Goal: Task Accomplishment & Management: Use online tool/utility

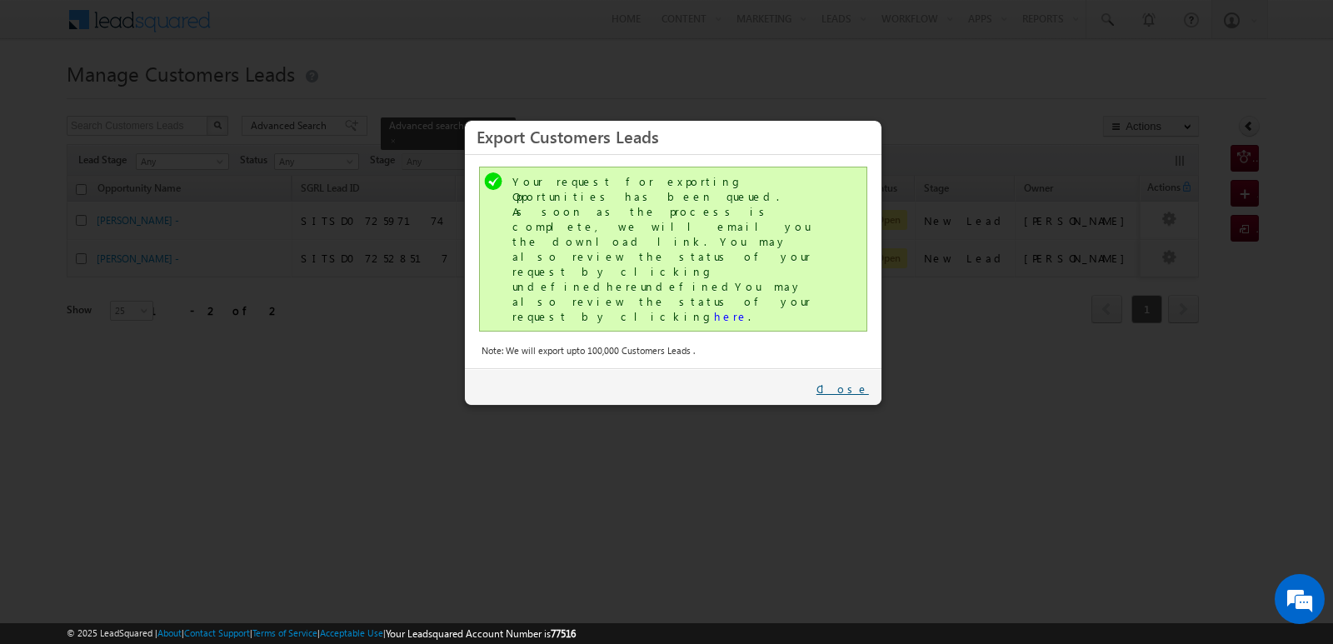
click at [858, 381] on link "Close" at bounding box center [842, 388] width 52 height 15
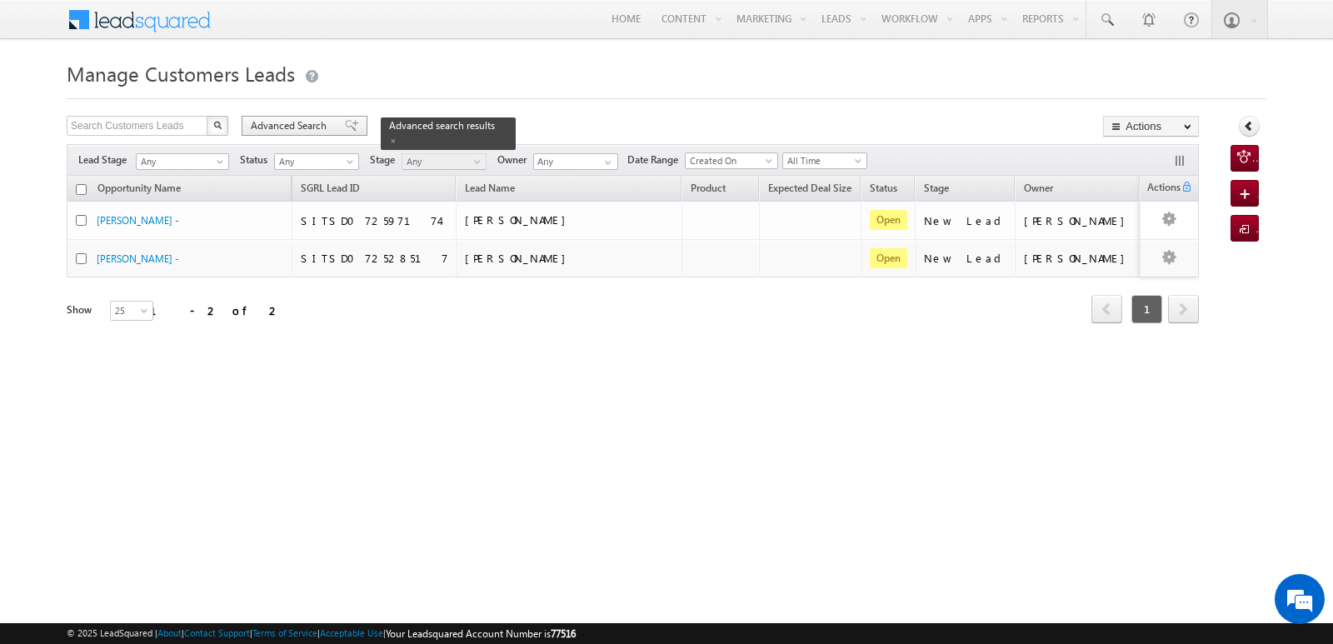
click at [294, 124] on span "Advanced Search" at bounding box center [291, 125] width 81 height 15
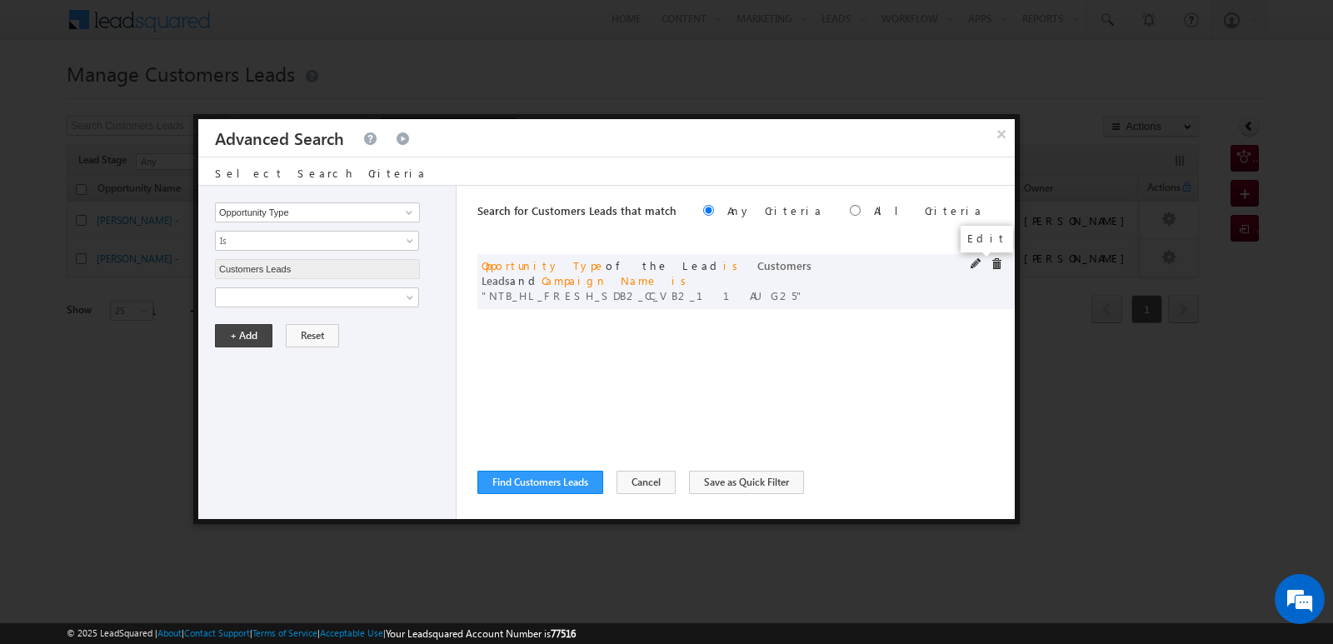
click at [972, 267] on span at bounding box center [976, 264] width 12 height 12
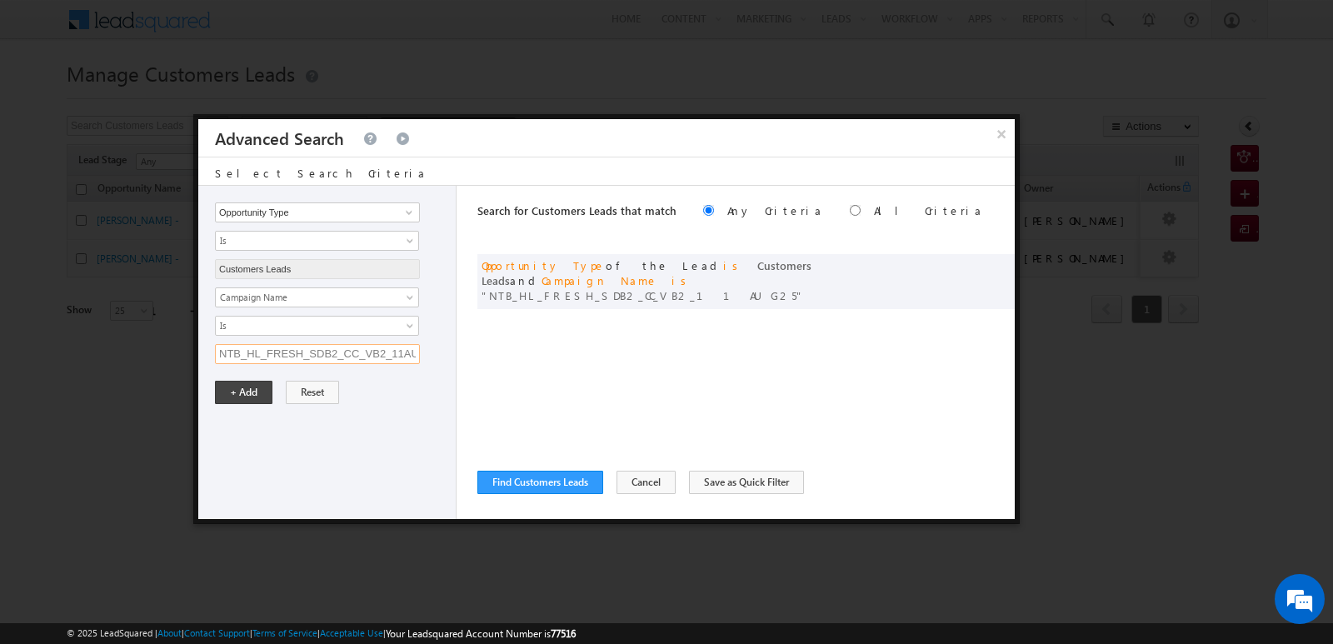
click at [356, 351] on input "NTB_HL_FRESH_SDB2_CC_VB2_11AUG25" at bounding box center [317, 354] width 205 height 20
paste input "NTB_HL_FRESH_CLB2_CC_VB3_11AUG25"
type input "NTB_HL_FRESH_CLB2_CC_VB3_11AUG25"
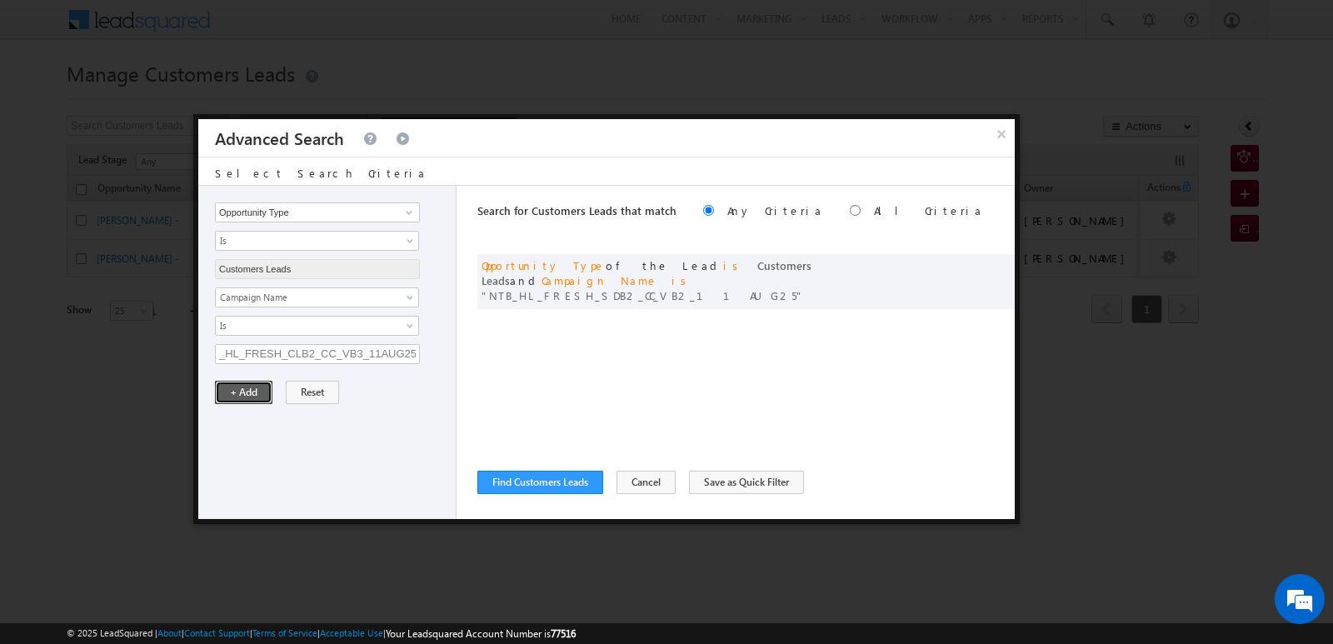
click at [252, 389] on button "+ Add" at bounding box center [243, 392] width 57 height 23
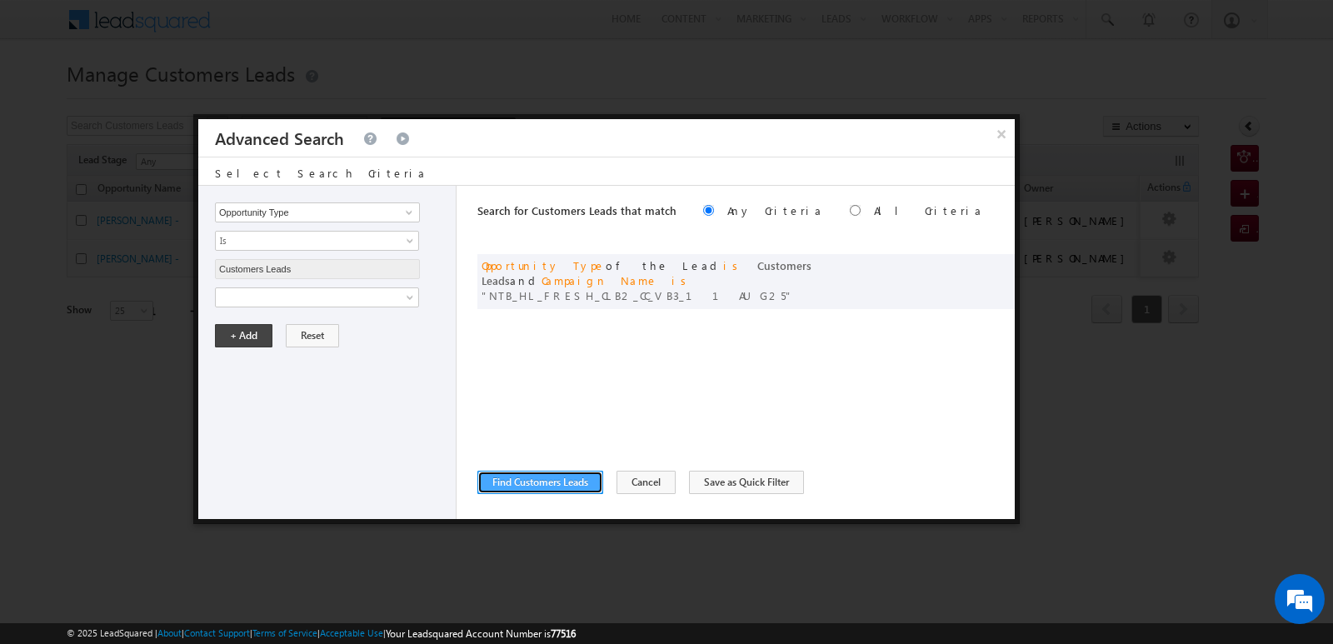
click at [526, 474] on button "Find Customers Leads" at bounding box center [540, 482] width 126 height 23
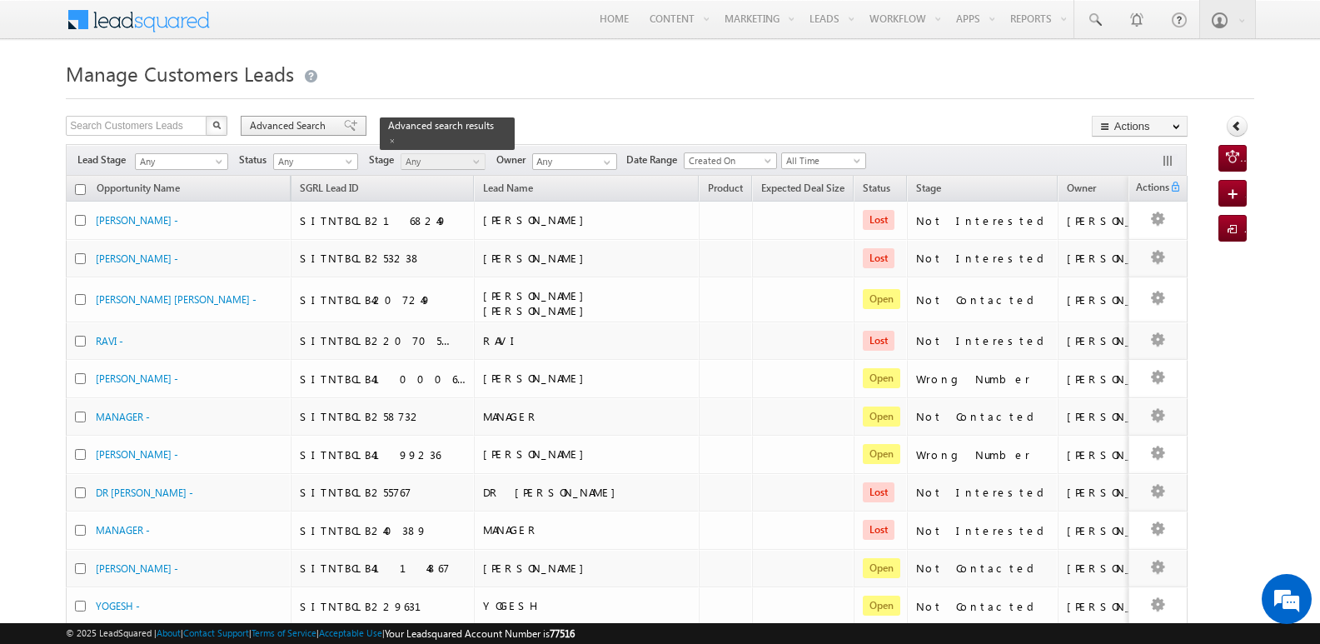
click at [300, 130] on span "Advanced Search" at bounding box center [290, 125] width 81 height 15
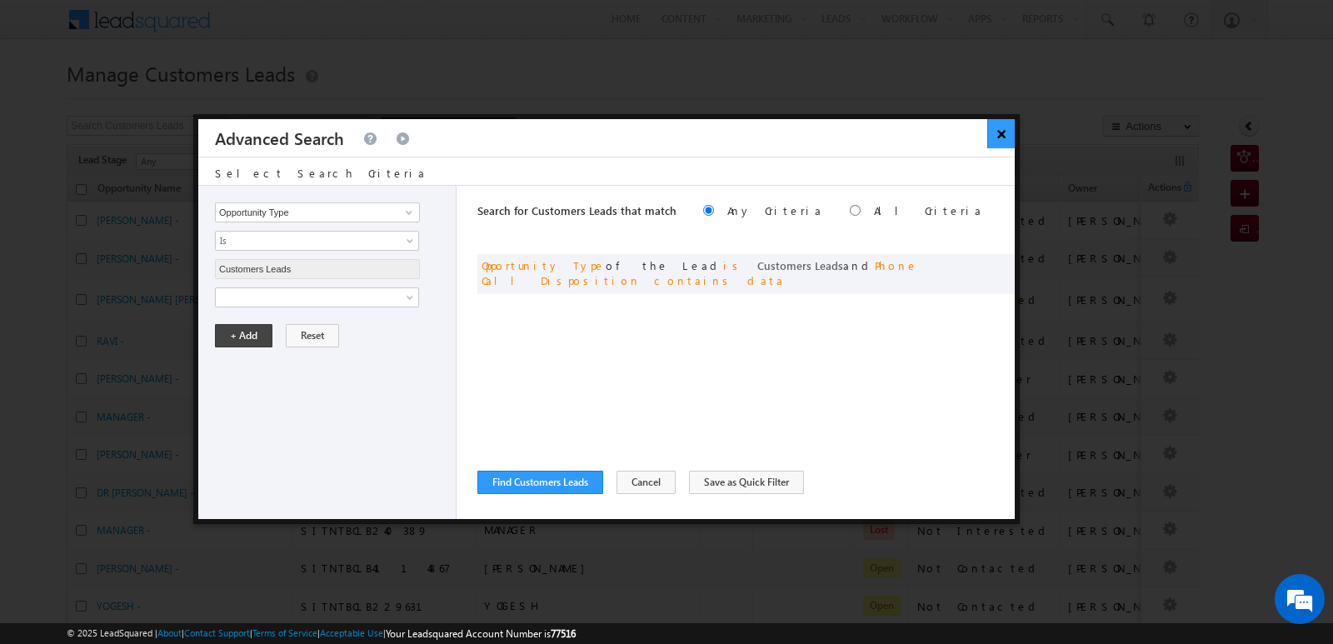
click at [1005, 137] on button "×" at bounding box center [1000, 133] width 27 height 29
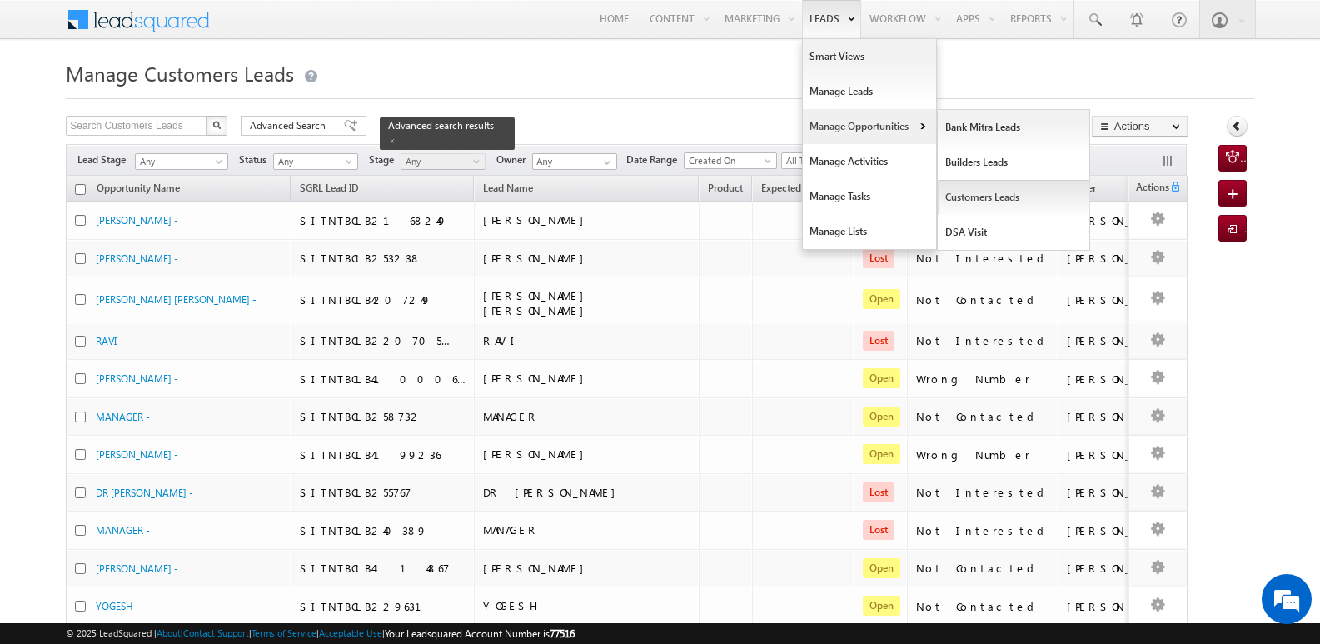
click at [970, 197] on link "Customers Leads" at bounding box center [1014, 197] width 152 height 35
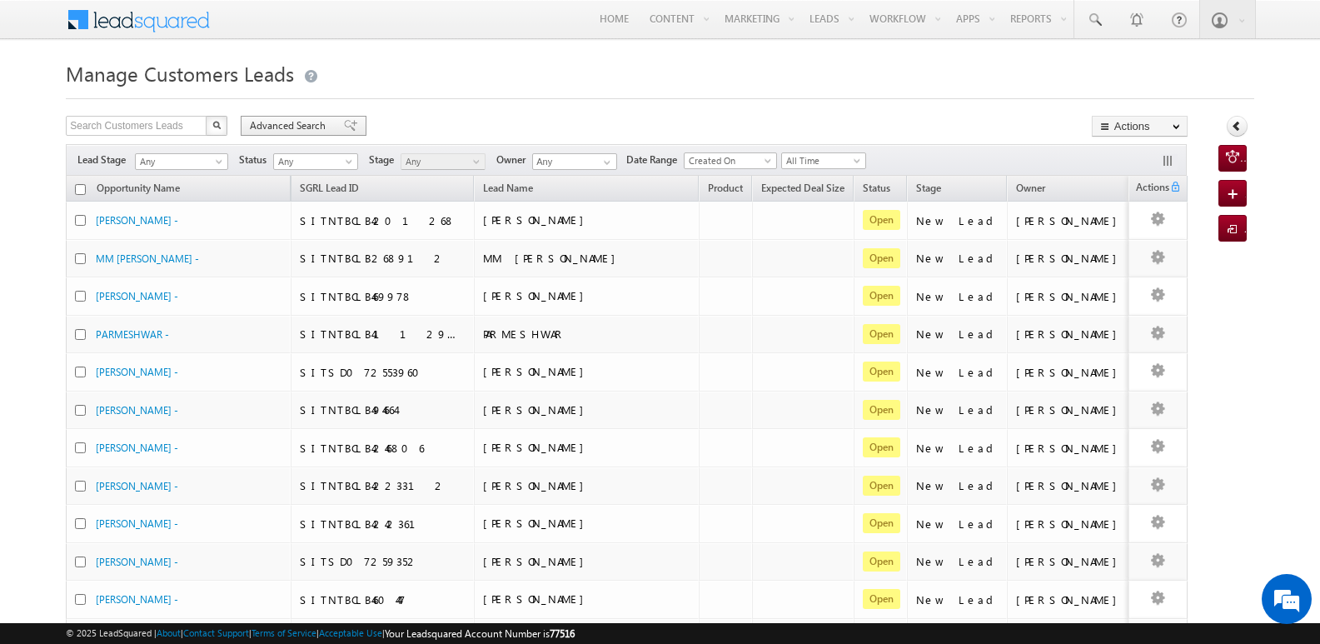
click at [327, 119] on span "Advanced Search" at bounding box center [290, 125] width 81 height 15
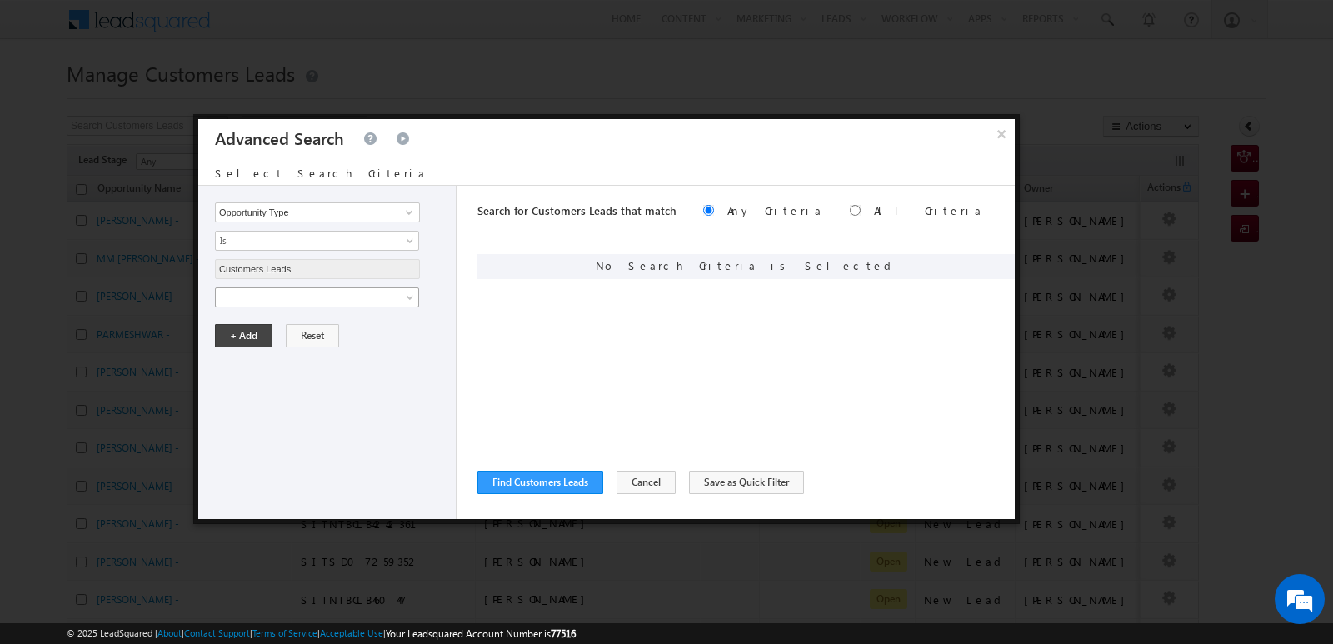
click at [393, 292] on span at bounding box center [306, 297] width 181 height 15
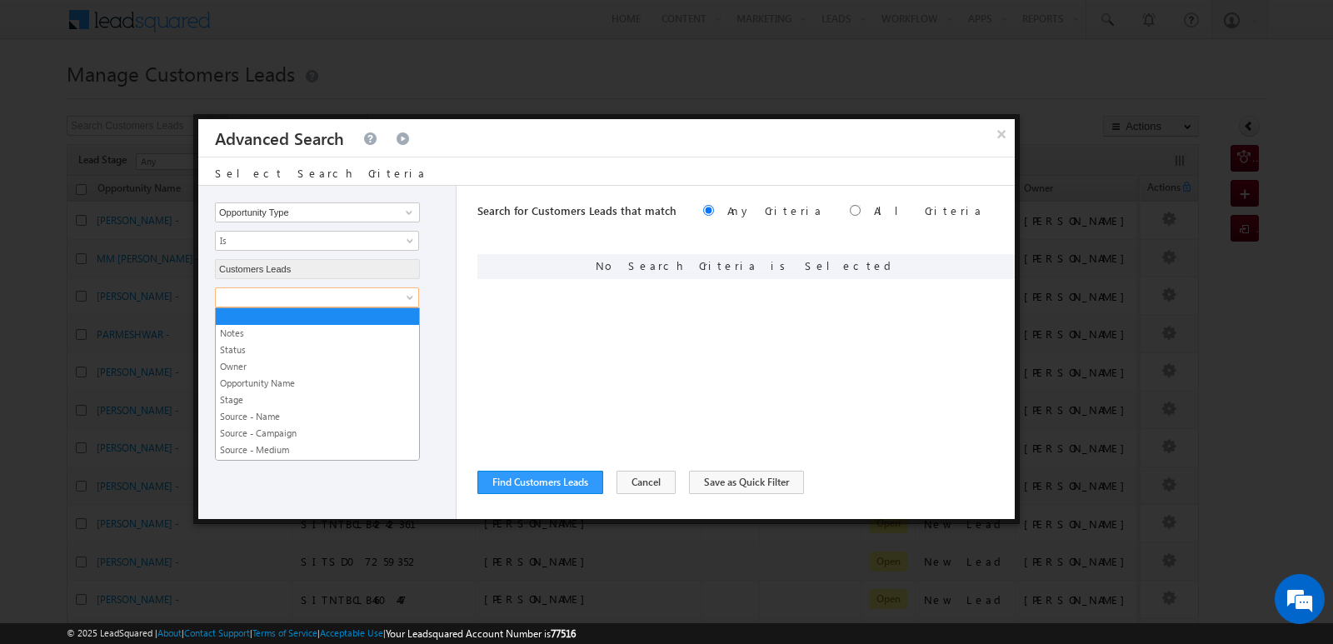
click at [393, 292] on span at bounding box center [306, 297] width 181 height 15
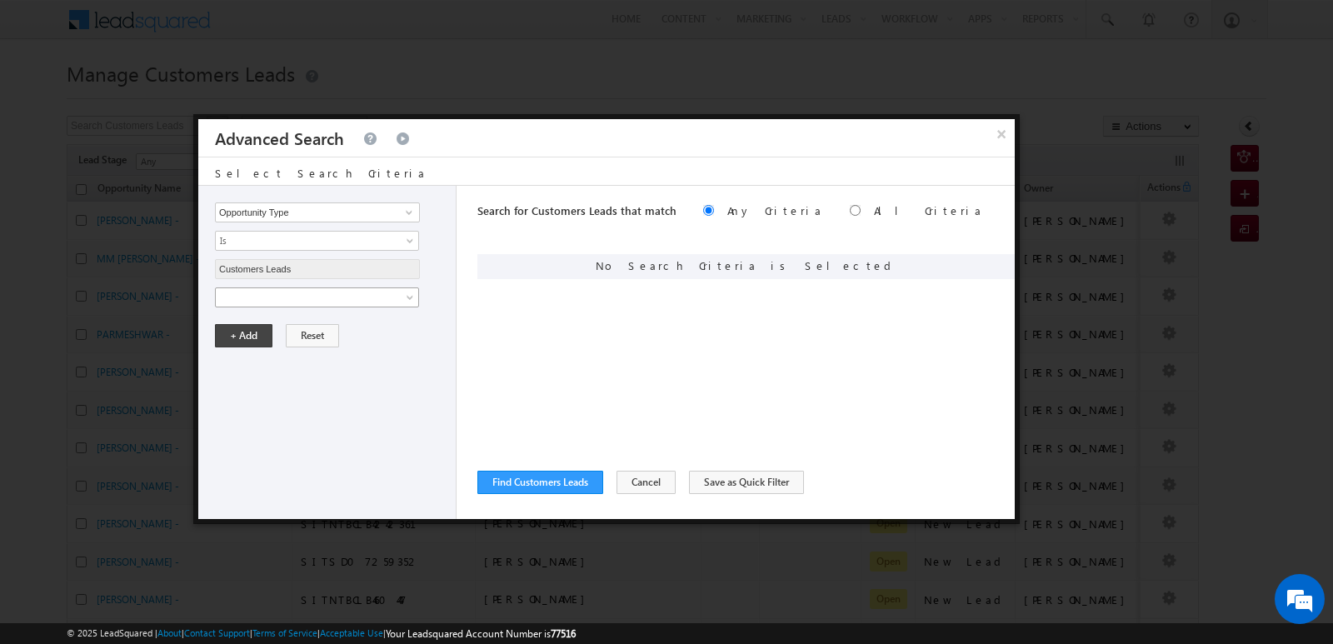
click at [393, 292] on span at bounding box center [306, 297] width 181 height 15
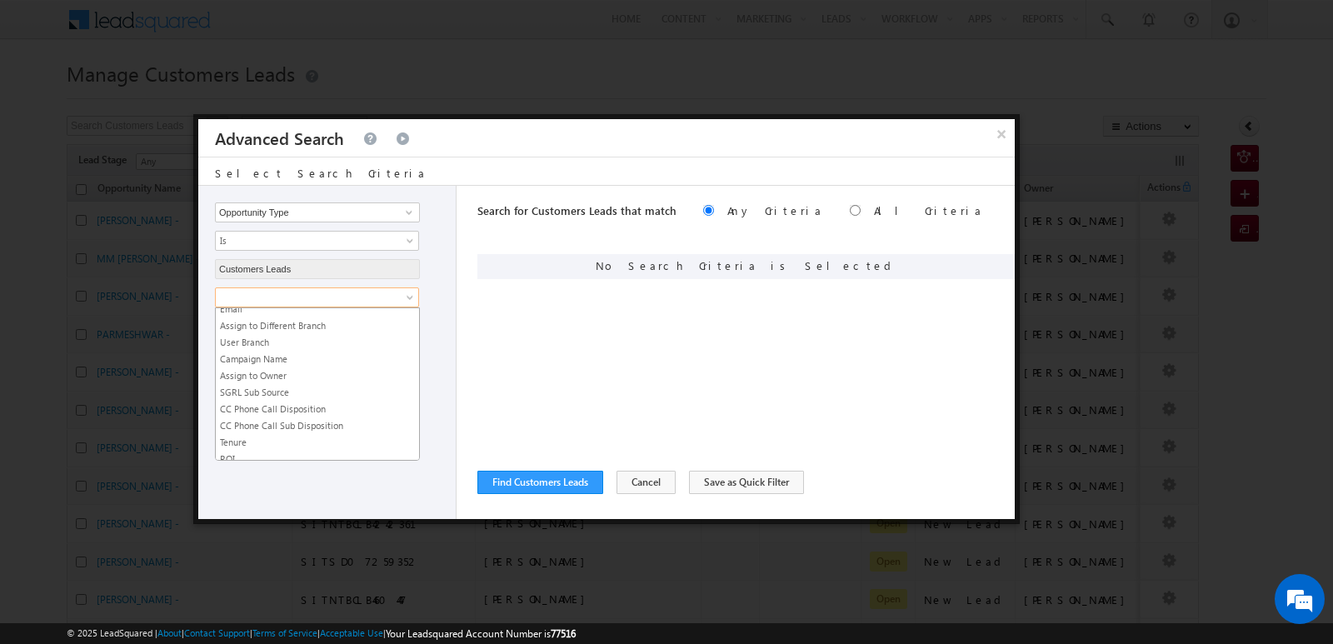
scroll to position [831, 0]
click at [283, 364] on link "Campaign Name" at bounding box center [317, 368] width 203 height 15
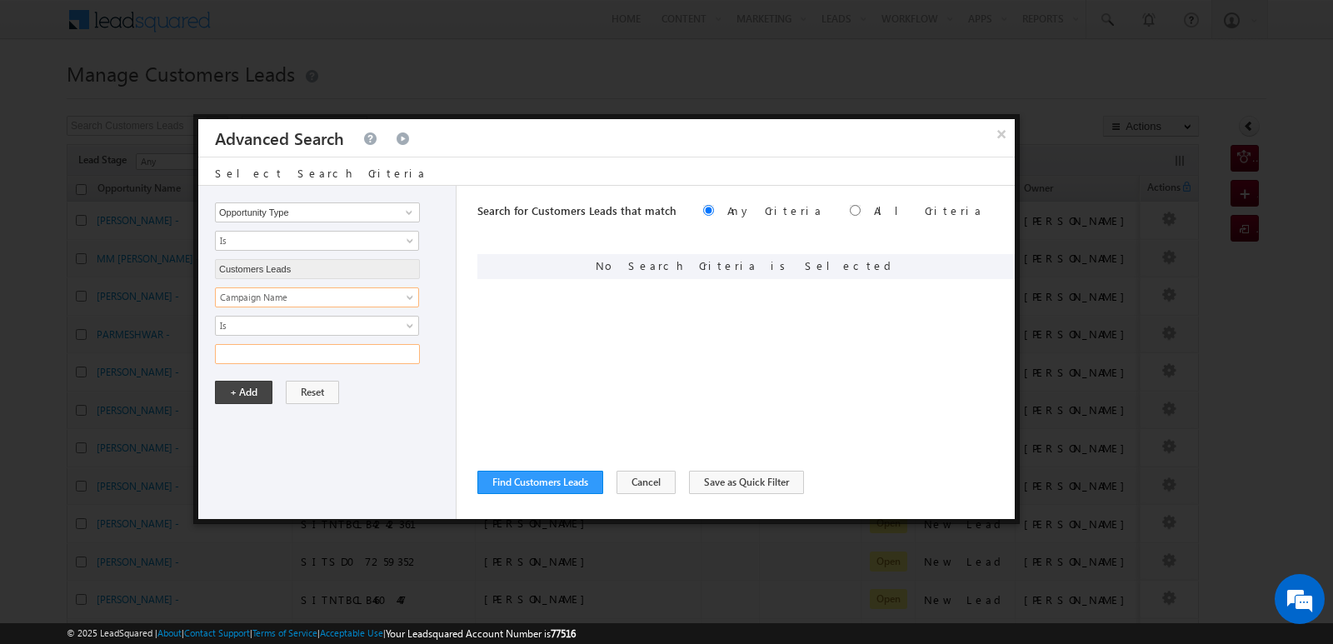
click at [280, 352] on input "text" at bounding box center [317, 354] width 205 height 20
paste input "NTB_HL_FRESH_CLB2_CC_VB3_11AUG25"
type input "NTB_HL_FRESH_CLB2_CC_VB3_11AUG25"
click at [247, 394] on button "+ Add" at bounding box center [243, 392] width 57 height 23
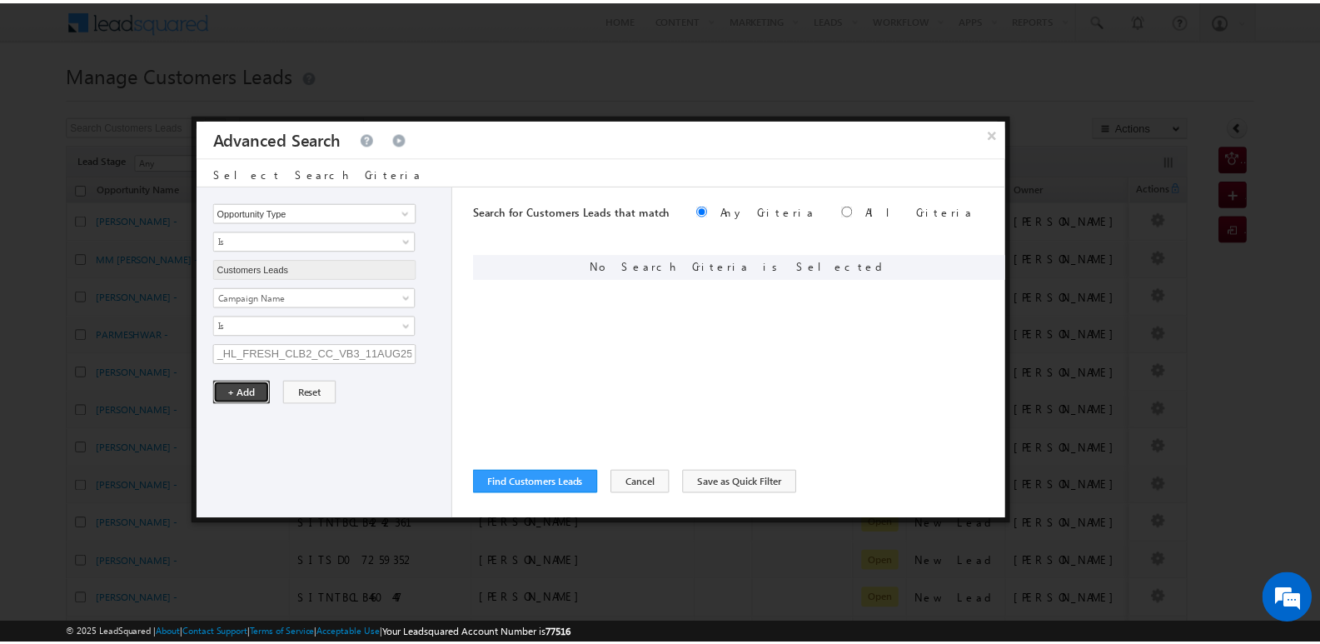
scroll to position [0, 0]
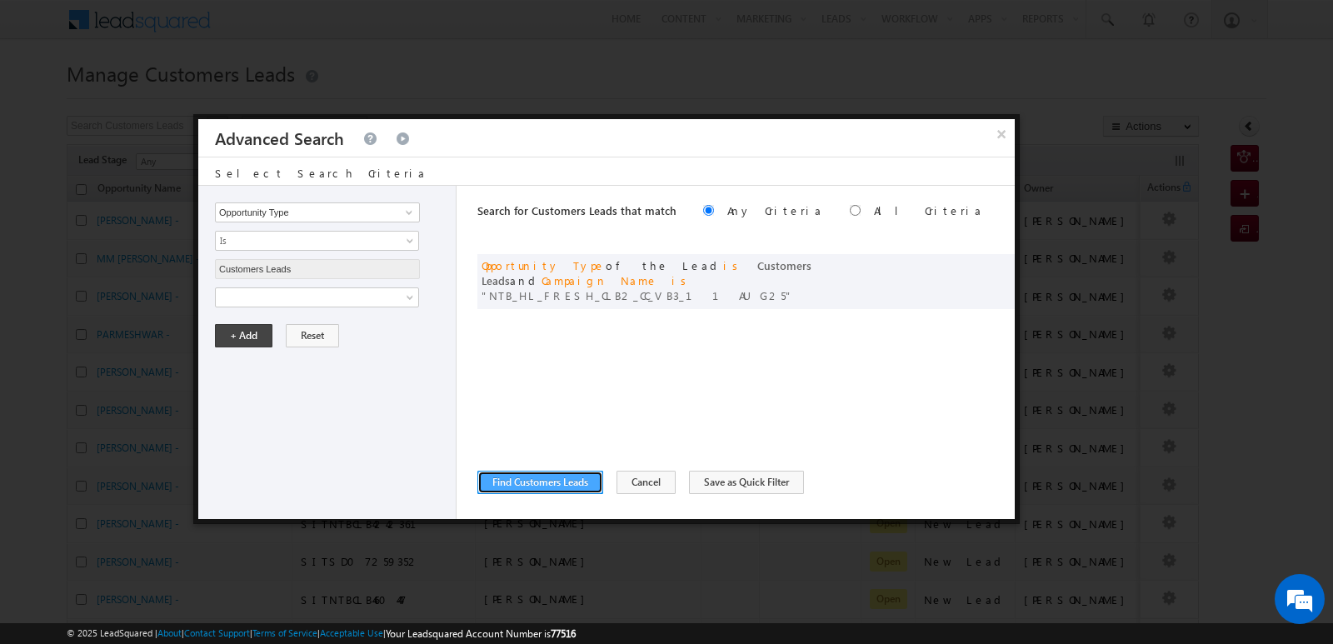
click at [546, 477] on button "Find Customers Leads" at bounding box center [540, 482] width 126 height 23
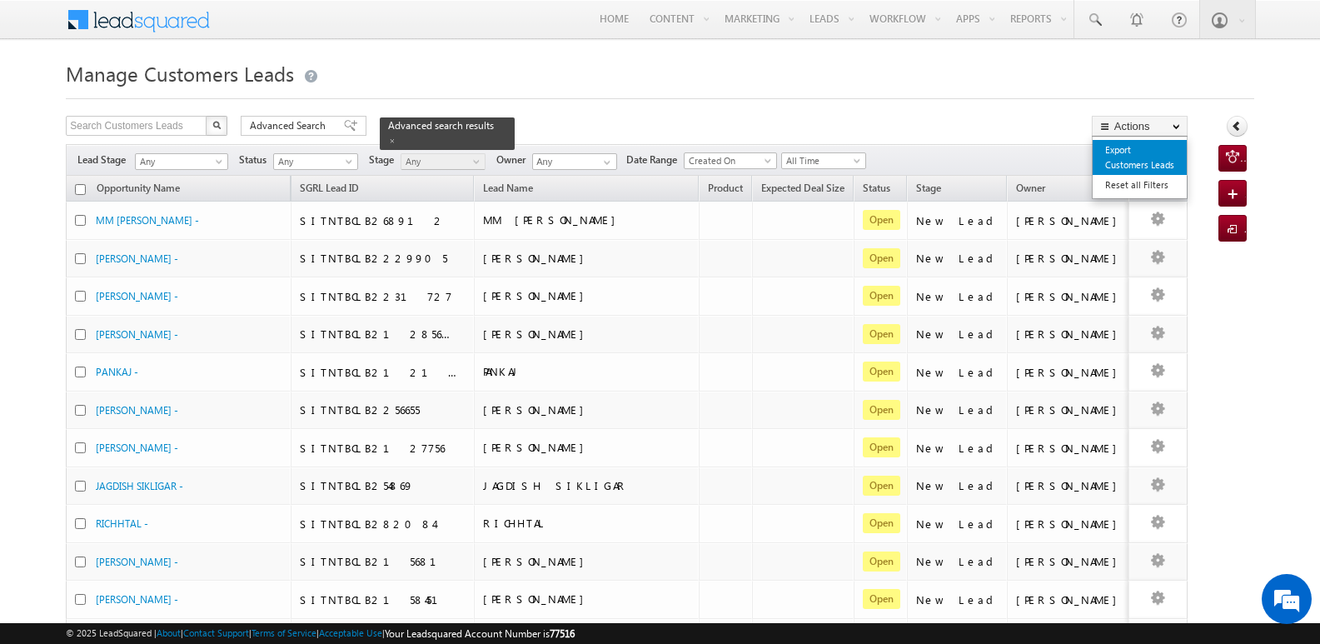
click at [1120, 164] on link "Export Customers Leads" at bounding box center [1140, 157] width 94 height 35
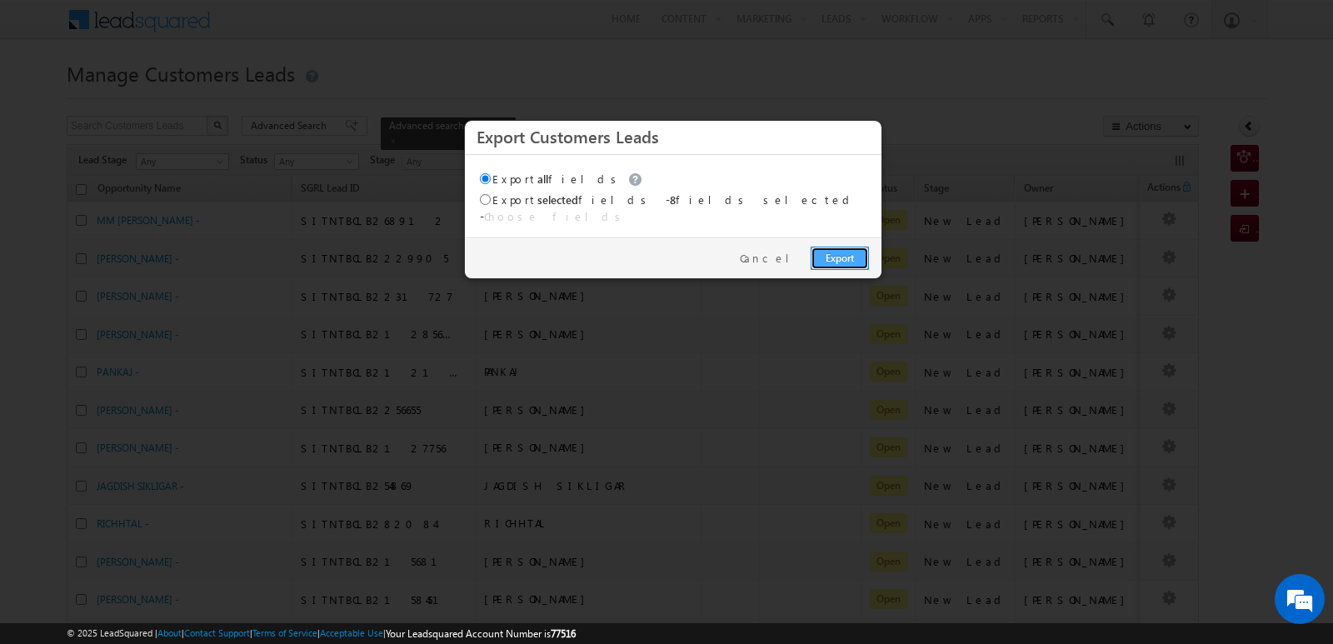
click at [863, 252] on link "Export" at bounding box center [839, 258] width 58 height 23
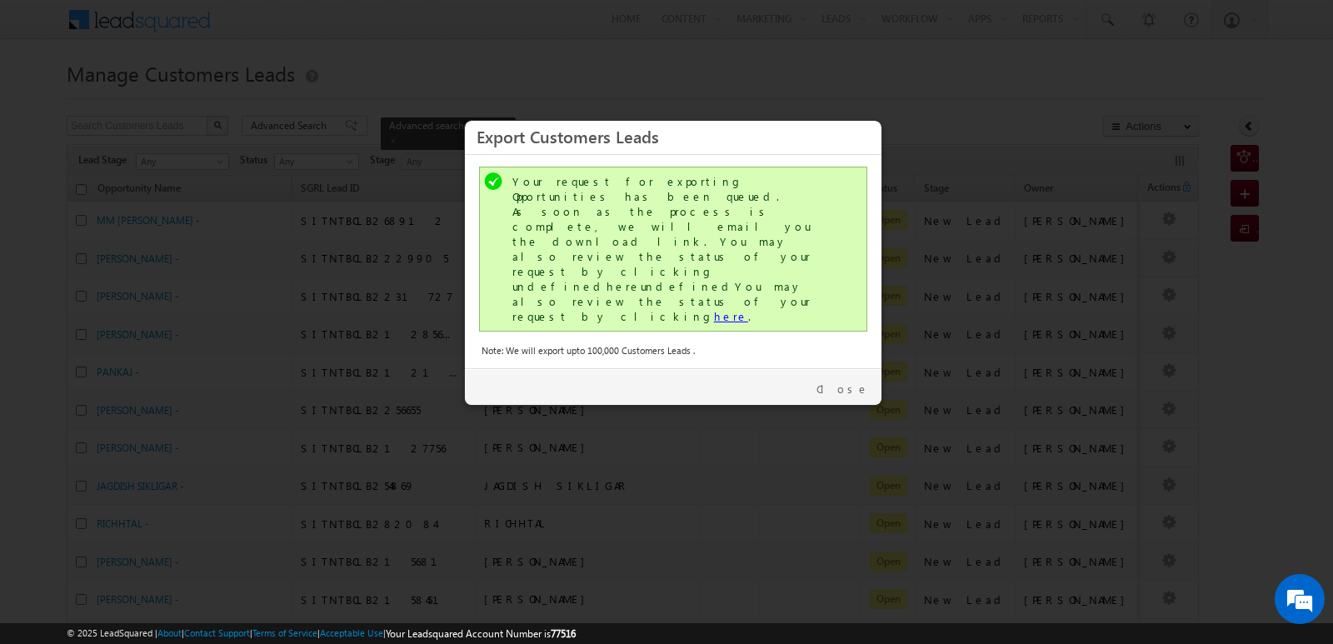
click at [714, 309] on link "here" at bounding box center [731, 316] width 34 height 14
click at [860, 381] on link "Close" at bounding box center [842, 388] width 52 height 15
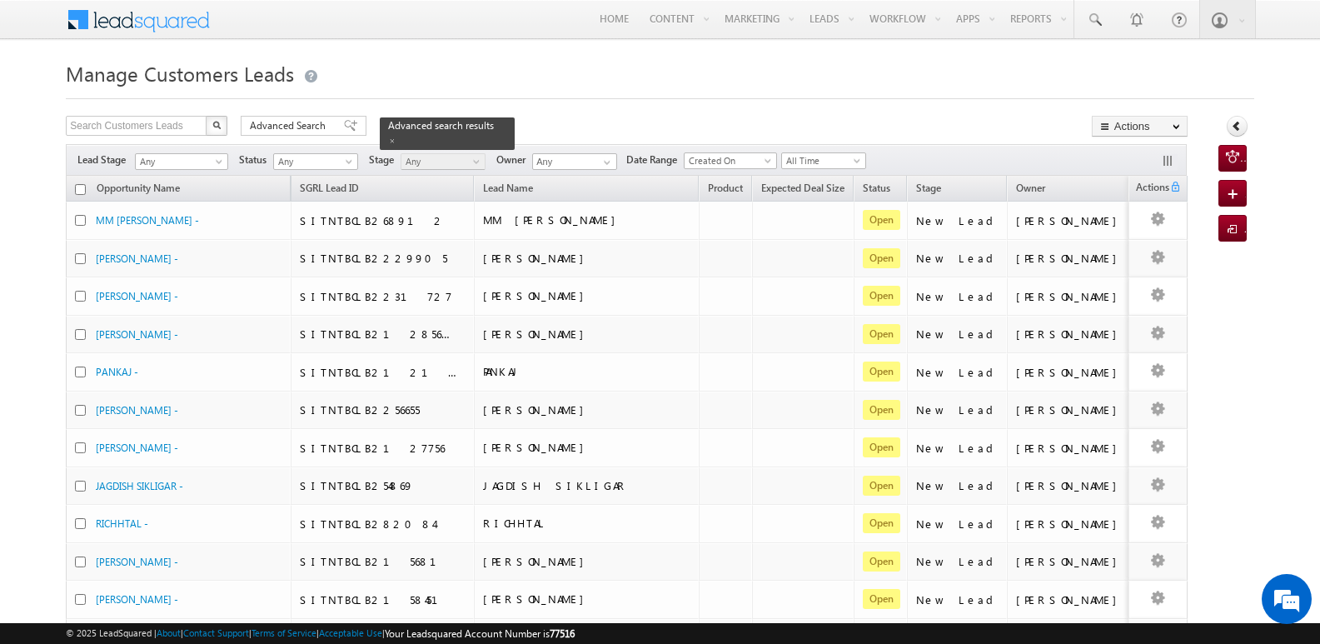
click at [312, 128] on span "Advanced Search" at bounding box center [290, 125] width 81 height 15
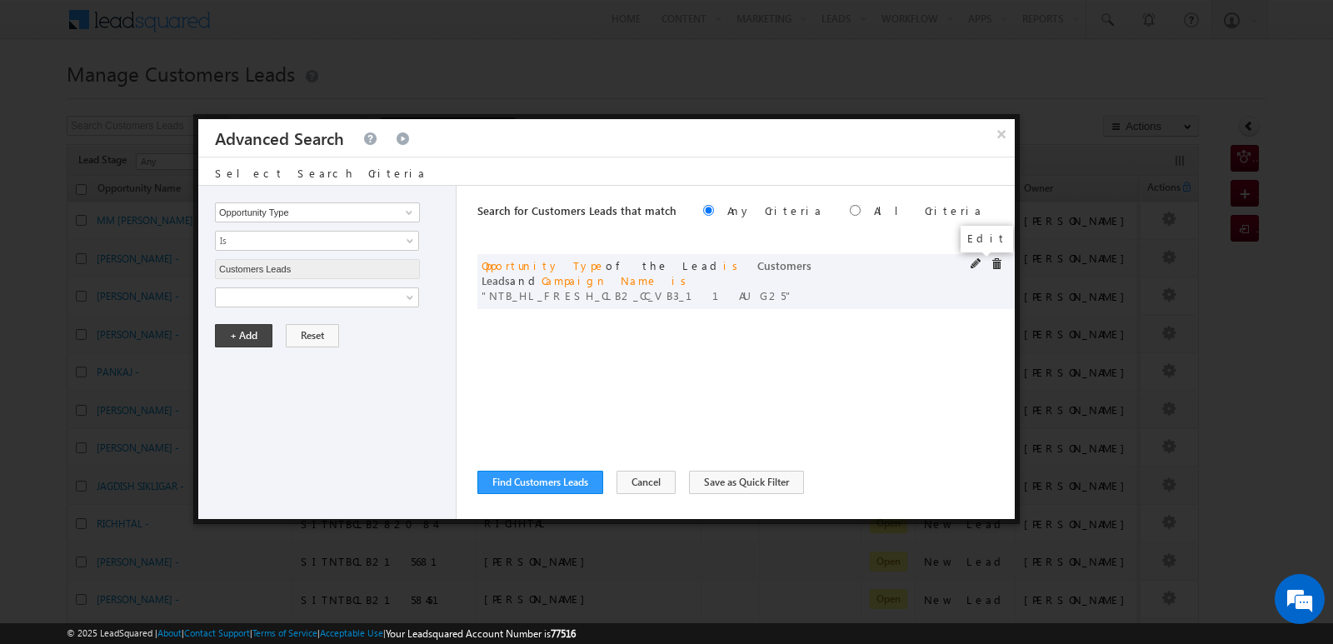
click at [974, 262] on span at bounding box center [976, 264] width 12 height 12
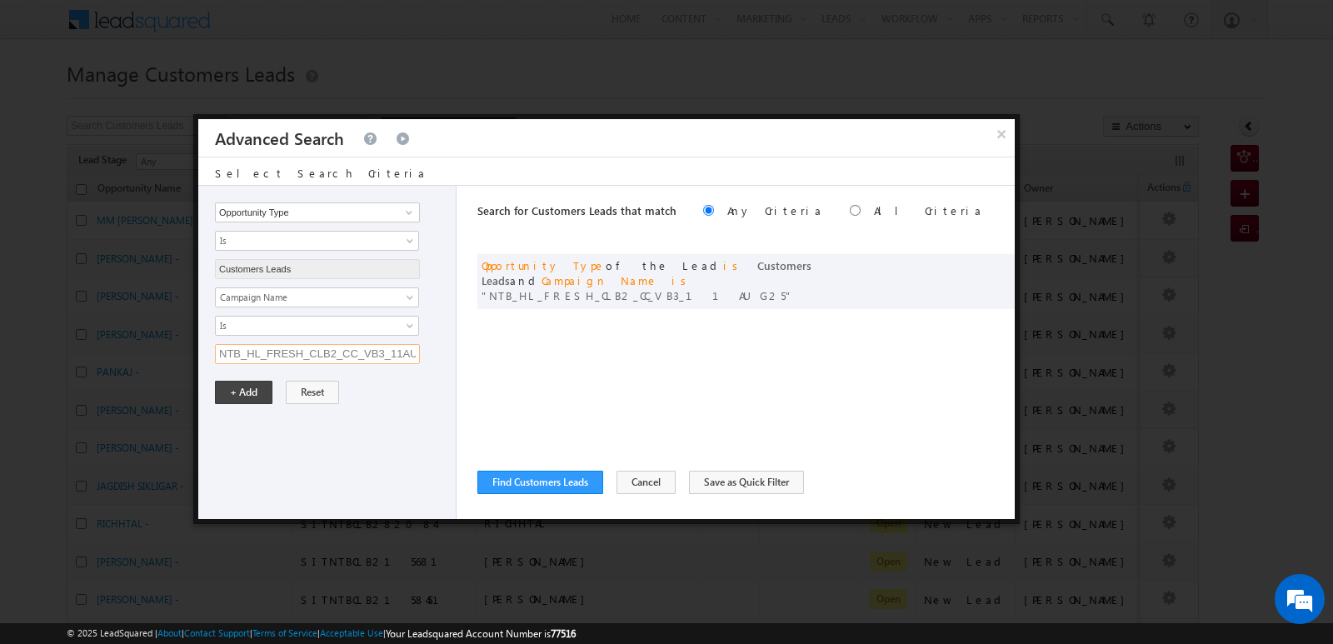
click at [356, 347] on input "NTB_HL_FRESH_CLB2_CC_VB3_11AUG25" at bounding box center [317, 354] width 205 height 20
paste input "NTB_HL_FRESH_CLB4_CC_VB3_11AUG25"
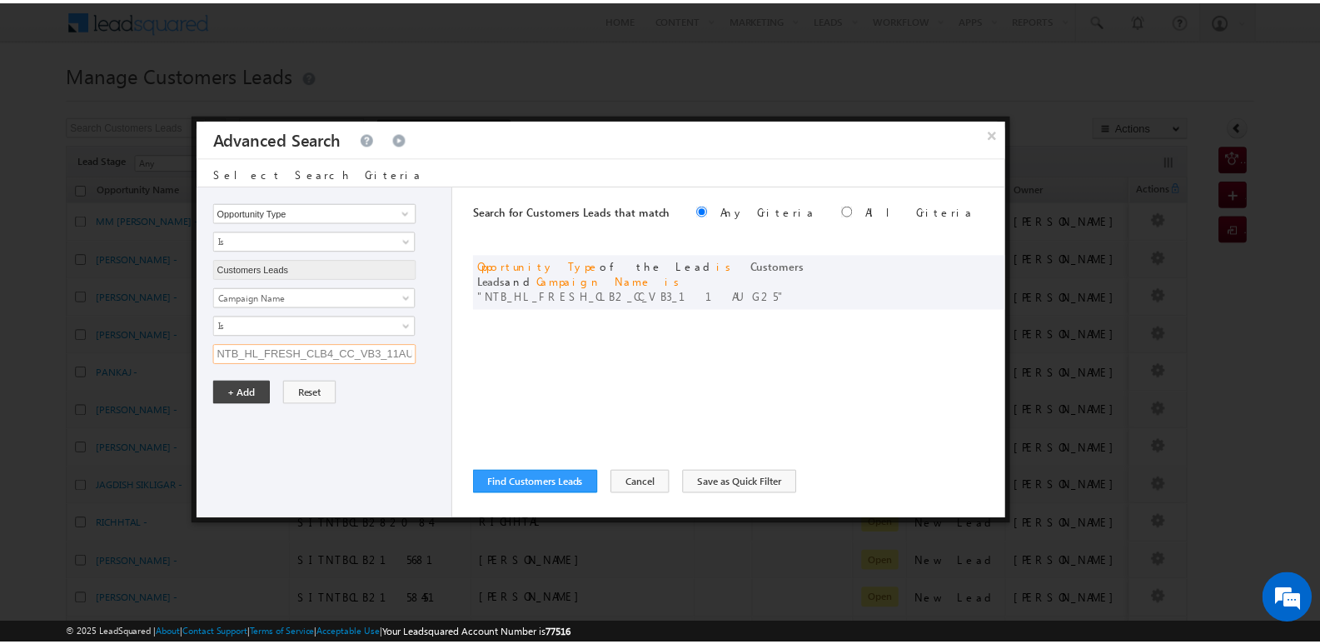
scroll to position [0, 22]
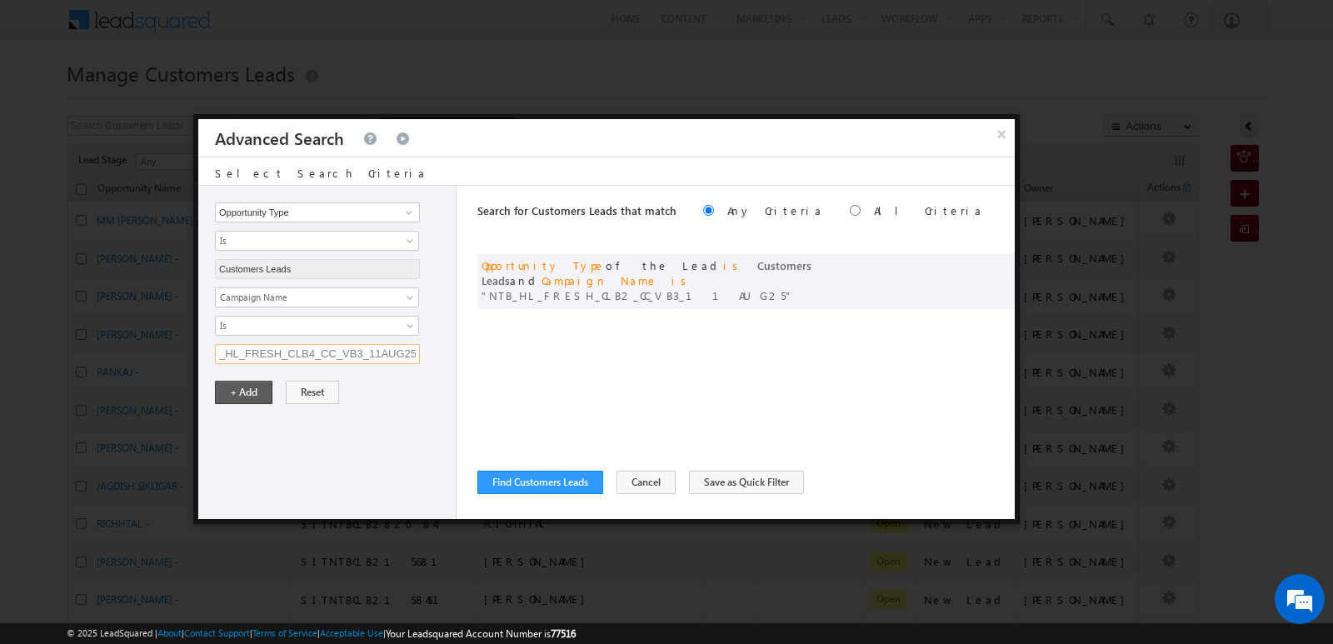
type input "NTB_HL_FRESH_CLB4_CC_VB3_11AUG25"
click at [251, 396] on button "+ Add" at bounding box center [243, 392] width 57 height 23
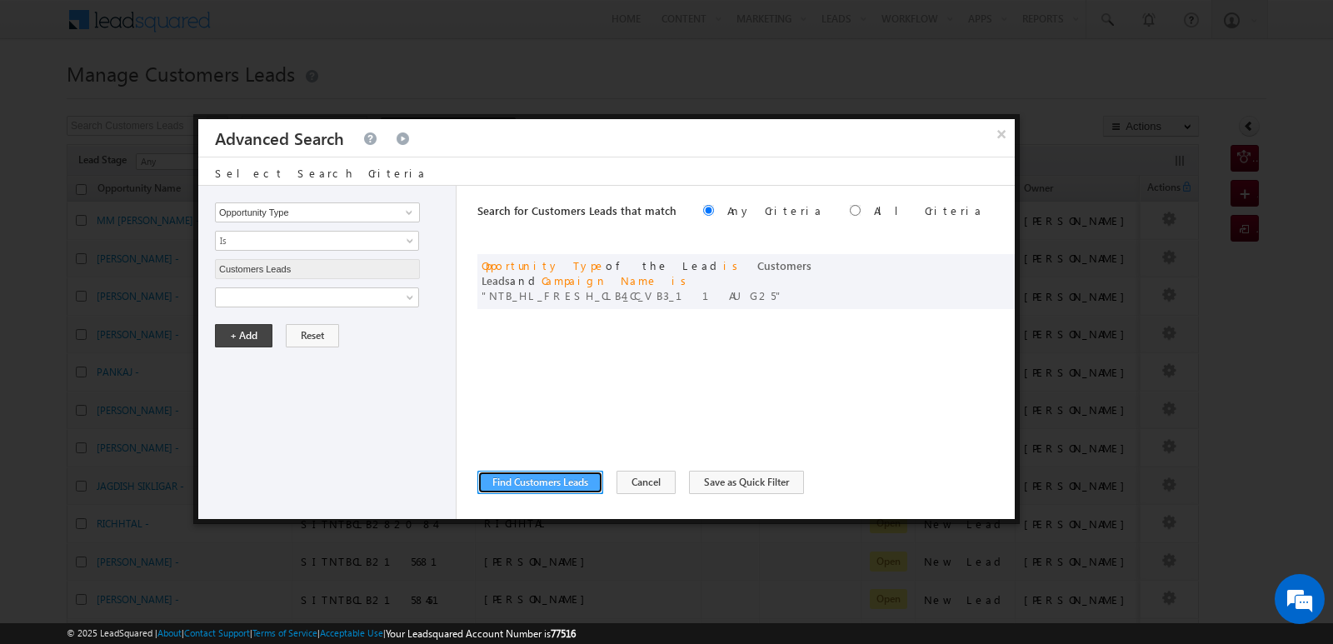
click at [562, 489] on button "Find Customers Leads" at bounding box center [540, 482] width 126 height 23
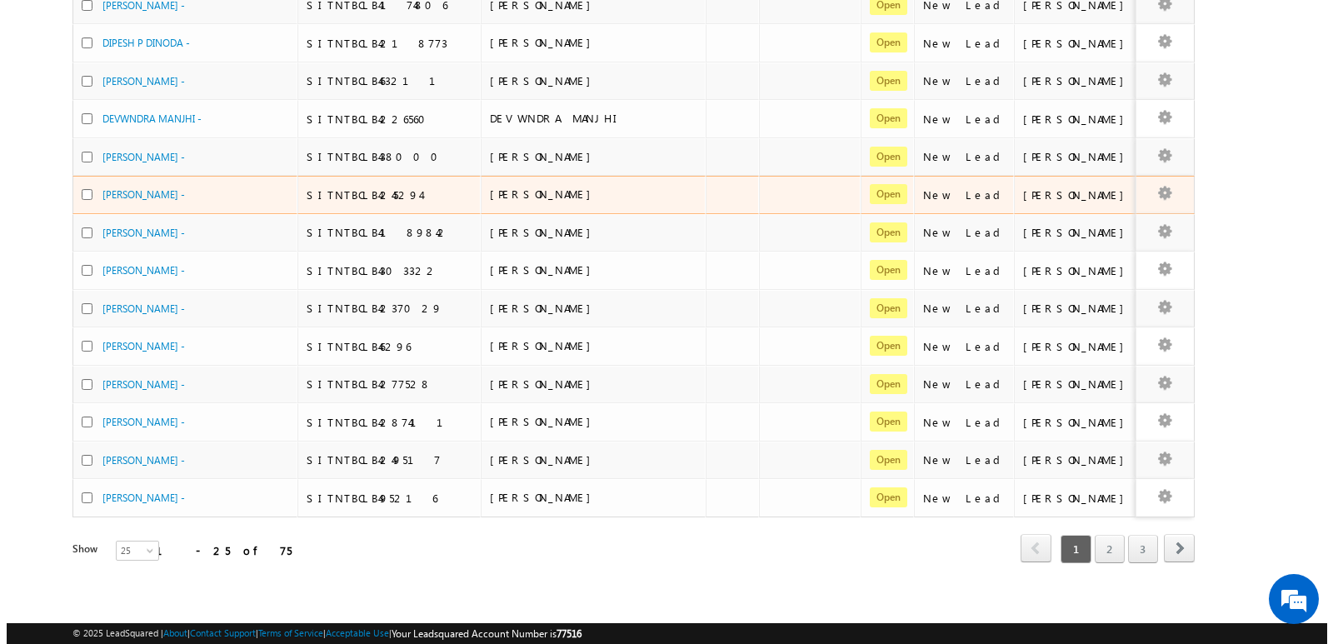
scroll to position [0, 0]
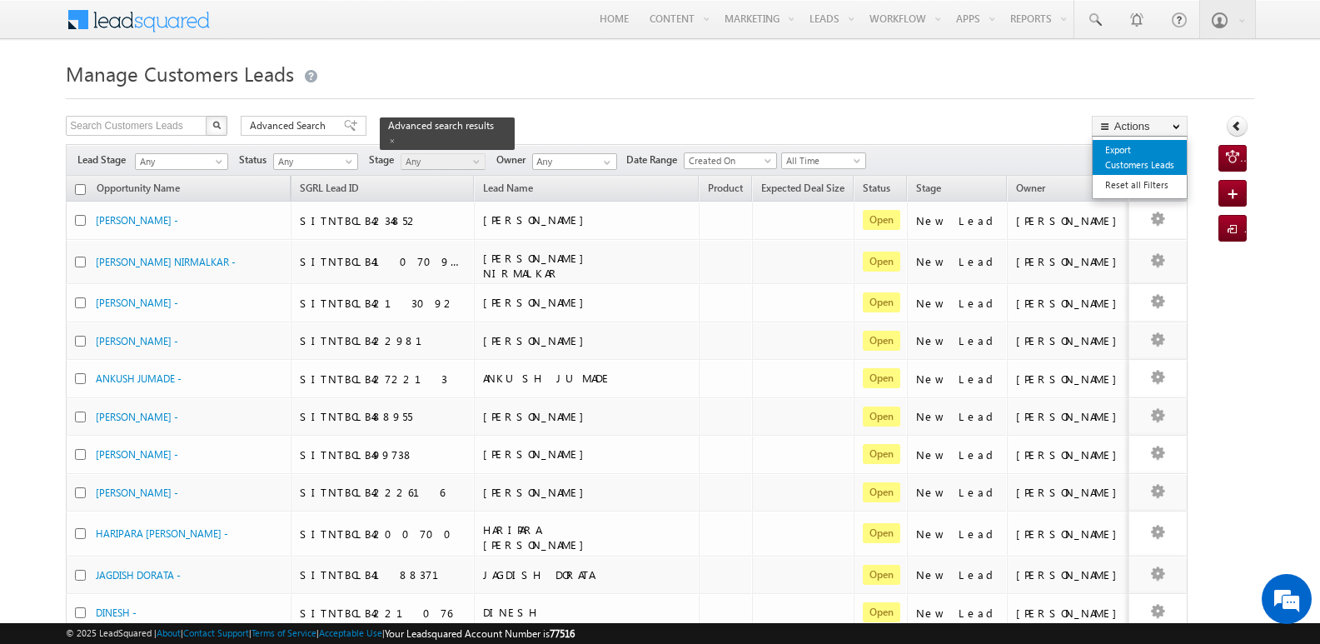
click at [1164, 157] on link "Export Customers Leads" at bounding box center [1140, 157] width 94 height 35
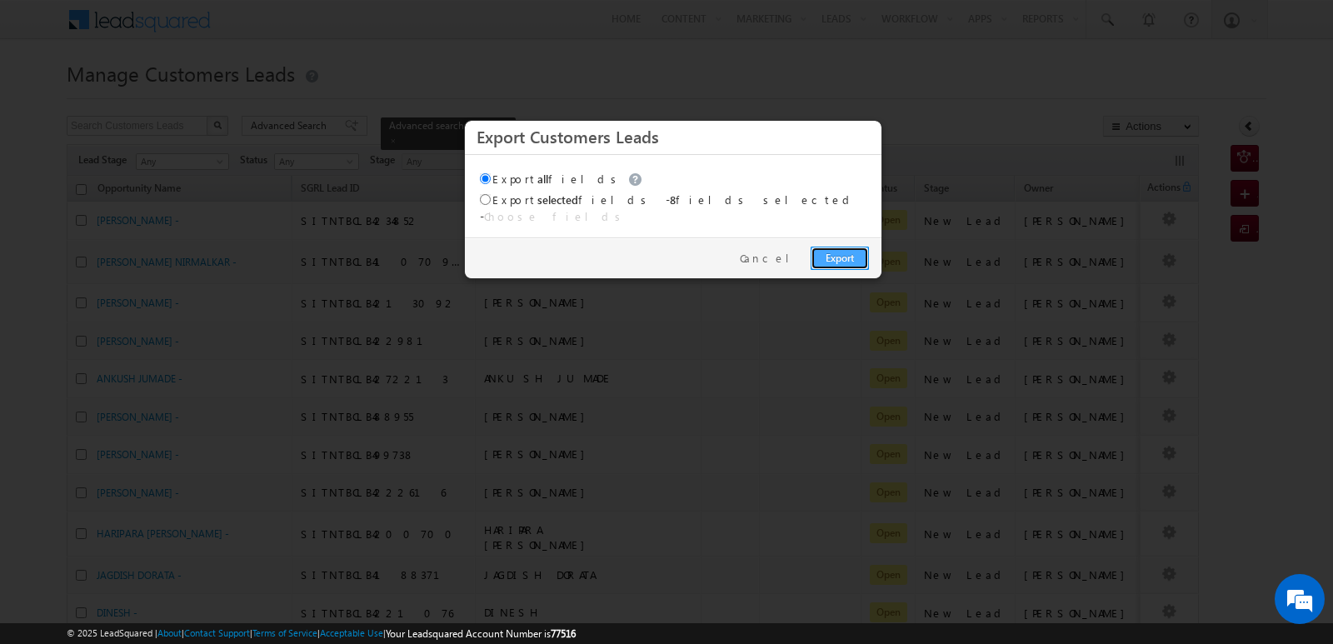
click at [845, 253] on link "Export" at bounding box center [839, 258] width 58 height 23
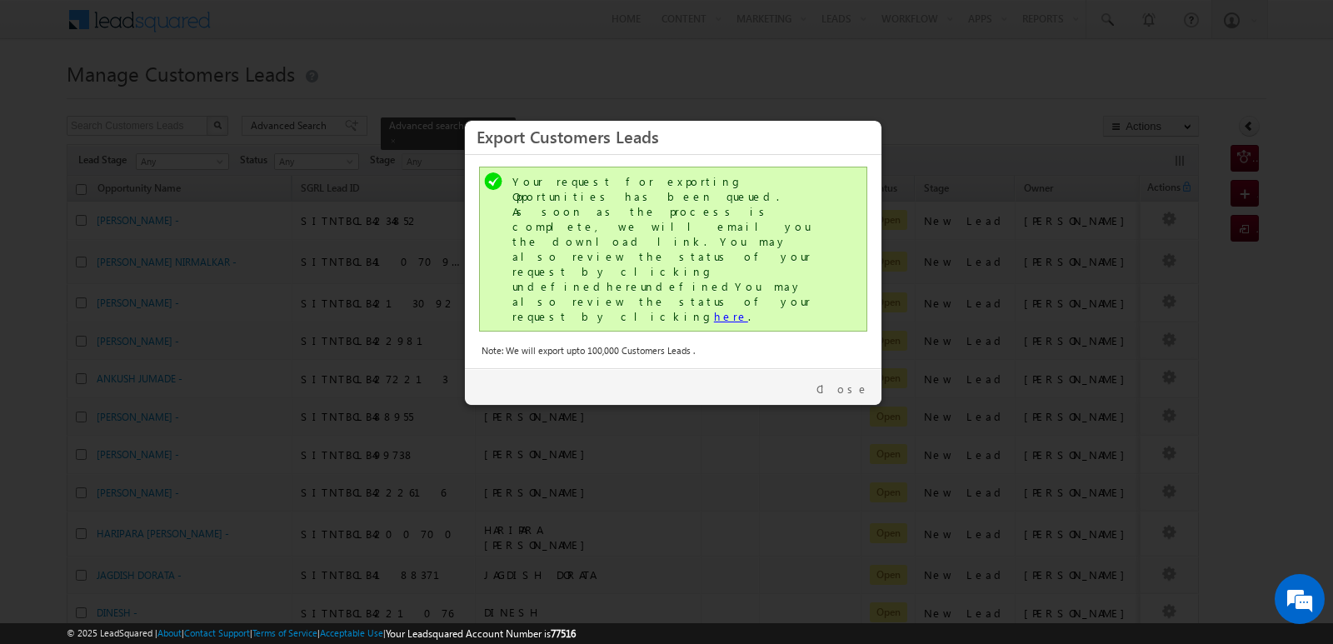
click at [714, 309] on link "here" at bounding box center [731, 316] width 34 height 14
click at [851, 381] on link "Close" at bounding box center [842, 388] width 52 height 15
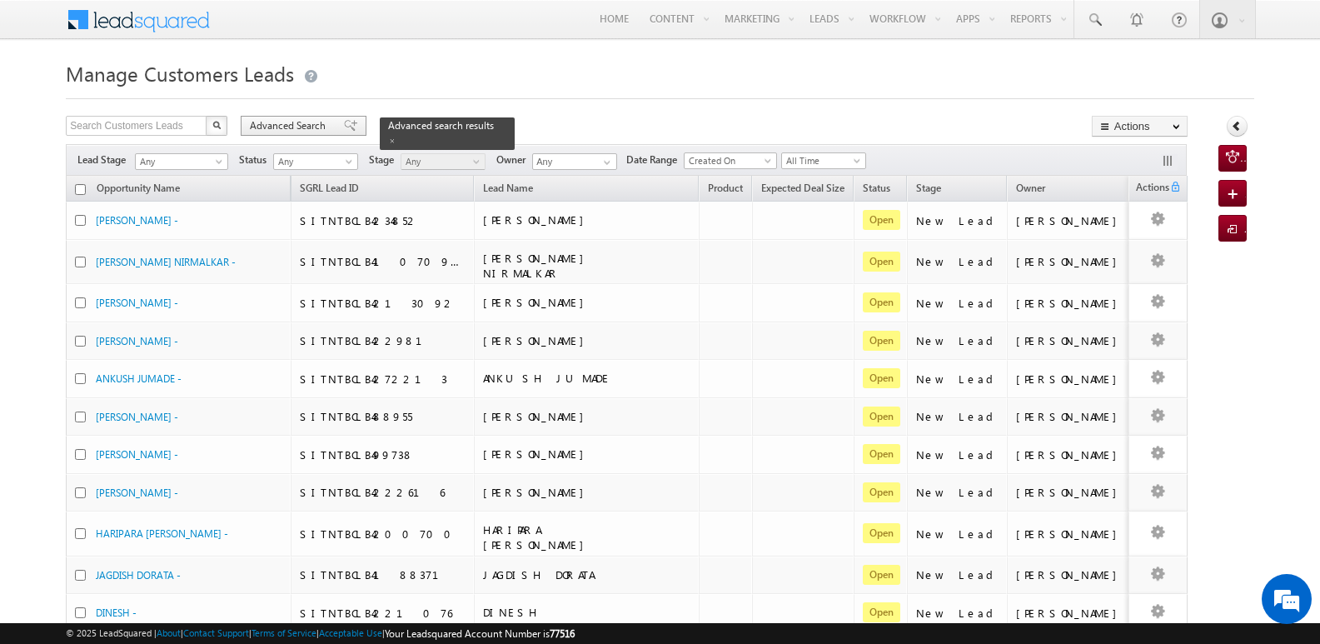
click at [281, 132] on span "Advanced Search" at bounding box center [290, 125] width 81 height 15
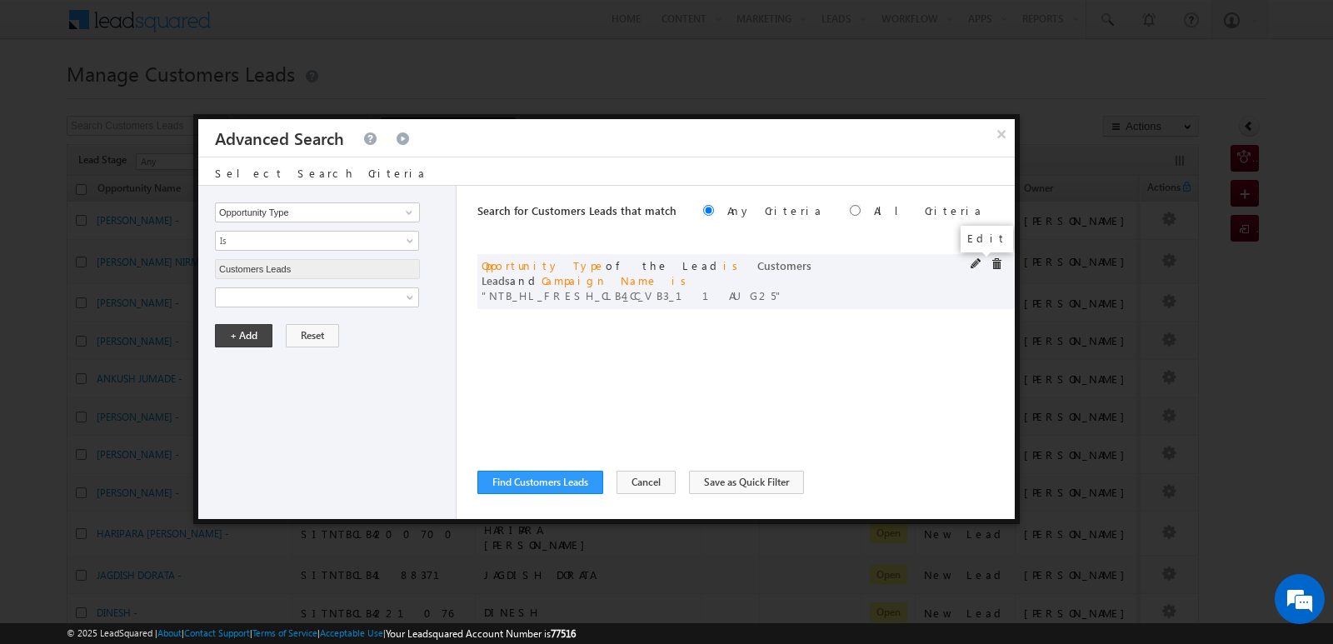
click at [973, 267] on span at bounding box center [976, 264] width 12 height 12
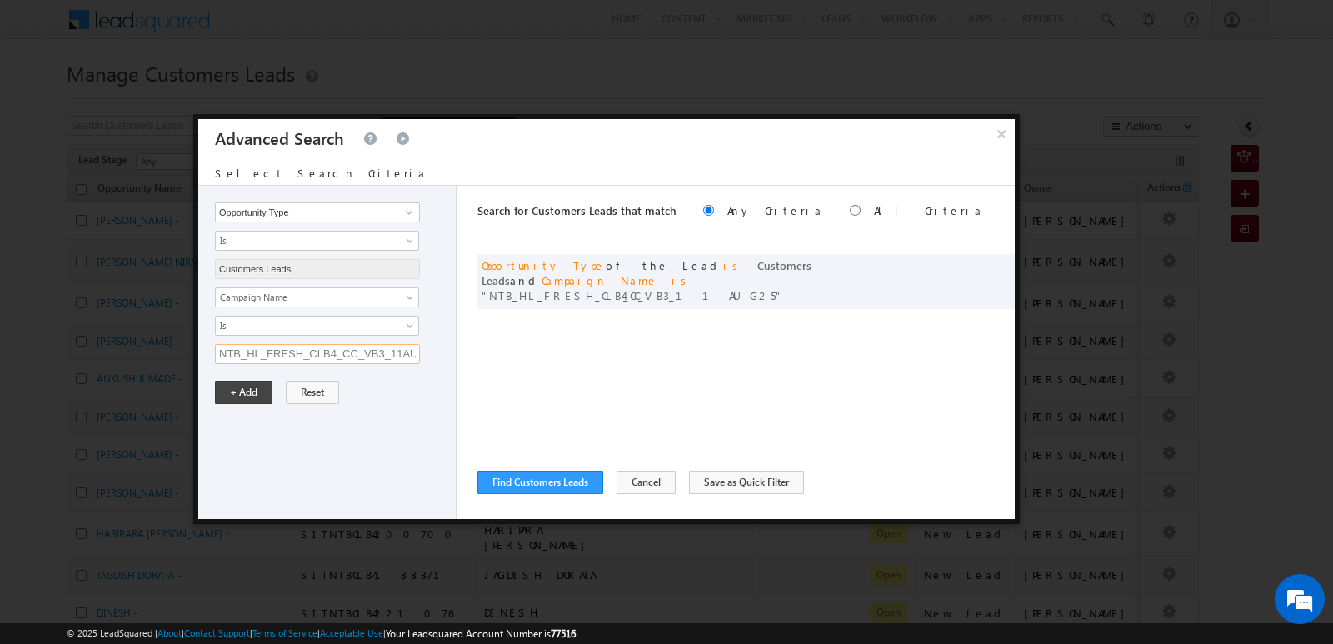
click at [299, 346] on input "NTB_HL_FRESH_CLB4_CC_VB3_11AUG25" at bounding box center [317, 354] width 205 height 20
paste input "NTB_HL_FRESH_SDB2_CC_VB3_11AUG25"
type input "NTB_HL_FRESH_SDB2_CC_VB3_11AUG25"
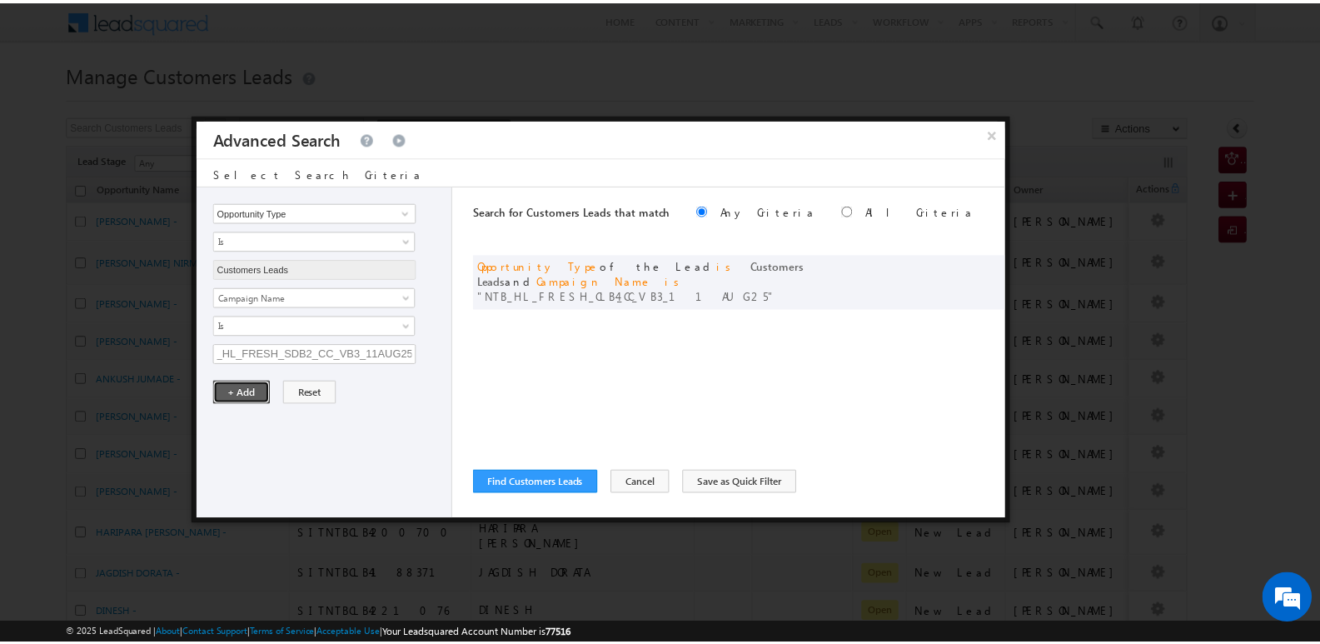
scroll to position [0, 0]
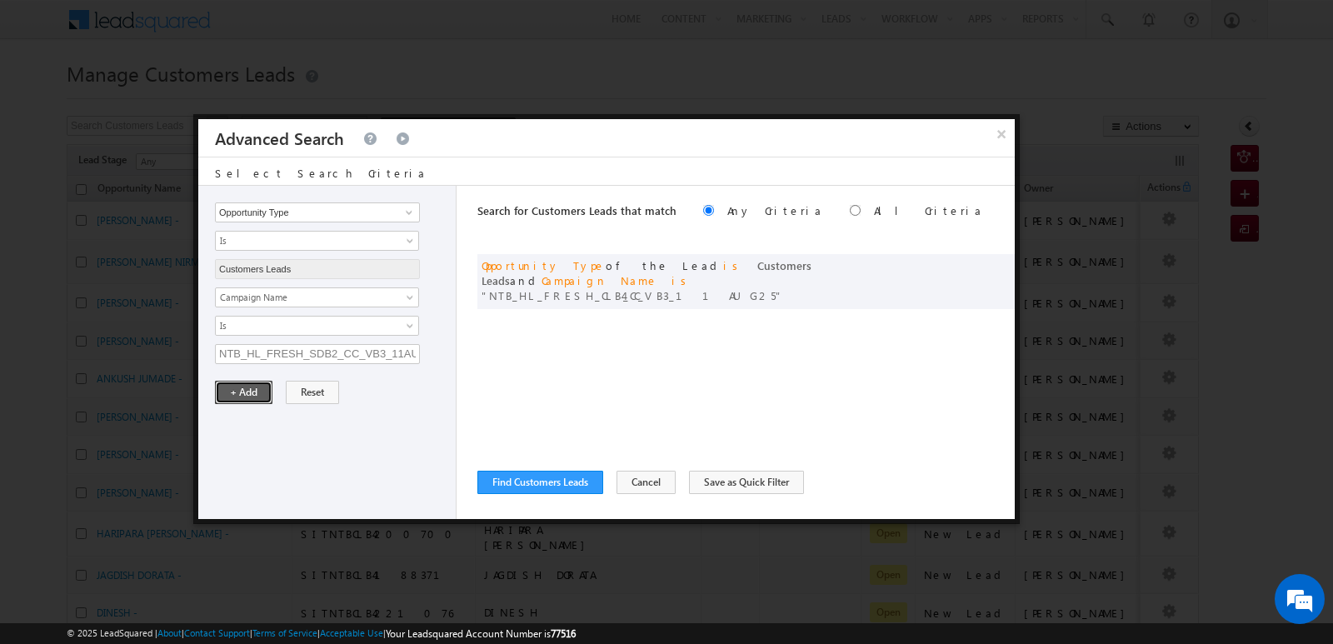
click at [249, 393] on button "+ Add" at bounding box center [243, 392] width 57 height 23
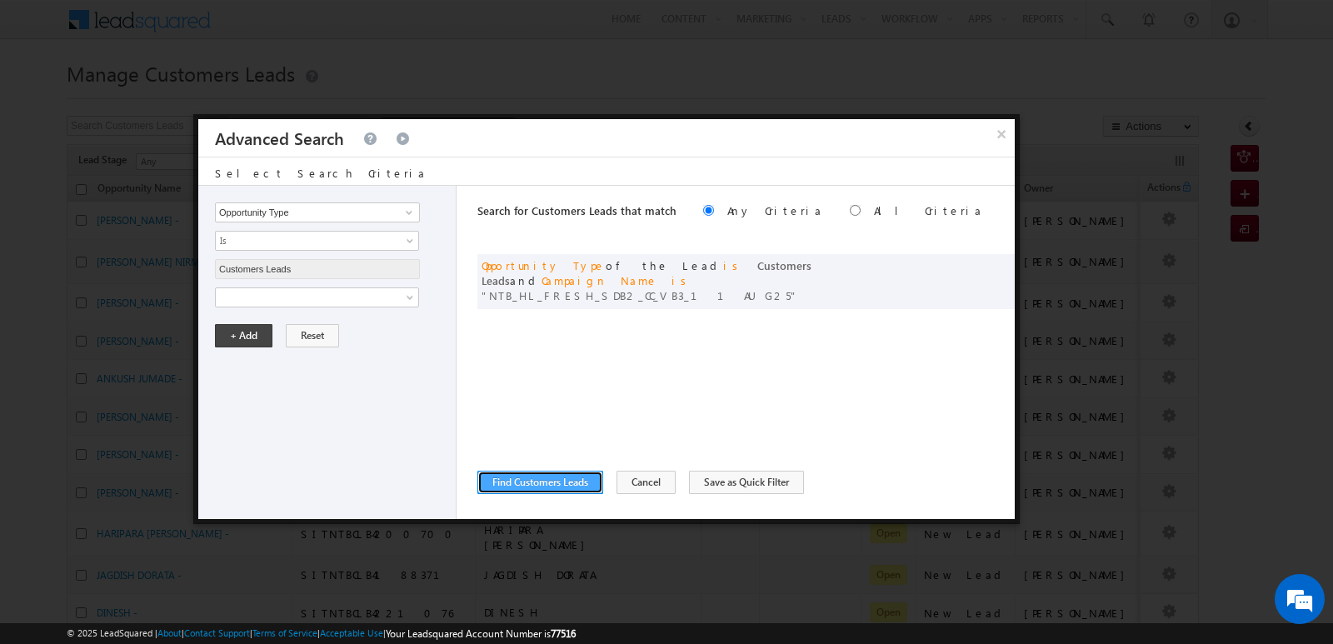
click at [575, 486] on button "Find Customers Leads" at bounding box center [540, 482] width 126 height 23
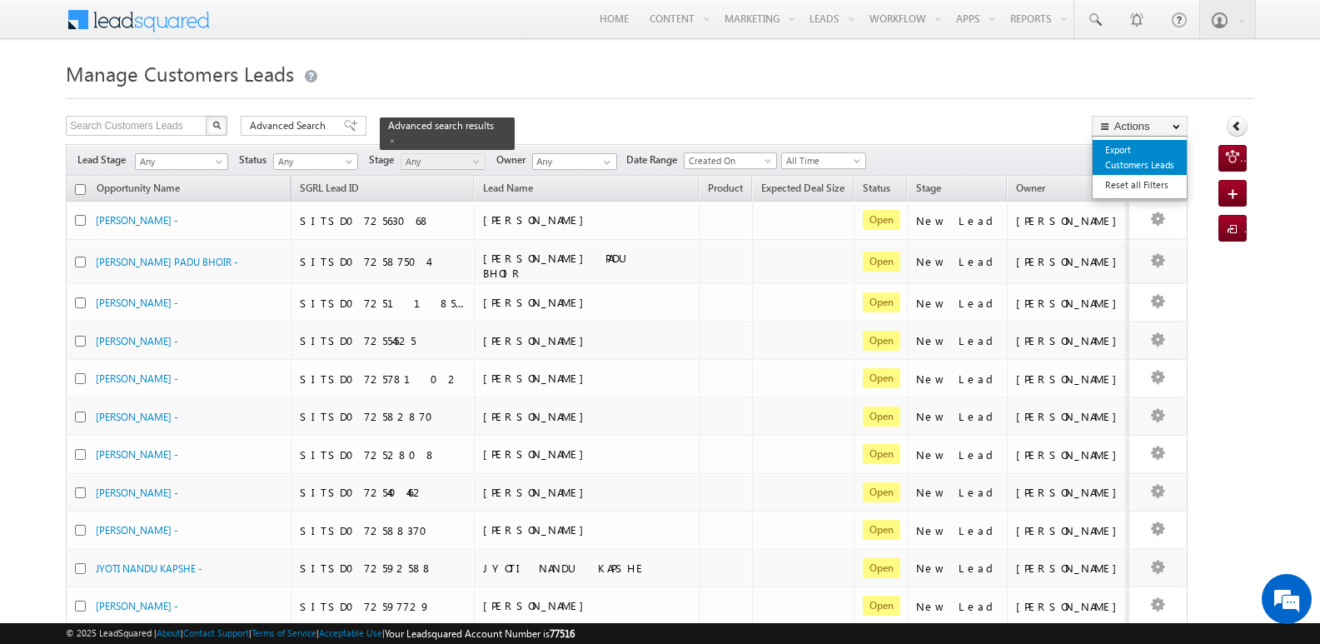
click at [1139, 152] on link "Export Customers Leads" at bounding box center [1140, 157] width 94 height 35
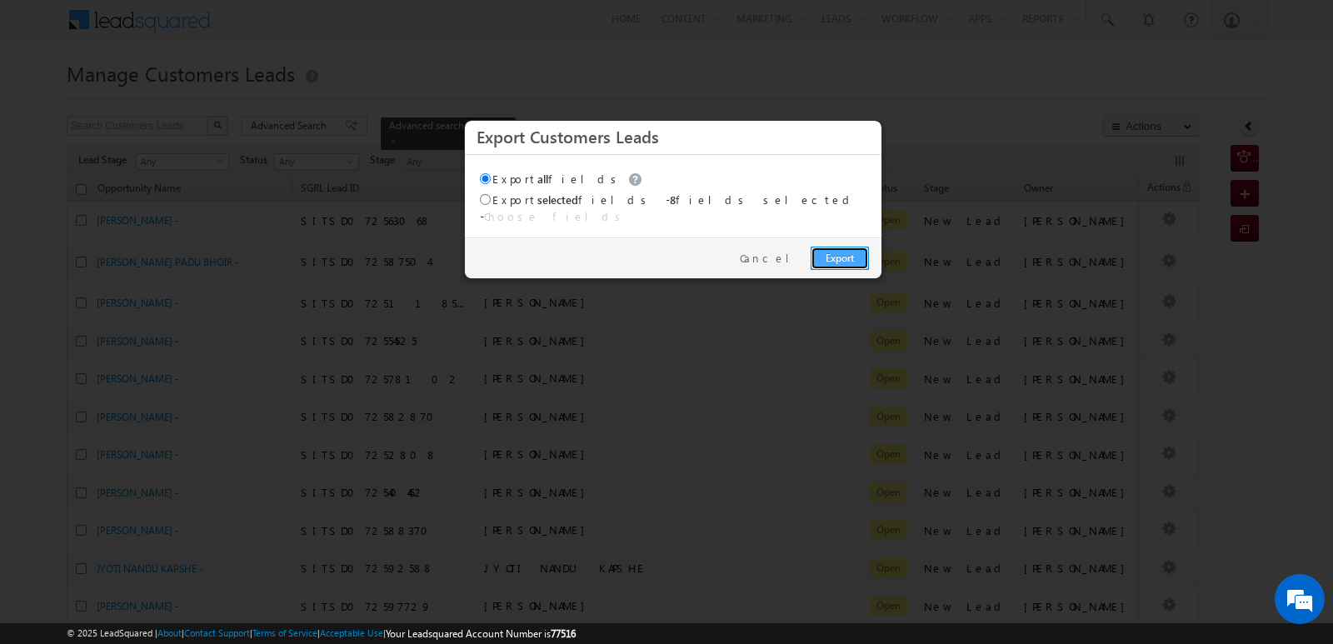
click at [835, 252] on link "Export" at bounding box center [839, 258] width 58 height 23
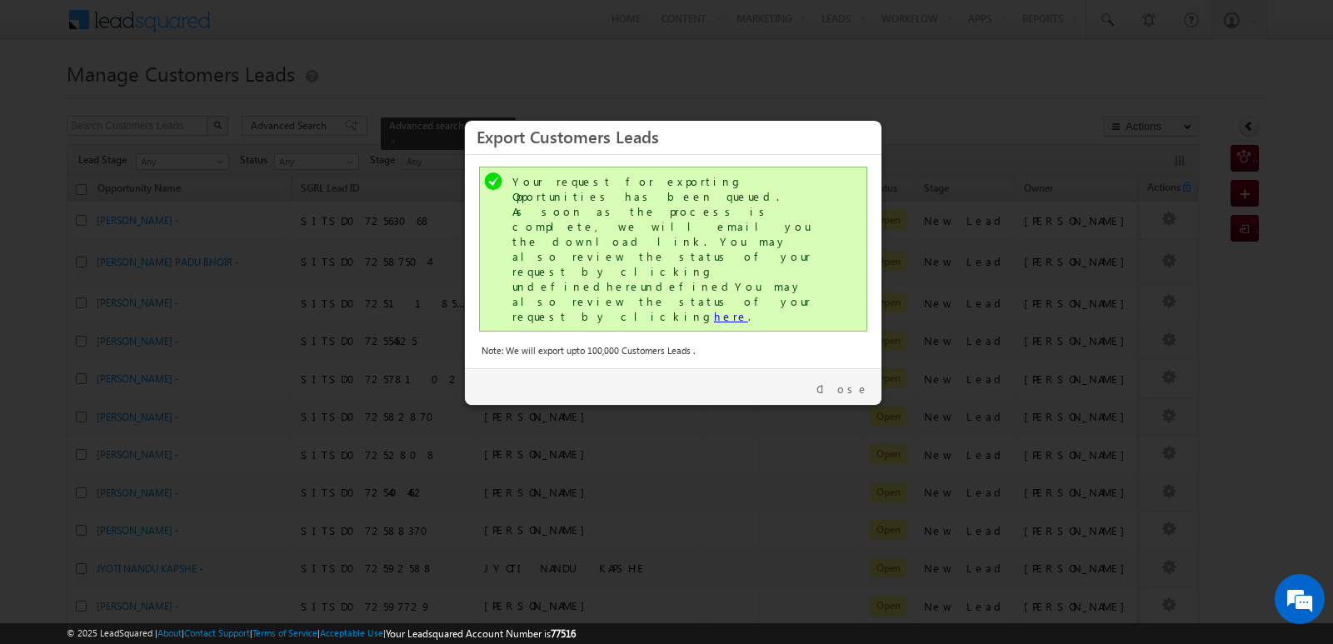
click at [714, 309] on link "here" at bounding box center [731, 316] width 34 height 14
click at [856, 381] on link "Close" at bounding box center [842, 388] width 52 height 15
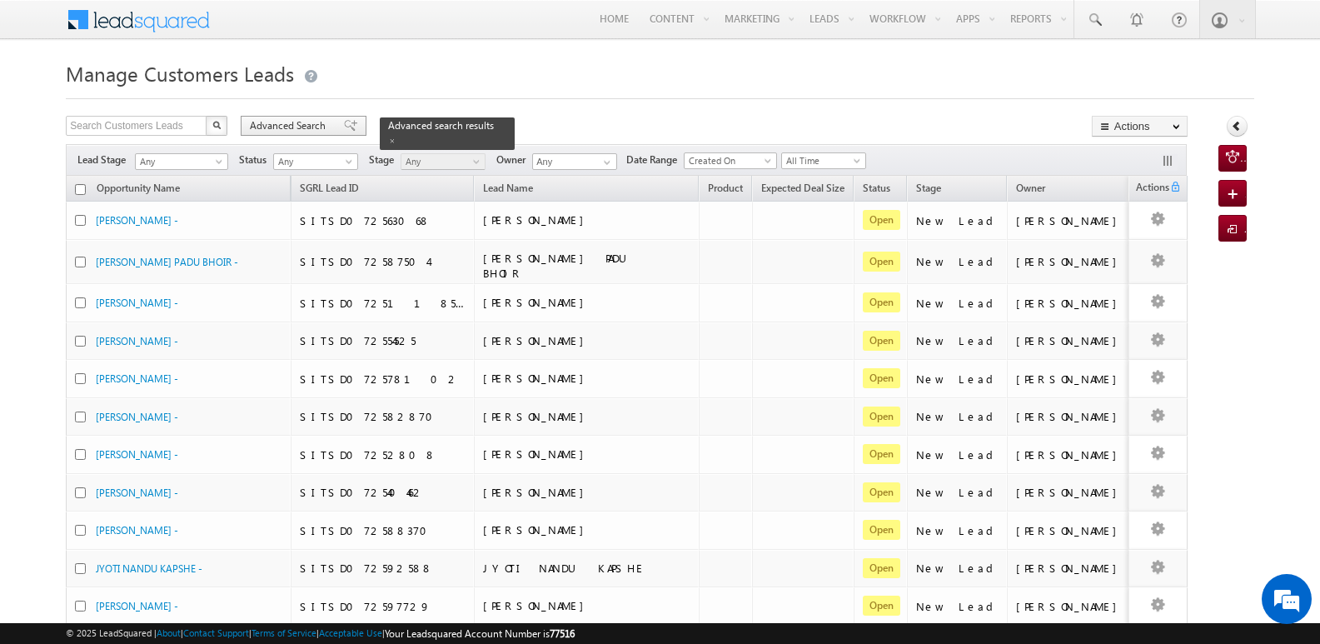
click at [308, 125] on span "Advanced Search" at bounding box center [290, 125] width 81 height 15
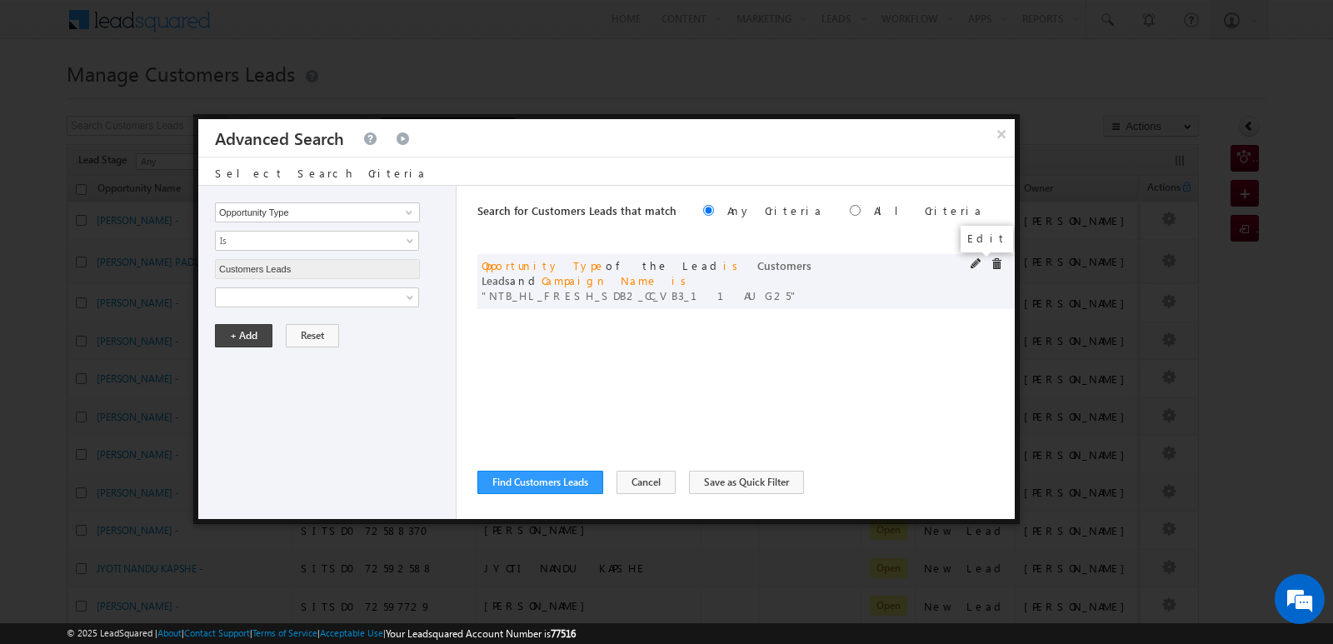
click at [974, 264] on span at bounding box center [976, 264] width 12 height 12
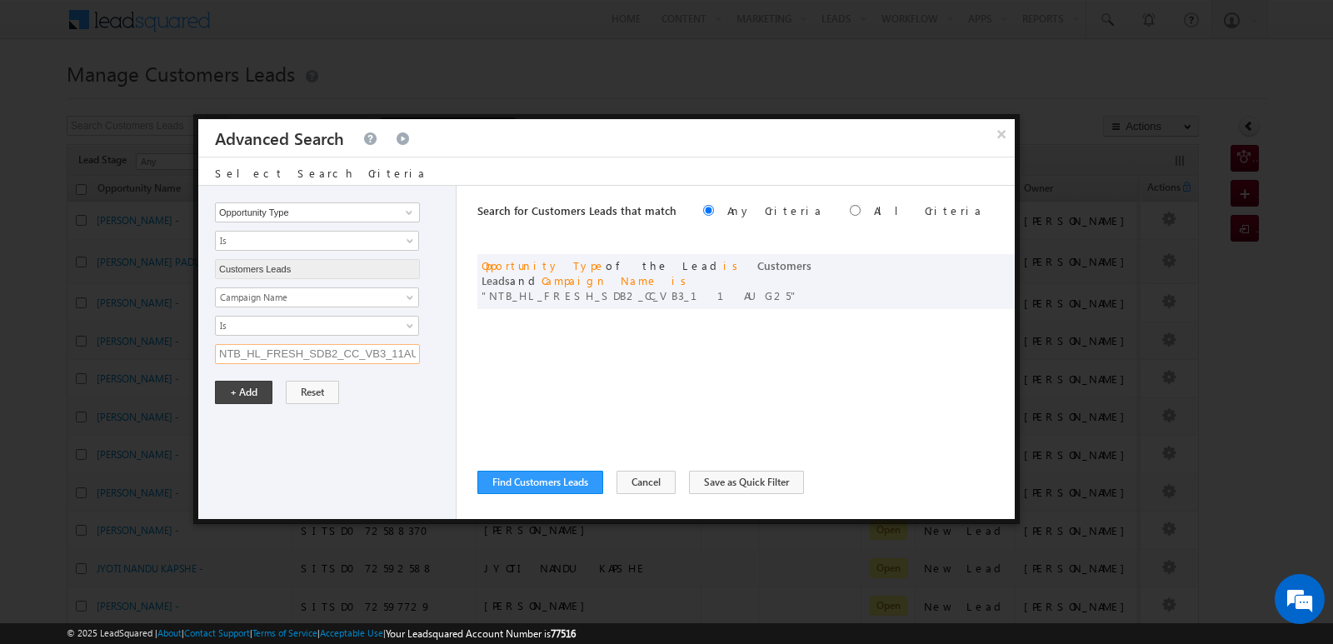
click at [260, 355] on input "NTB_HL_FRESH_SDB2_CC_VB3_11AUG25" at bounding box center [317, 354] width 205 height 20
paste input "NTB_HL_FRESH_CLB2_CC_VB4_11AUG25"
type input "NTB_HL_FRESH_CLB2_CC_VB4_11AUG25"
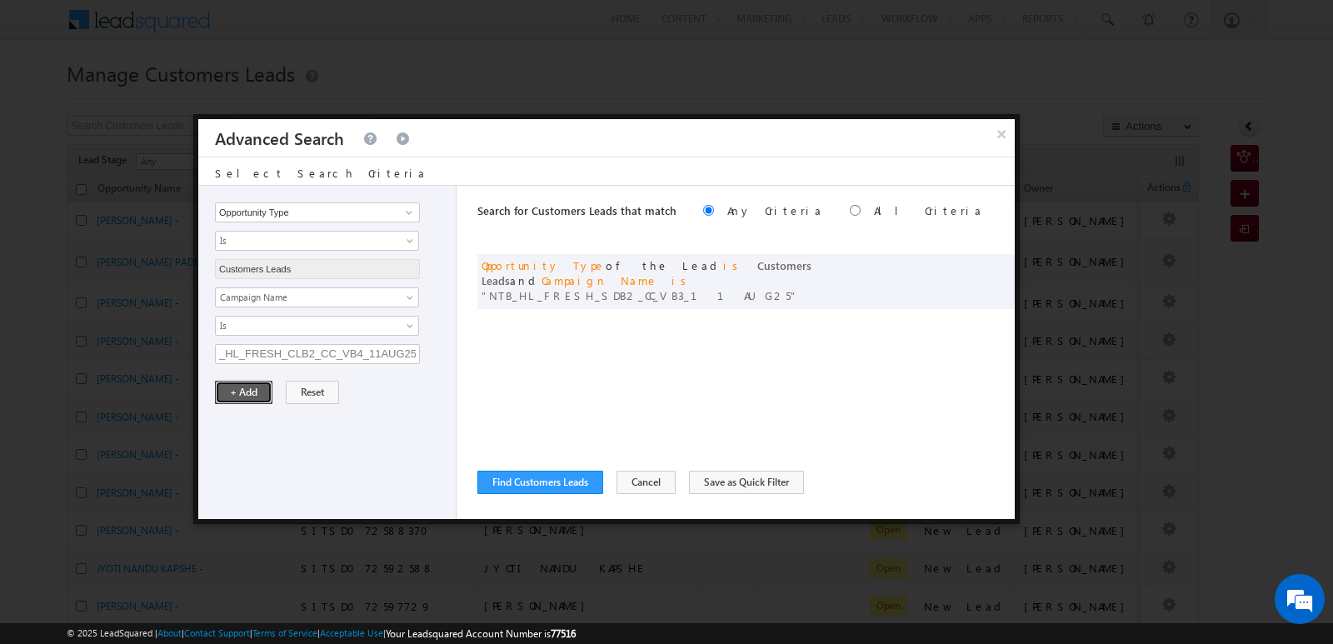
click at [255, 395] on button "+ Add" at bounding box center [243, 392] width 57 height 23
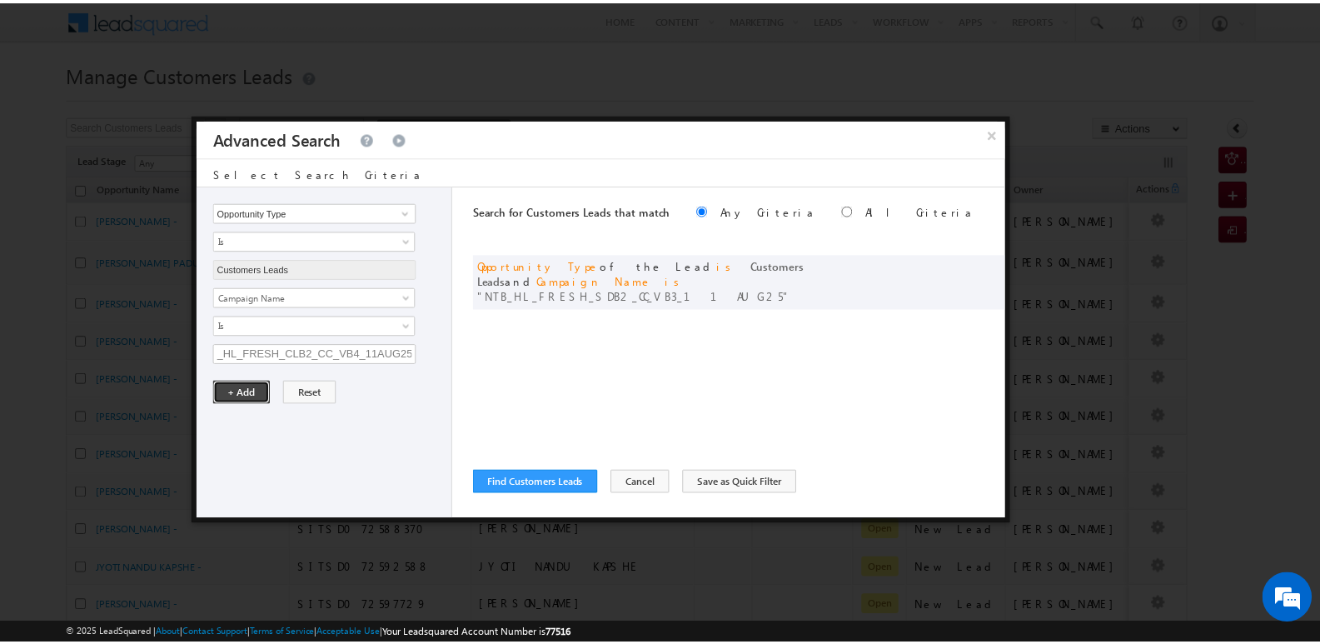
scroll to position [0, 0]
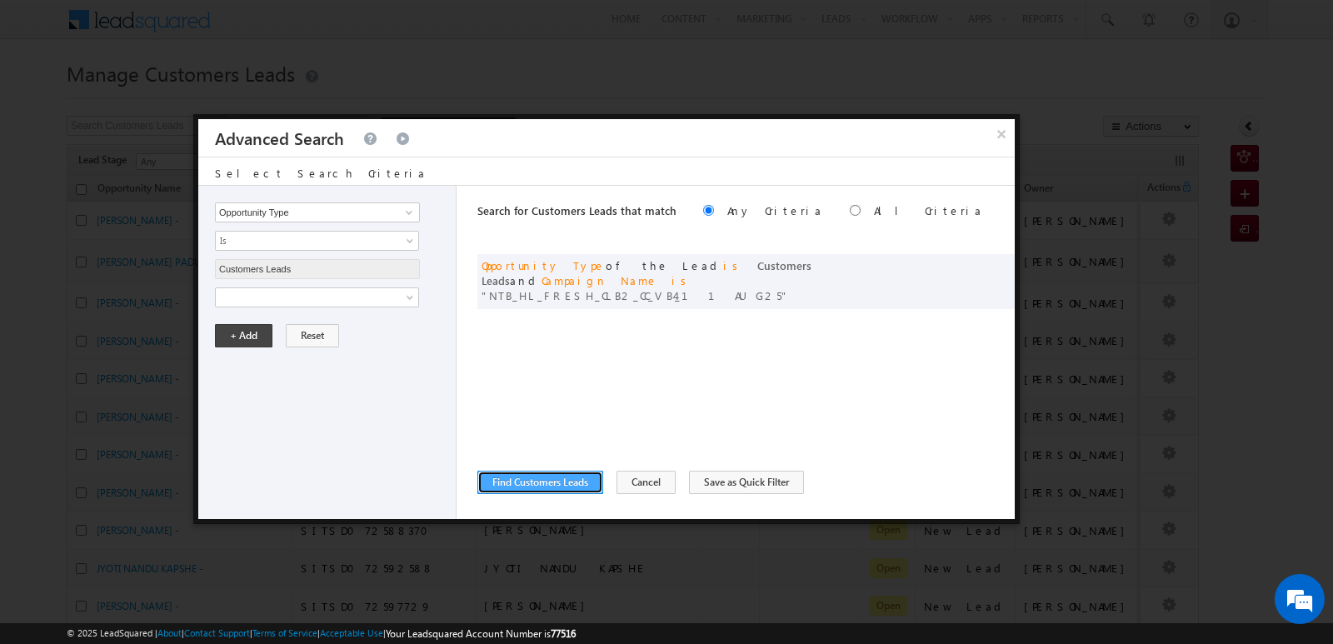
click at [543, 486] on button "Find Customers Leads" at bounding box center [540, 482] width 126 height 23
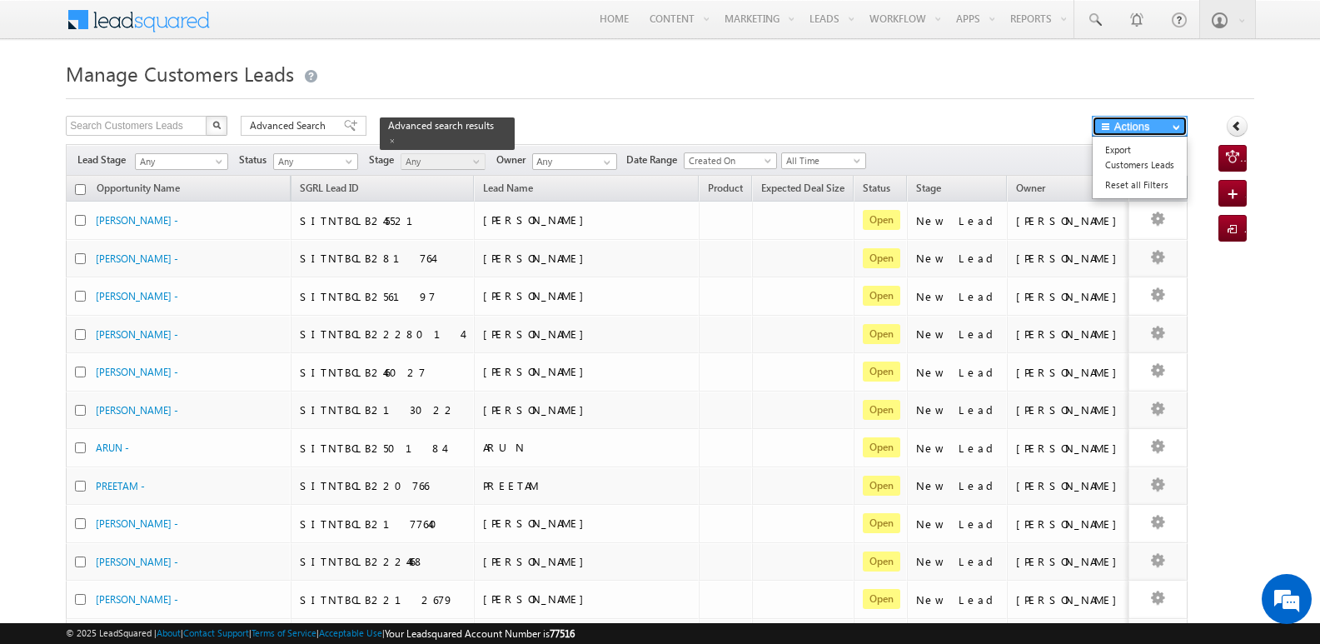
click at [1159, 122] on button "Actions" at bounding box center [1140, 126] width 96 height 21
click at [1139, 153] on link "Export Customers Leads" at bounding box center [1140, 157] width 94 height 35
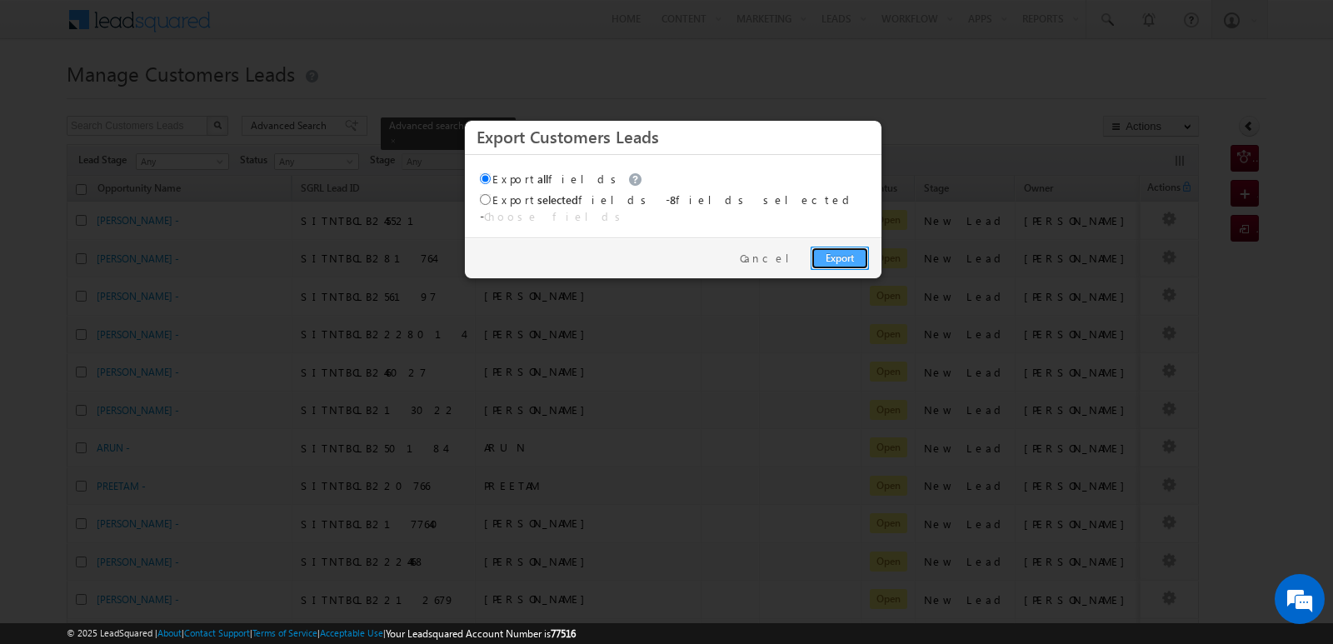
click at [855, 247] on link "Export" at bounding box center [839, 258] width 58 height 23
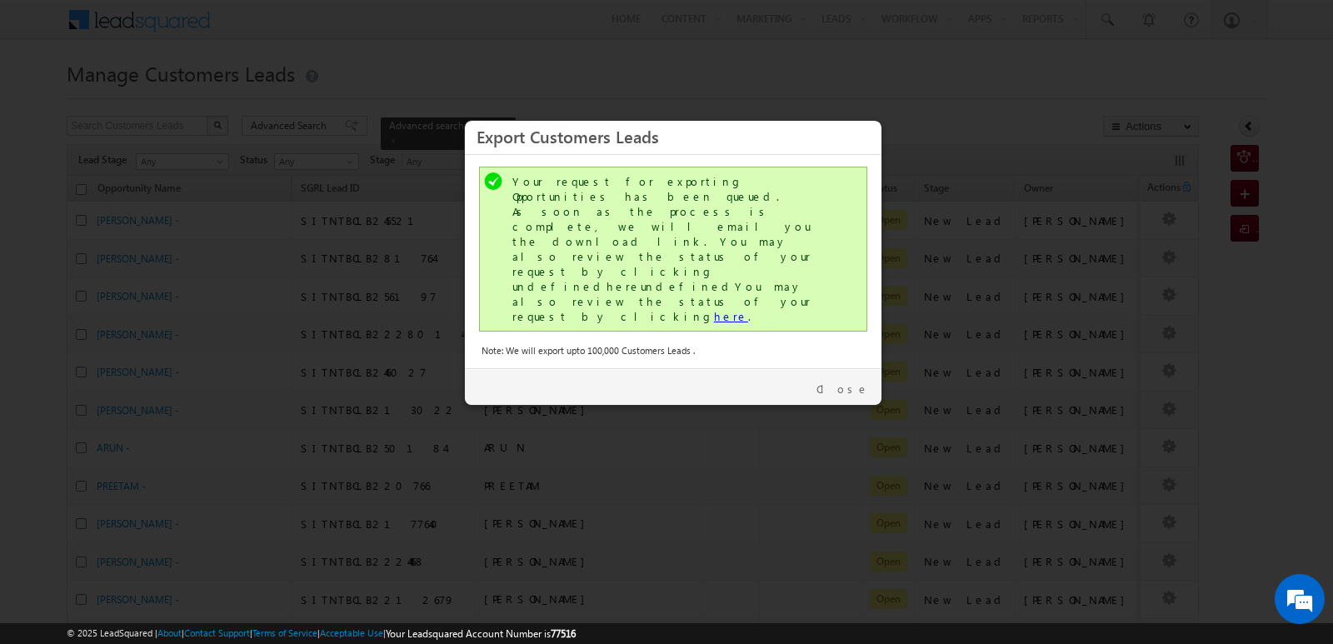
click at [714, 309] on link "here" at bounding box center [731, 316] width 34 height 14
click at [846, 381] on link "Close" at bounding box center [842, 388] width 52 height 15
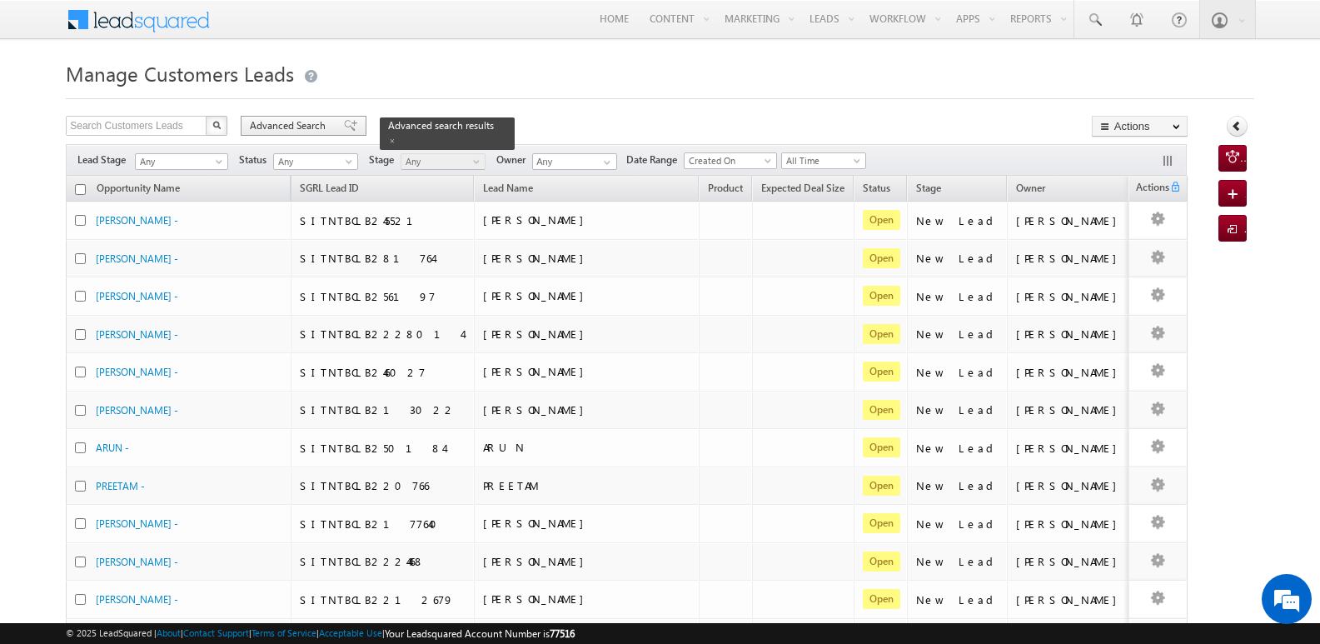
click at [301, 127] on span "Advanced Search" at bounding box center [290, 125] width 81 height 15
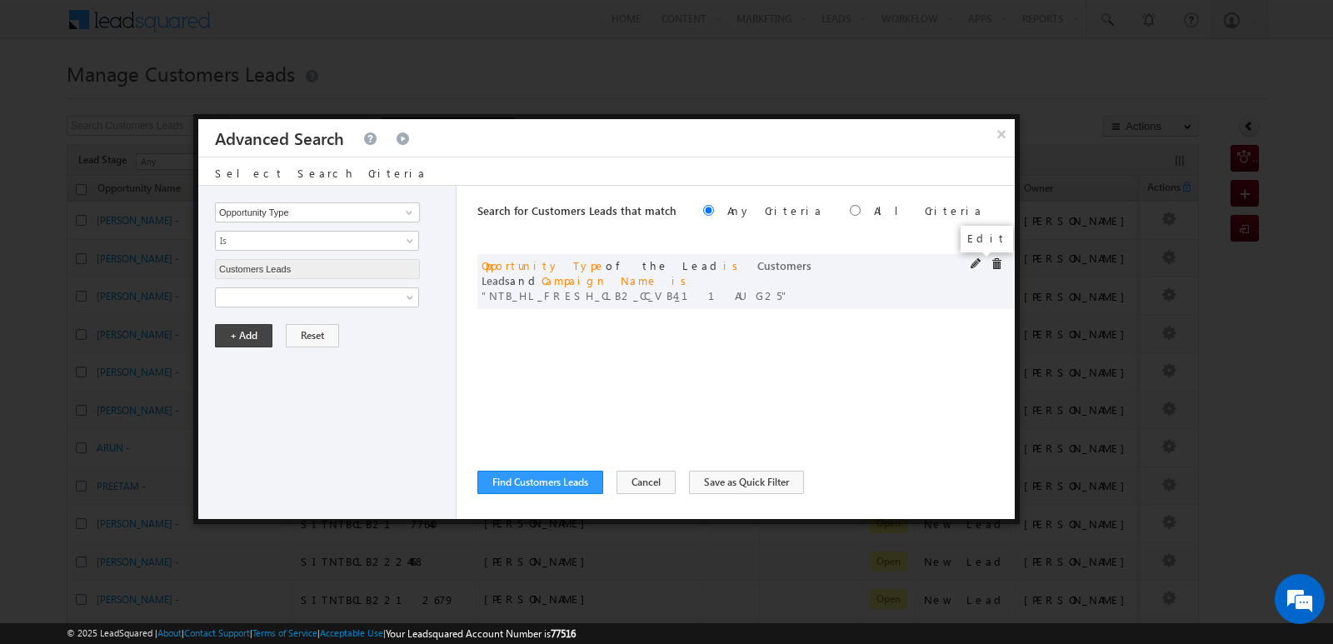
click at [971, 262] on span at bounding box center [976, 264] width 12 height 12
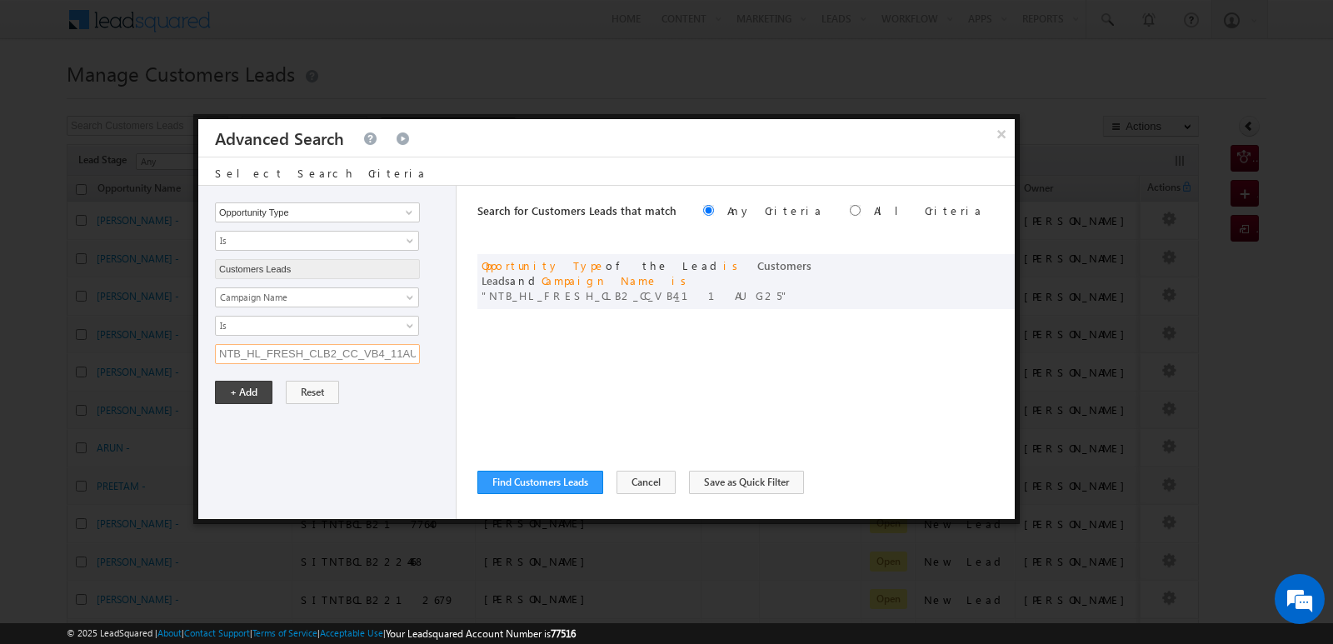
click at [297, 358] on input "NTB_HL_FRESH_CLB2_CC_VB4_11AUG25" at bounding box center [317, 354] width 205 height 20
paste input "NTB_HL_FRESH_CLB4_CC_VB4_11AUG25"
type input "NTB_HL_FRESH_CLB4_CC_VB4_11AUG25"
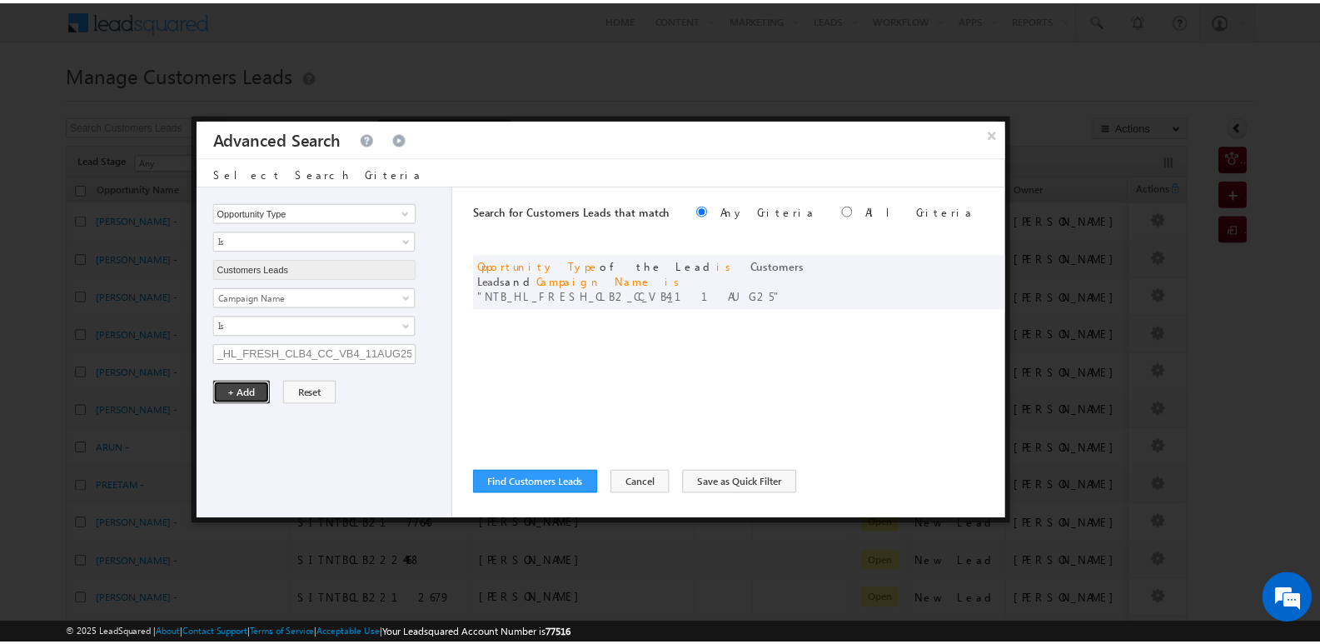
scroll to position [0, 0]
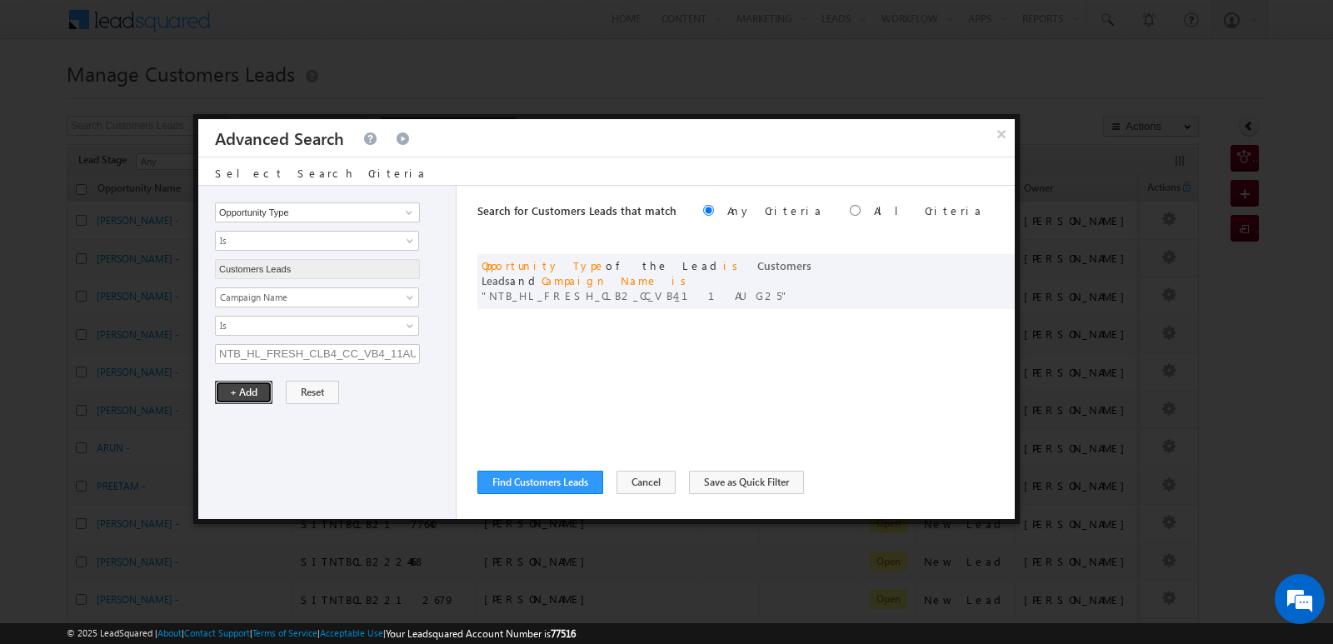
click at [247, 395] on button "+ Add" at bounding box center [243, 392] width 57 height 23
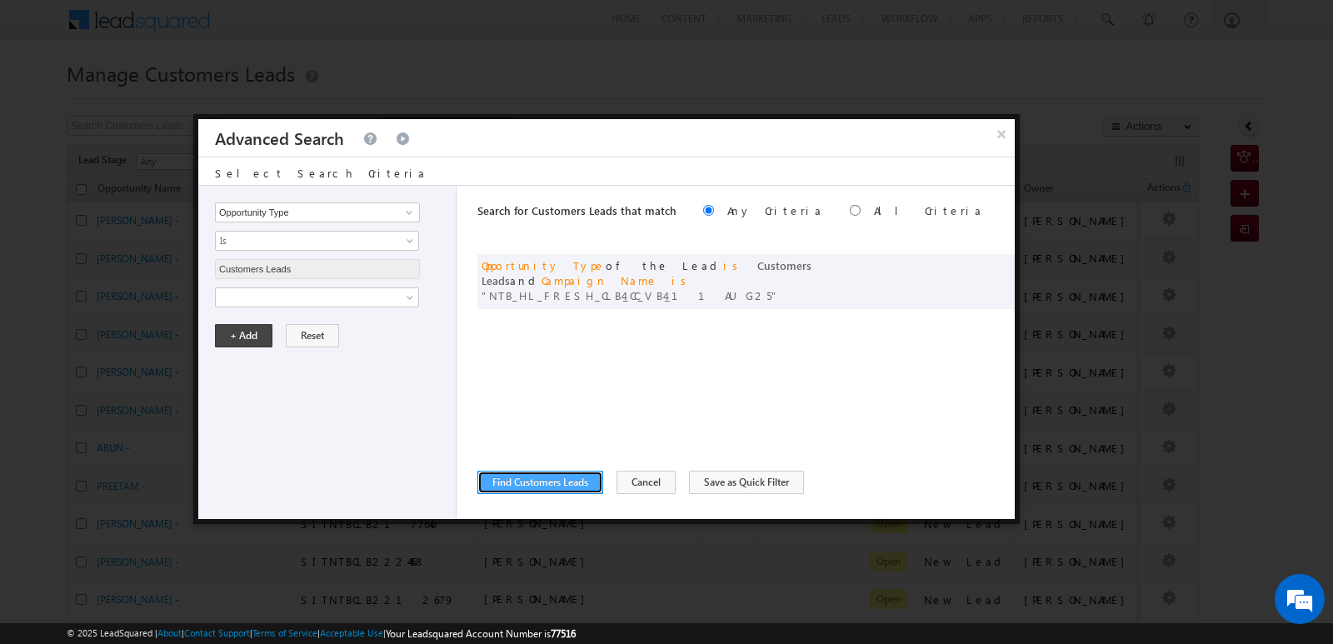
click at [533, 481] on button "Find Customers Leads" at bounding box center [540, 482] width 126 height 23
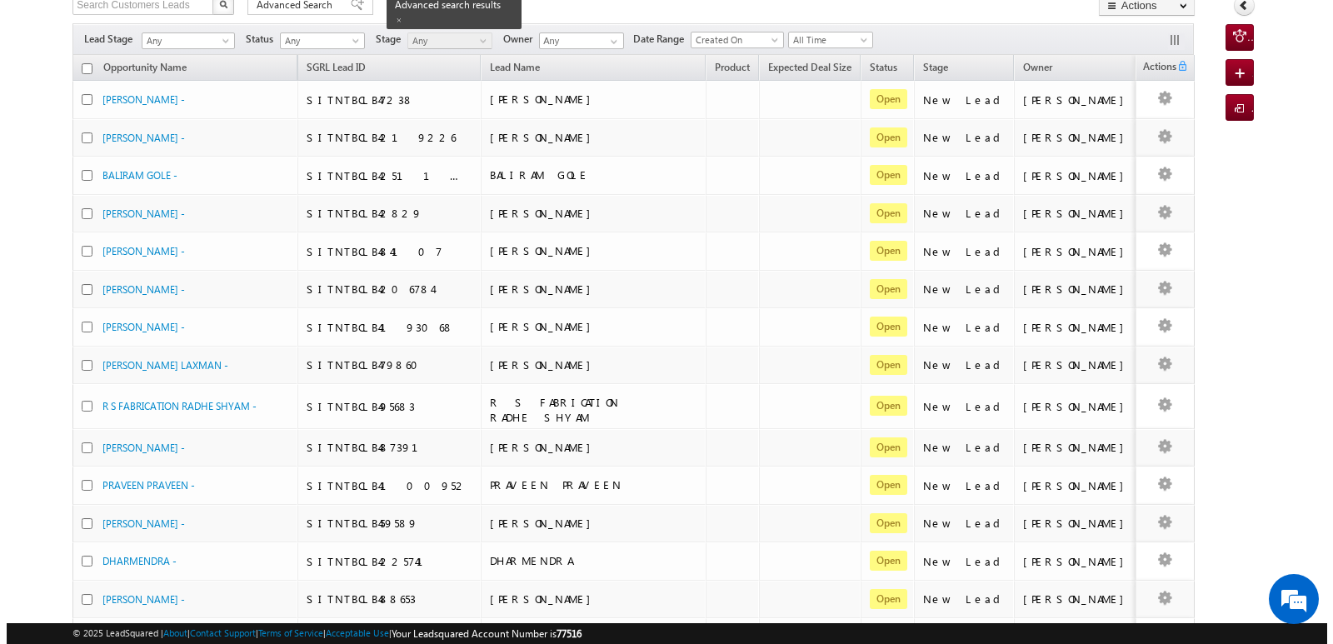
scroll to position [56, 0]
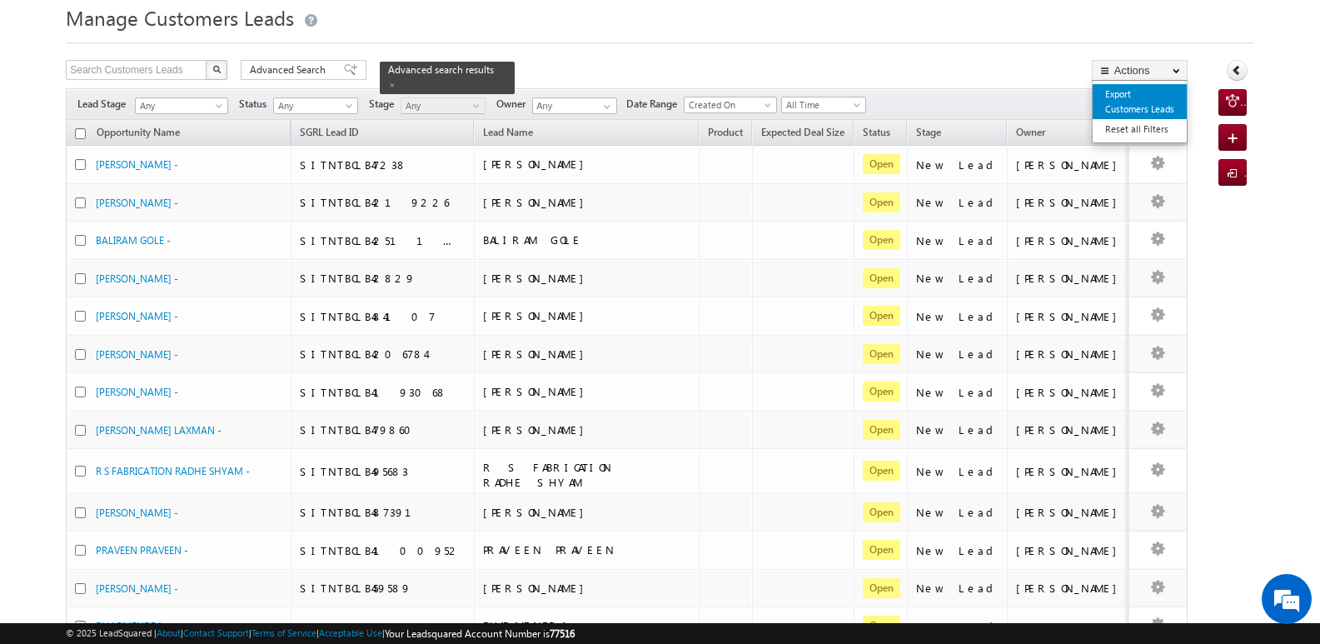
click at [1144, 96] on link "Export Customers Leads" at bounding box center [1140, 101] width 94 height 35
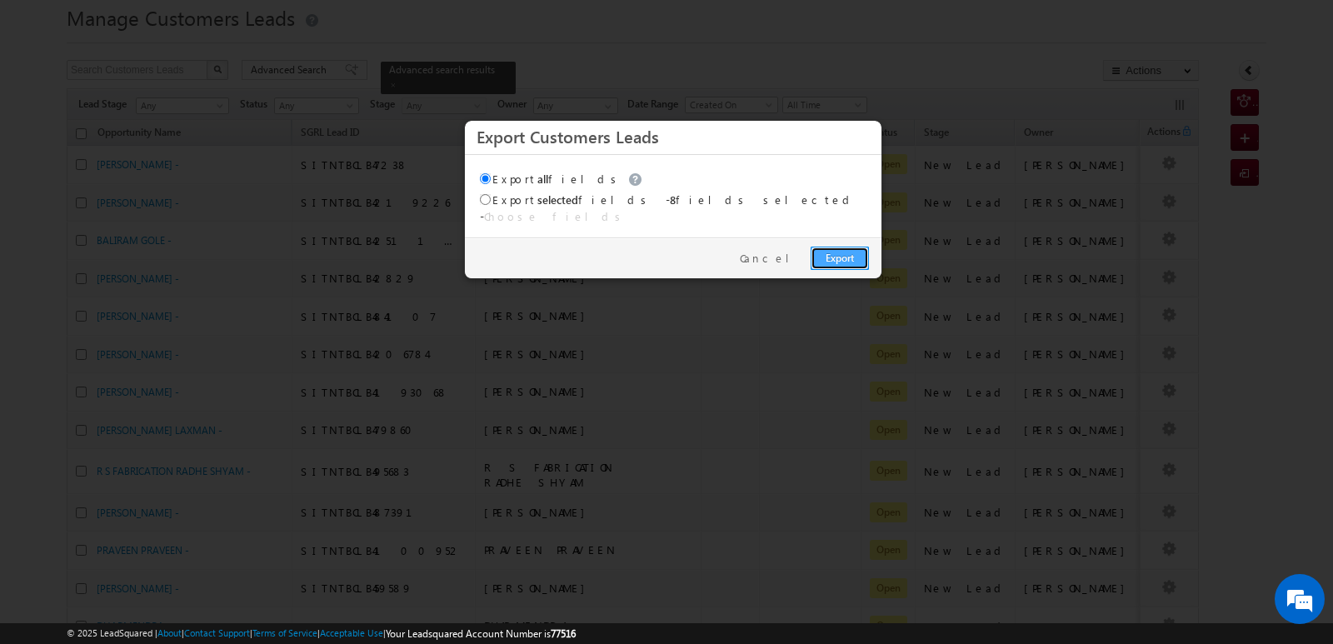
click at [838, 256] on link "Export" at bounding box center [839, 258] width 58 height 23
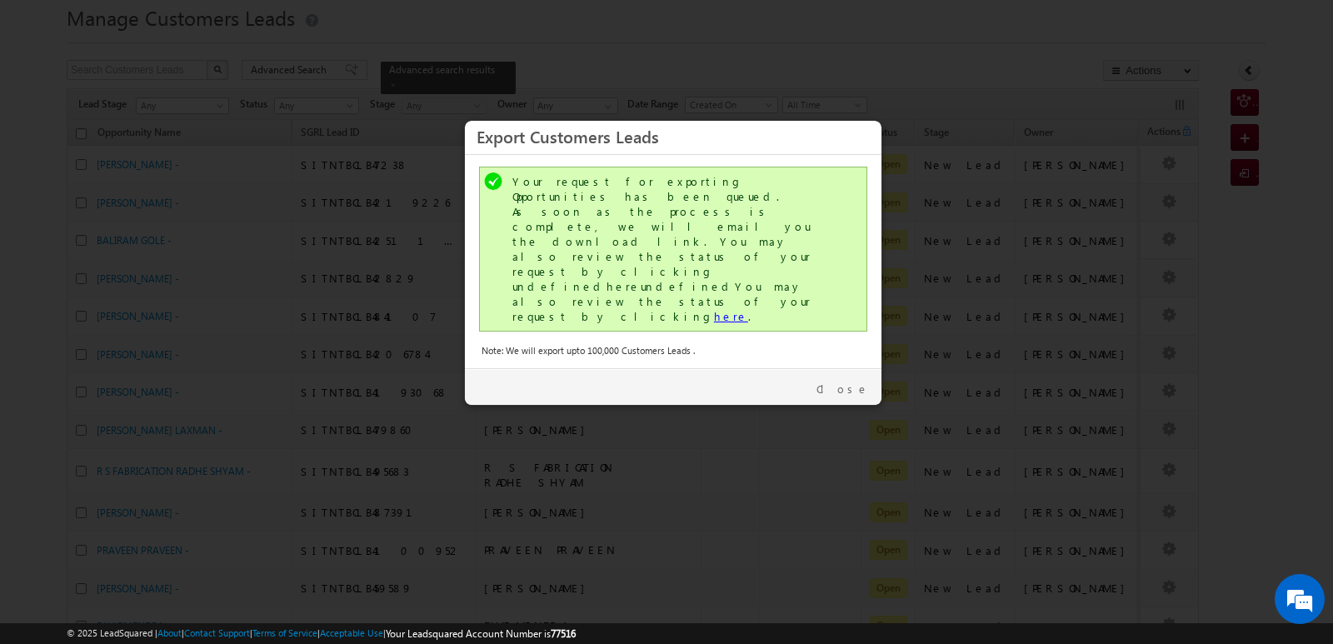
click at [714, 309] on link "here" at bounding box center [731, 316] width 34 height 14
click at [868, 381] on link "Close" at bounding box center [842, 388] width 52 height 15
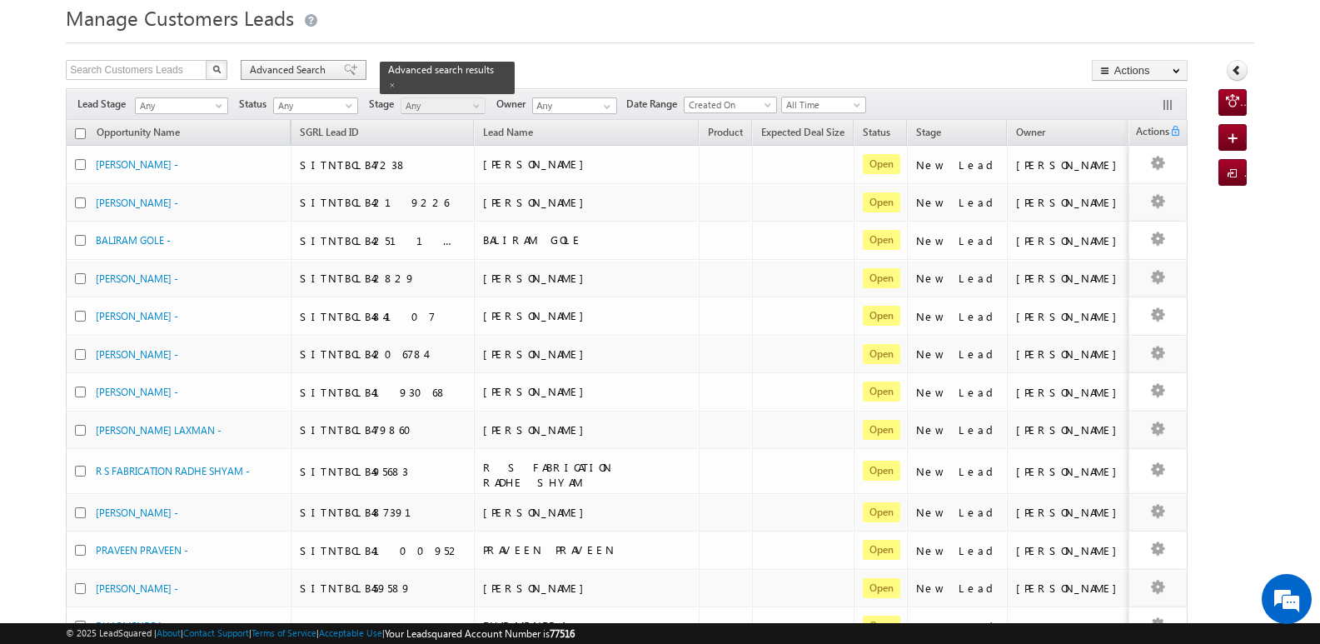
click at [302, 72] on span "Advanced Search" at bounding box center [290, 69] width 81 height 15
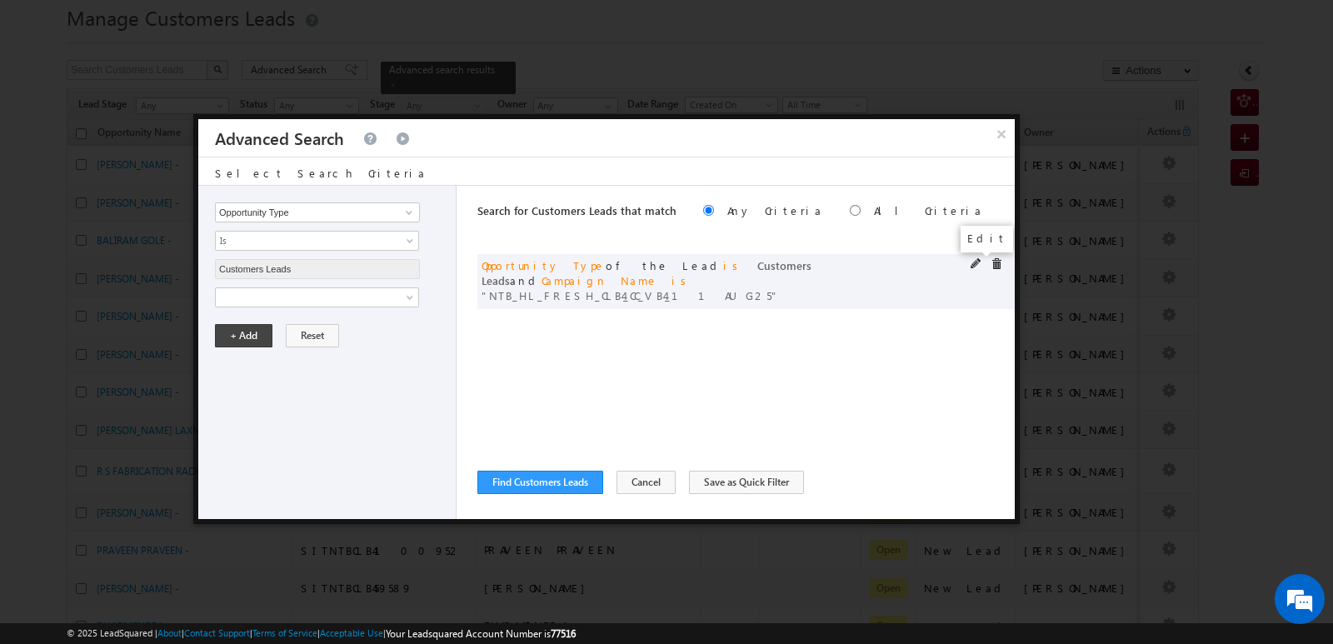
click at [975, 265] on span at bounding box center [976, 264] width 12 height 12
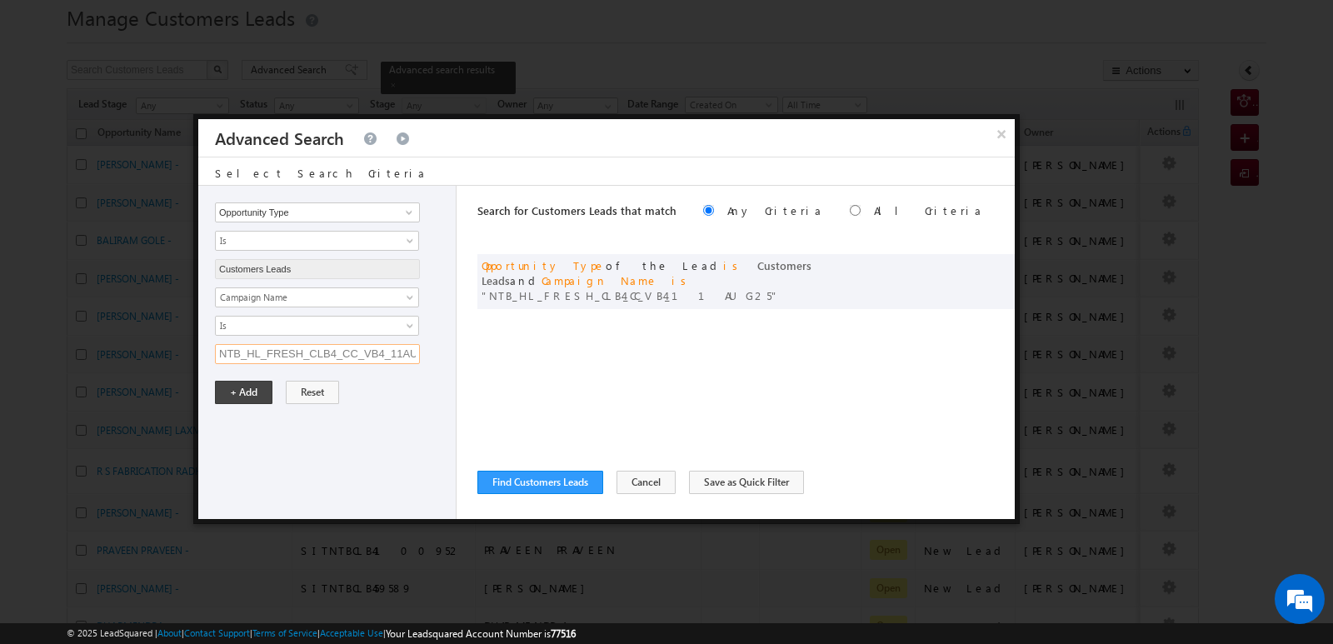
click at [352, 356] on input "NTB_HL_FRESH_CLB4_CC_VB4_11AUG25" at bounding box center [317, 354] width 205 height 20
paste input "NTB_HL_FRESH_SDB2_CC_VB4_11AUG25"
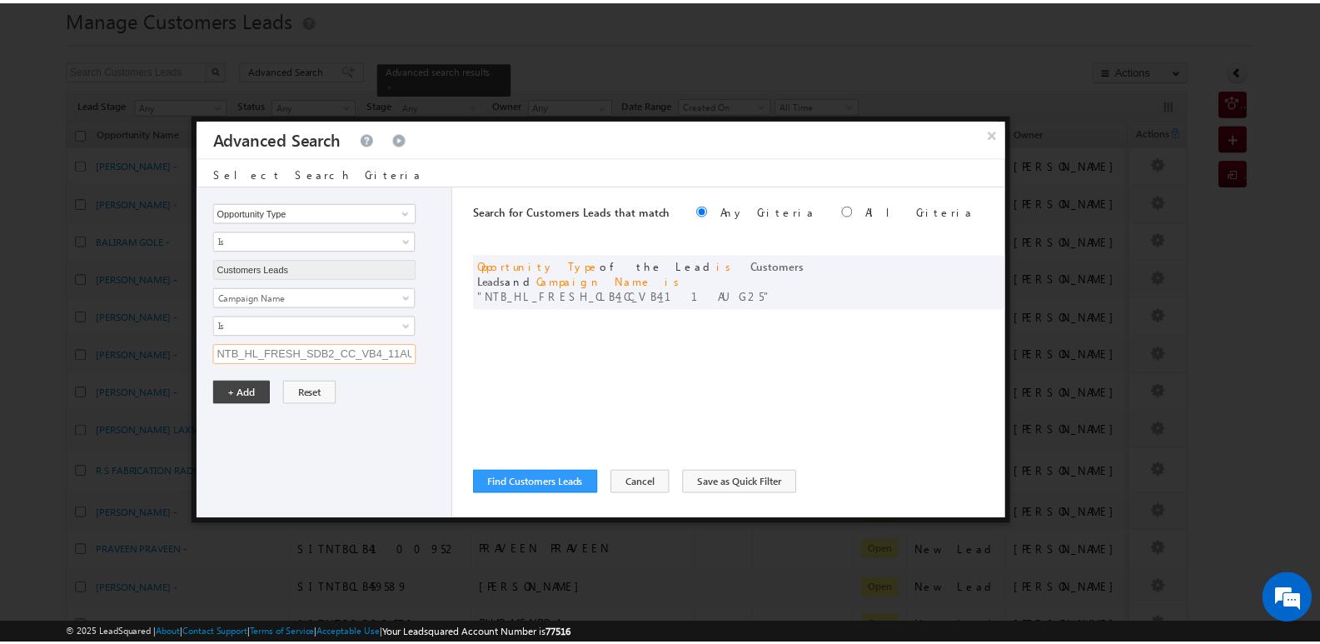
scroll to position [0, 22]
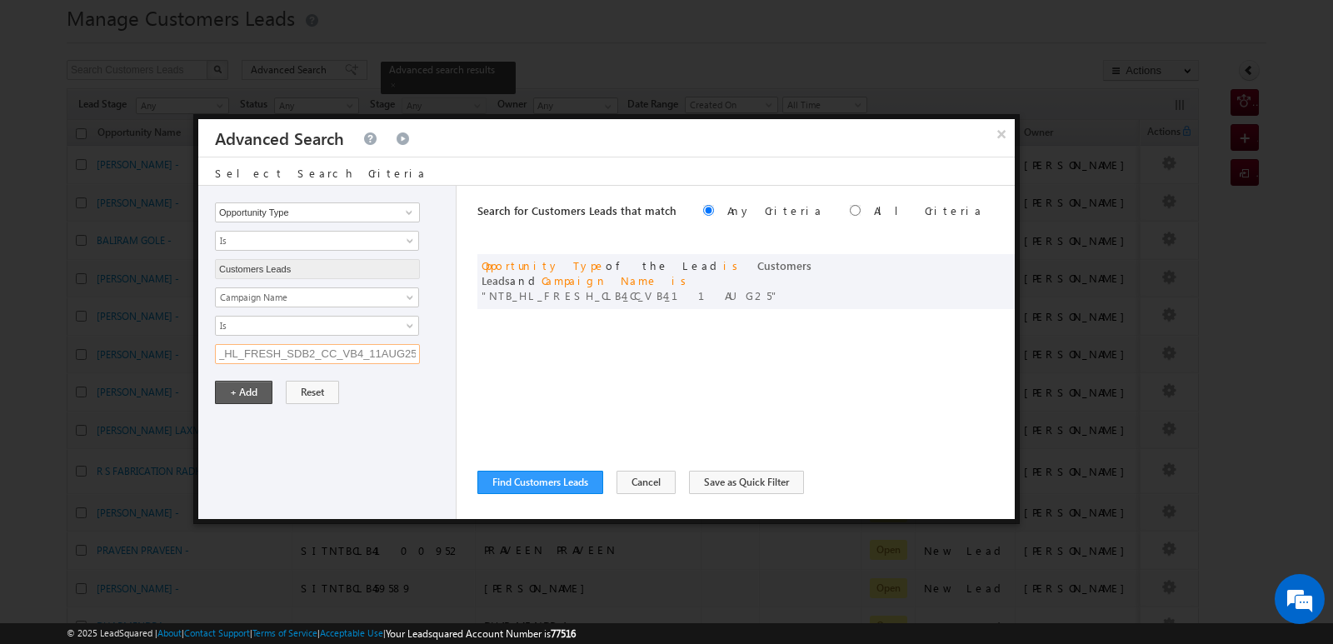
type input "NTB_HL_FRESH_SDB2_CC_VB4_11AUG25"
click at [242, 398] on button "+ Add" at bounding box center [243, 392] width 57 height 23
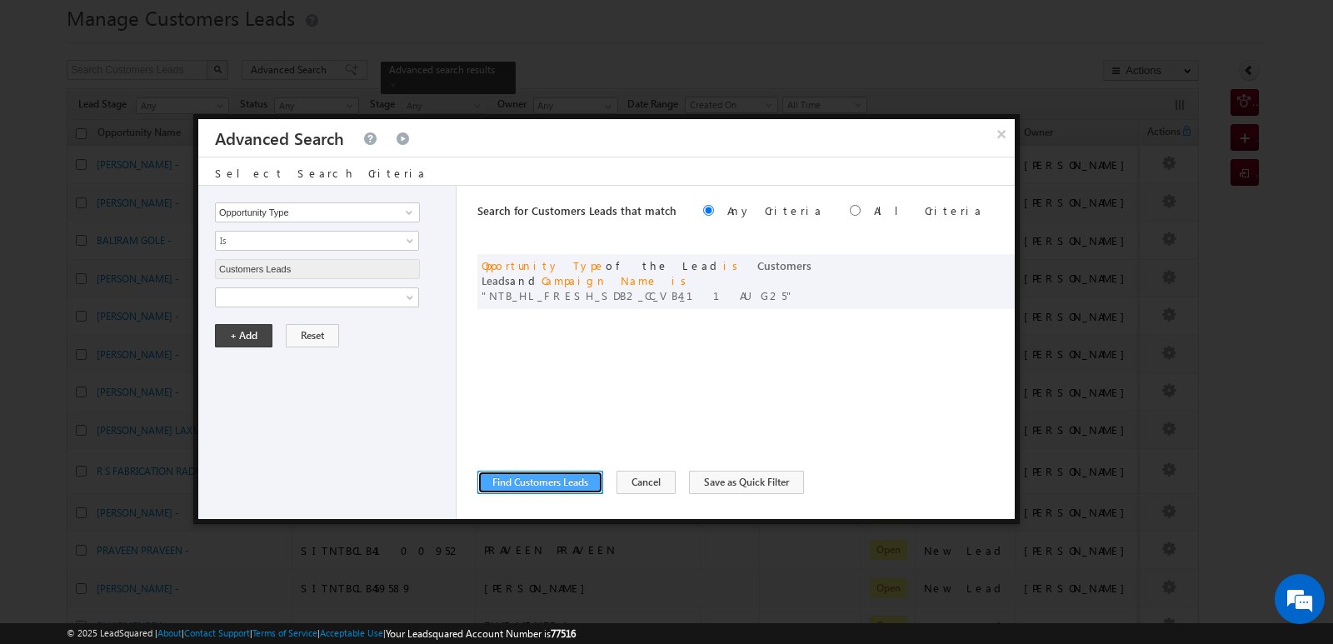
click at [533, 486] on button "Find Customers Leads" at bounding box center [540, 482] width 126 height 23
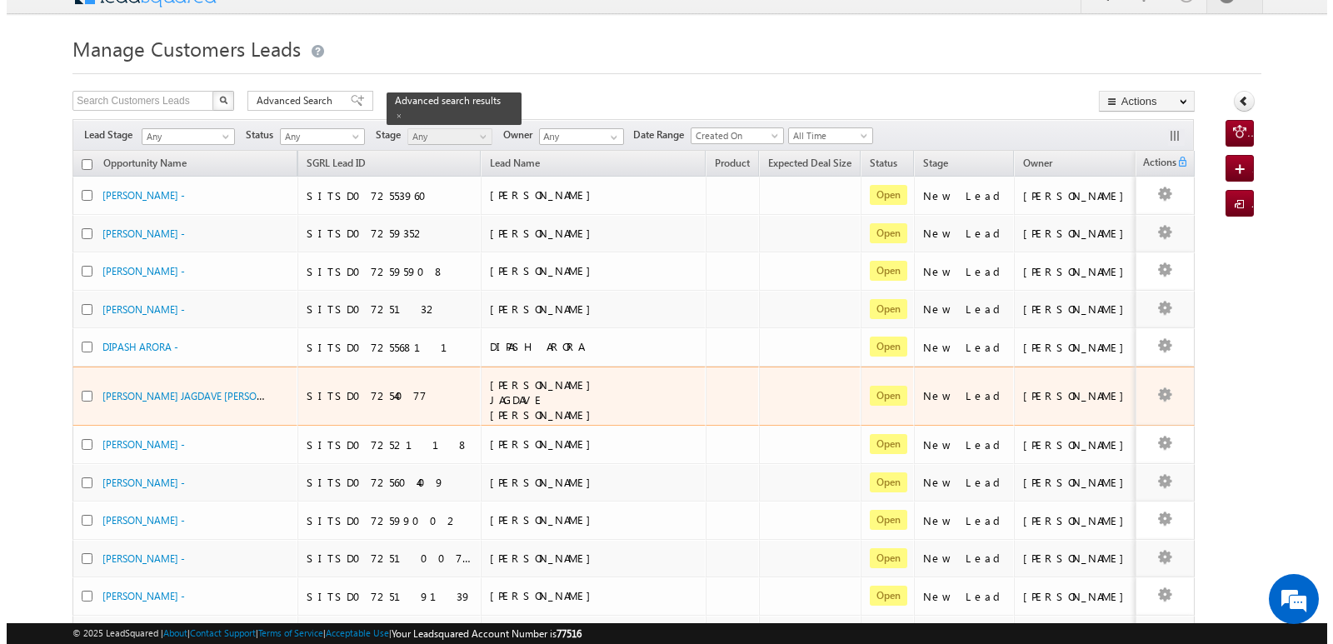
scroll to position [0, 0]
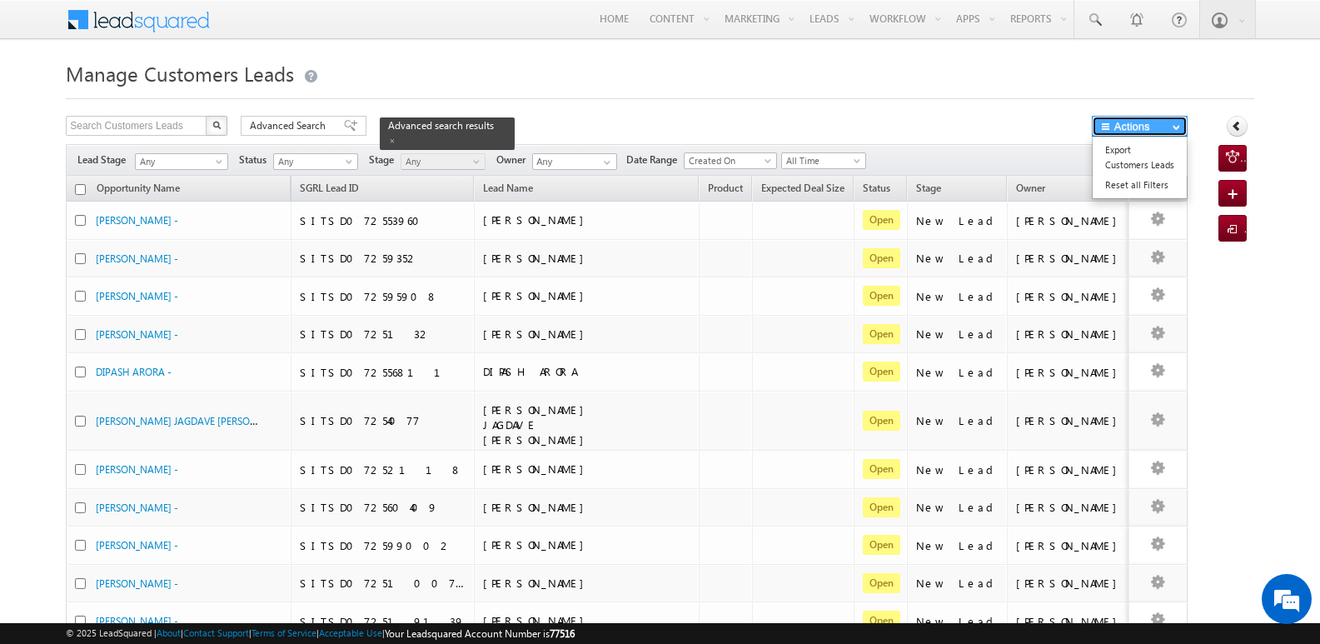
click at [1156, 125] on button "Actions" at bounding box center [1140, 126] width 96 height 21
click at [1144, 151] on link "Export Customers Leads" at bounding box center [1140, 157] width 94 height 35
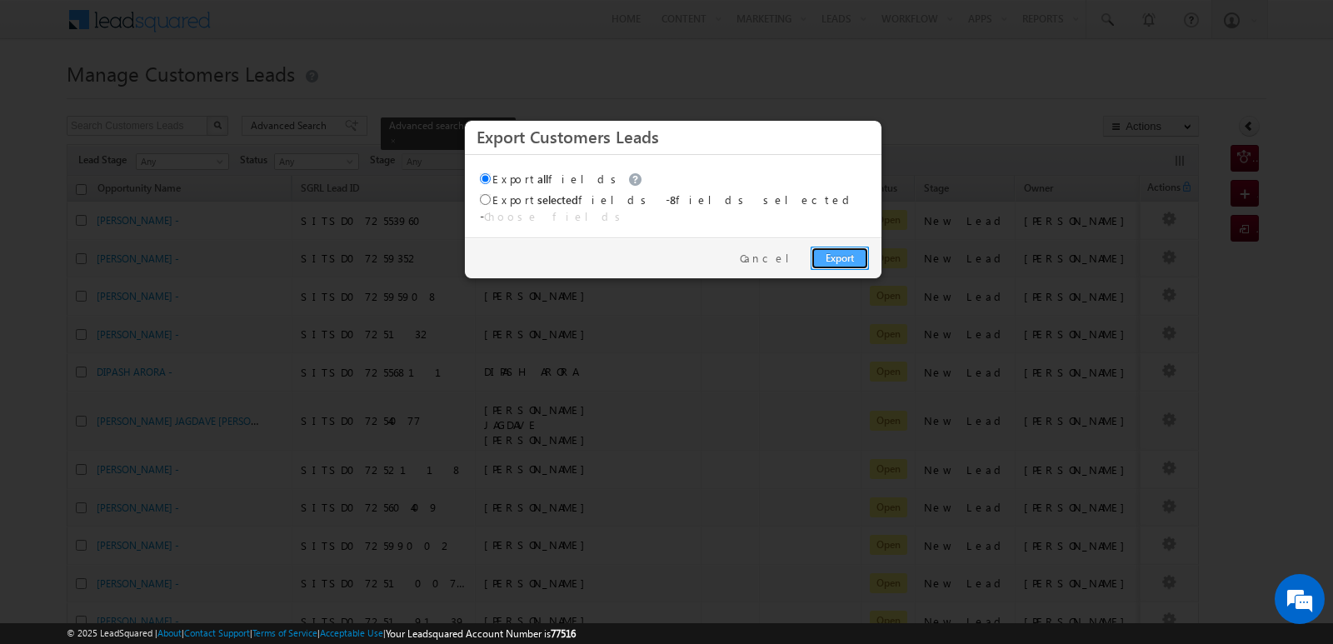
click at [847, 252] on link "Export" at bounding box center [839, 258] width 58 height 23
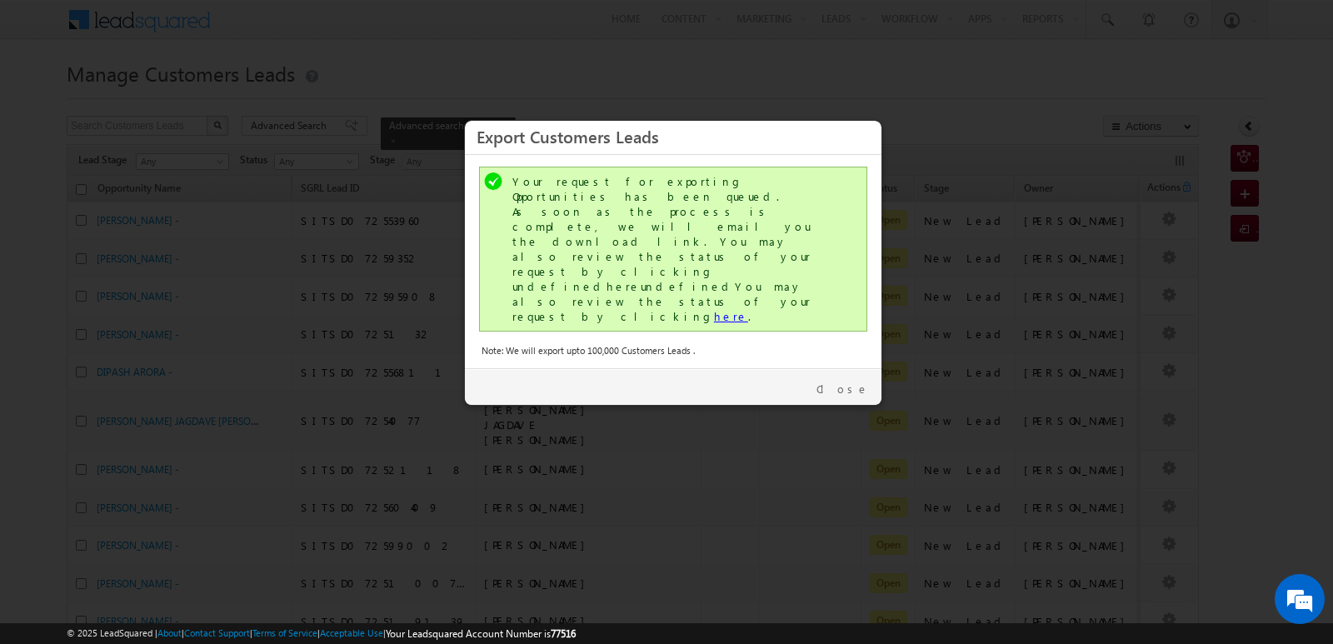
click at [714, 309] on link "here" at bounding box center [731, 316] width 34 height 14
click at [843, 381] on link "Close" at bounding box center [842, 388] width 52 height 15
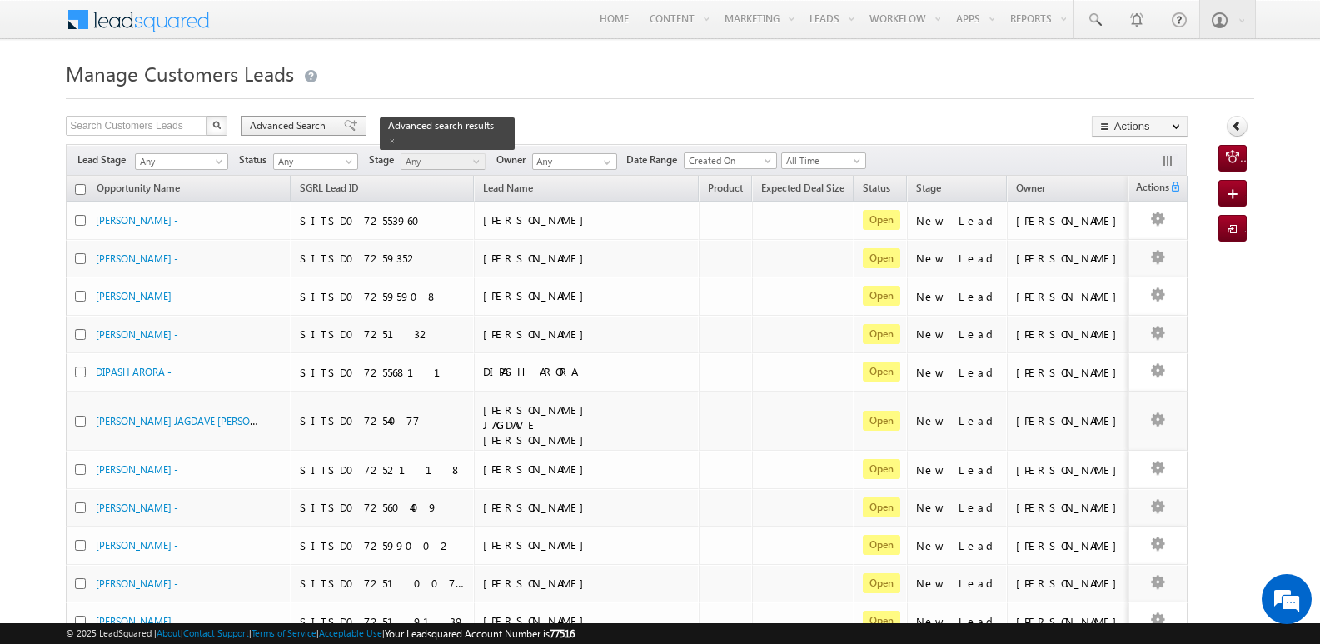
click at [267, 127] on span "Advanced Search" at bounding box center [290, 125] width 81 height 15
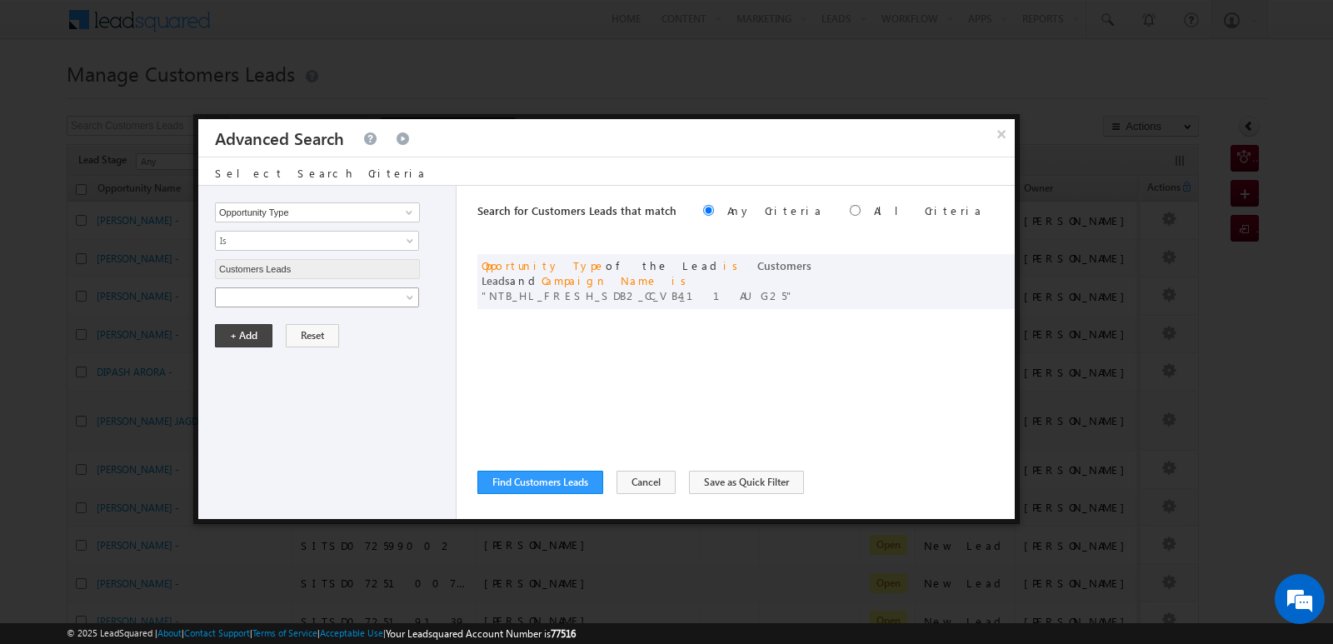
click at [411, 299] on span at bounding box center [411, 300] width 13 height 13
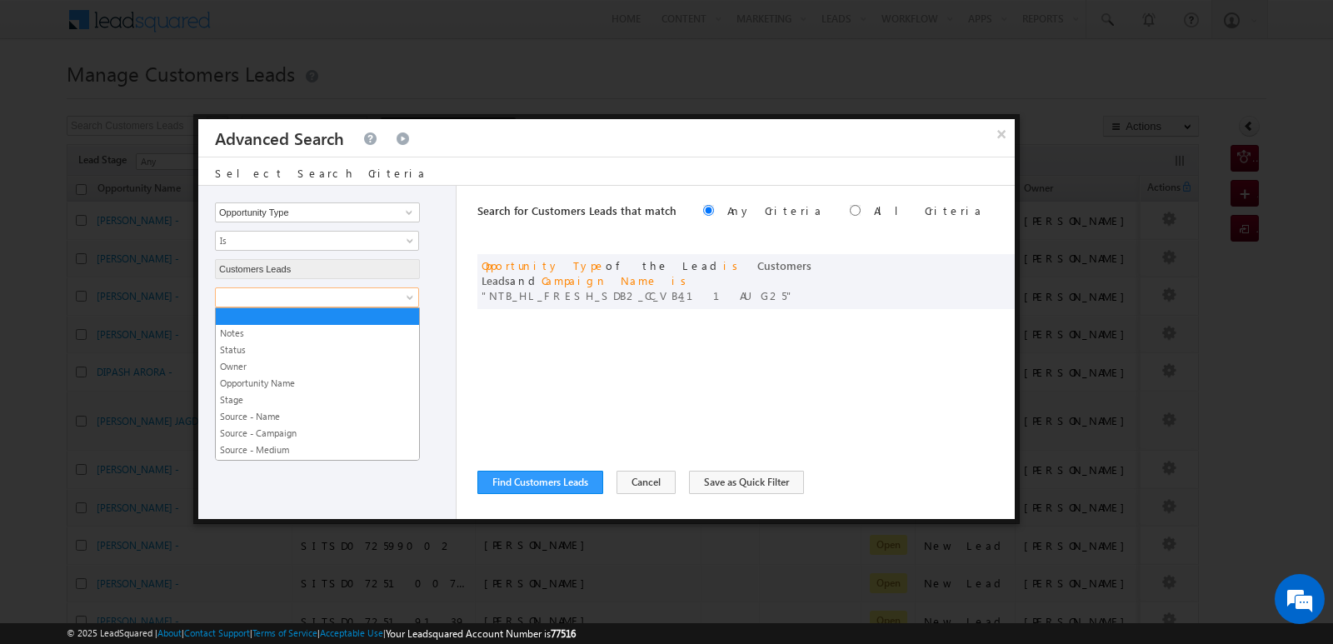
click at [570, 329] on div "Search for Customers Leads that match Any Criteria All Criteria Note that the c…" at bounding box center [745, 352] width 537 height 333
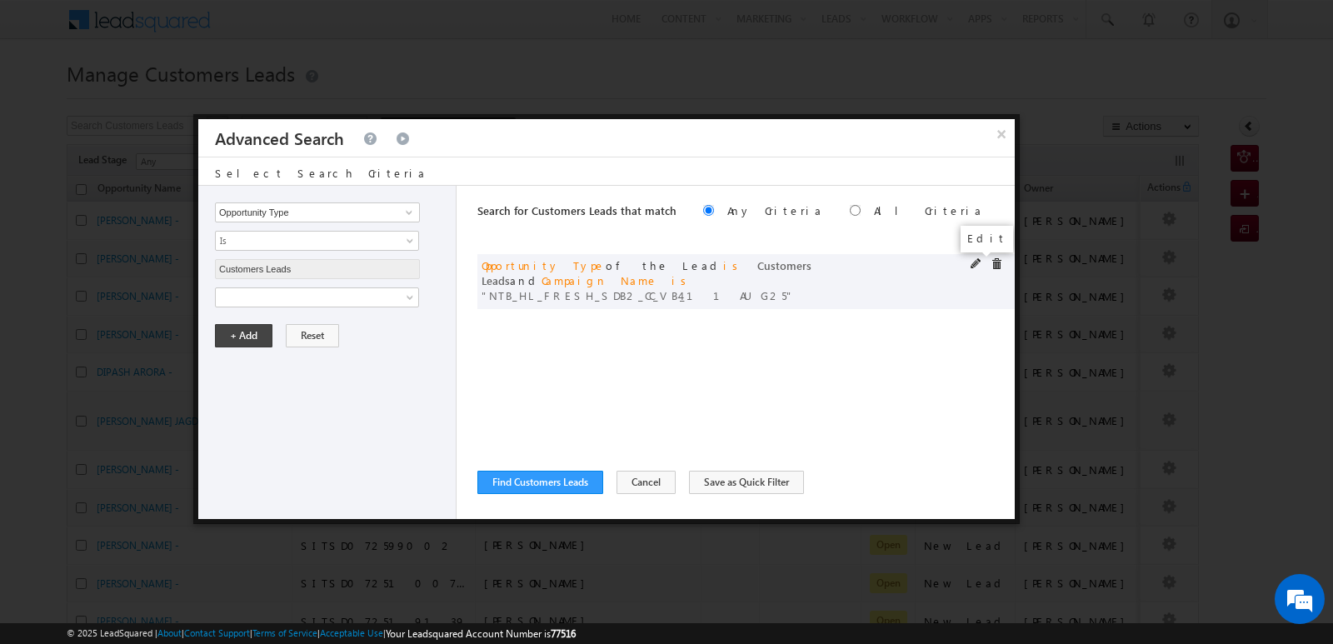
click at [973, 264] on span at bounding box center [976, 264] width 12 height 12
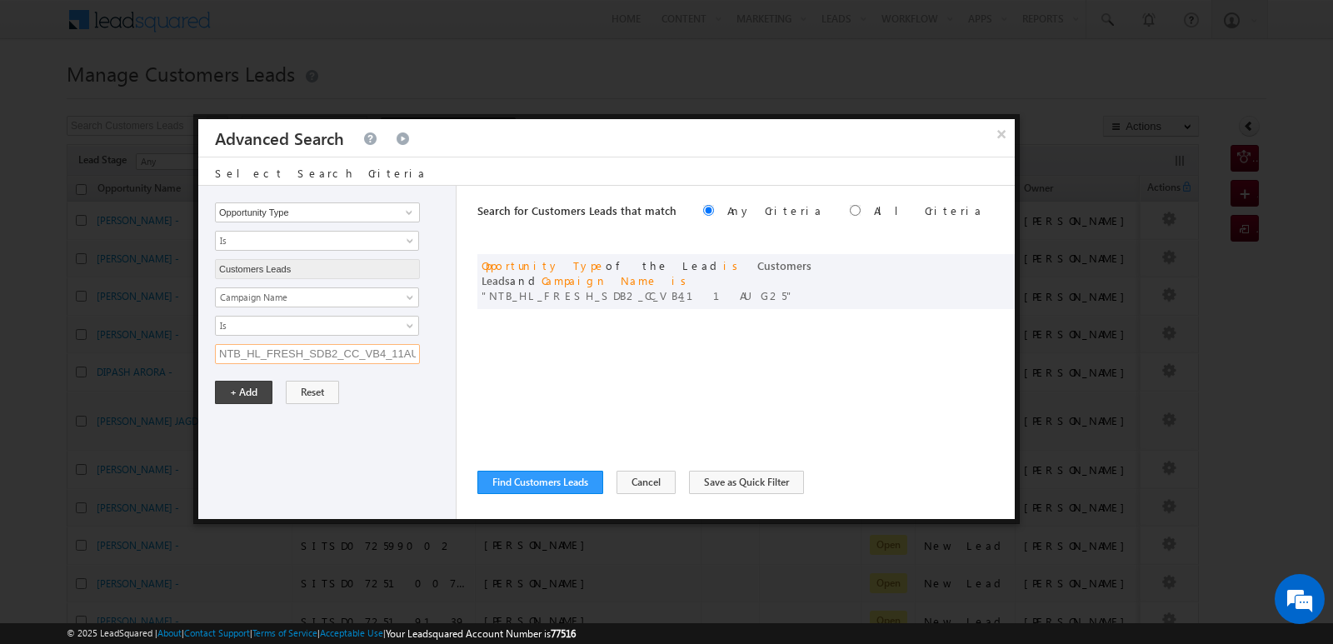
click at [323, 356] on input "NTB_HL_FRESH_SDB2_CC_VB4_11AUG25" at bounding box center [317, 354] width 205 height 20
paste input "NTB_HL_FRESH_CLB2_CC_VB2_11AUG25"
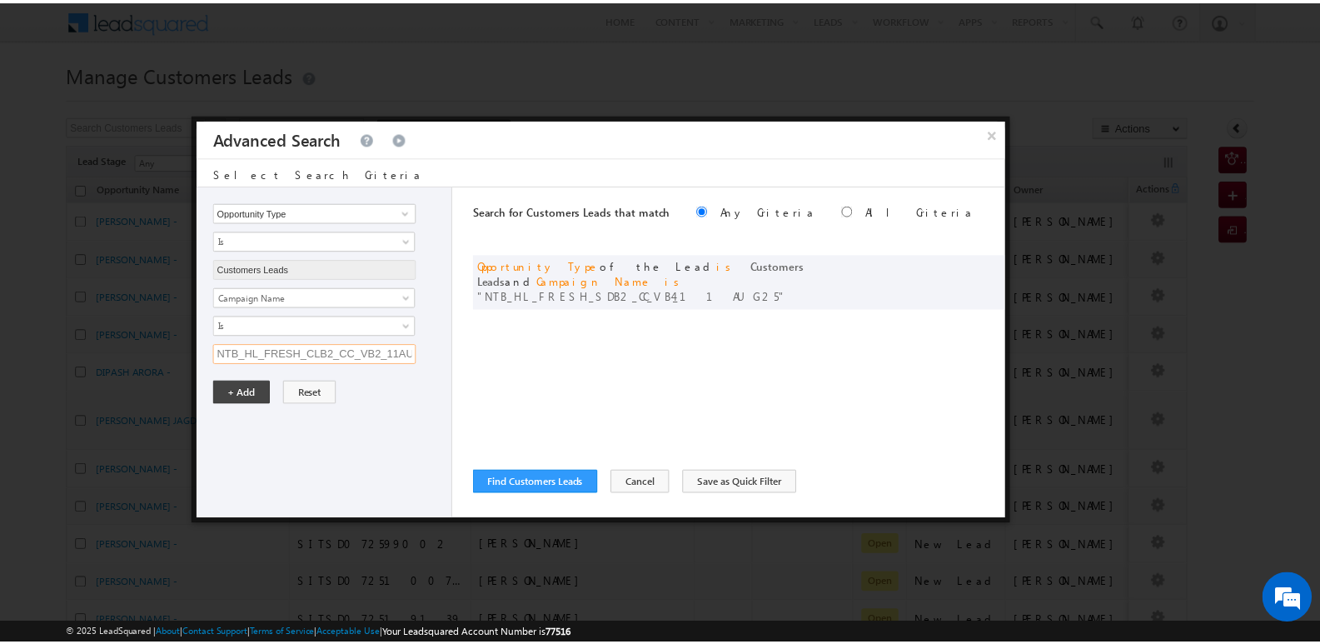
scroll to position [0, 22]
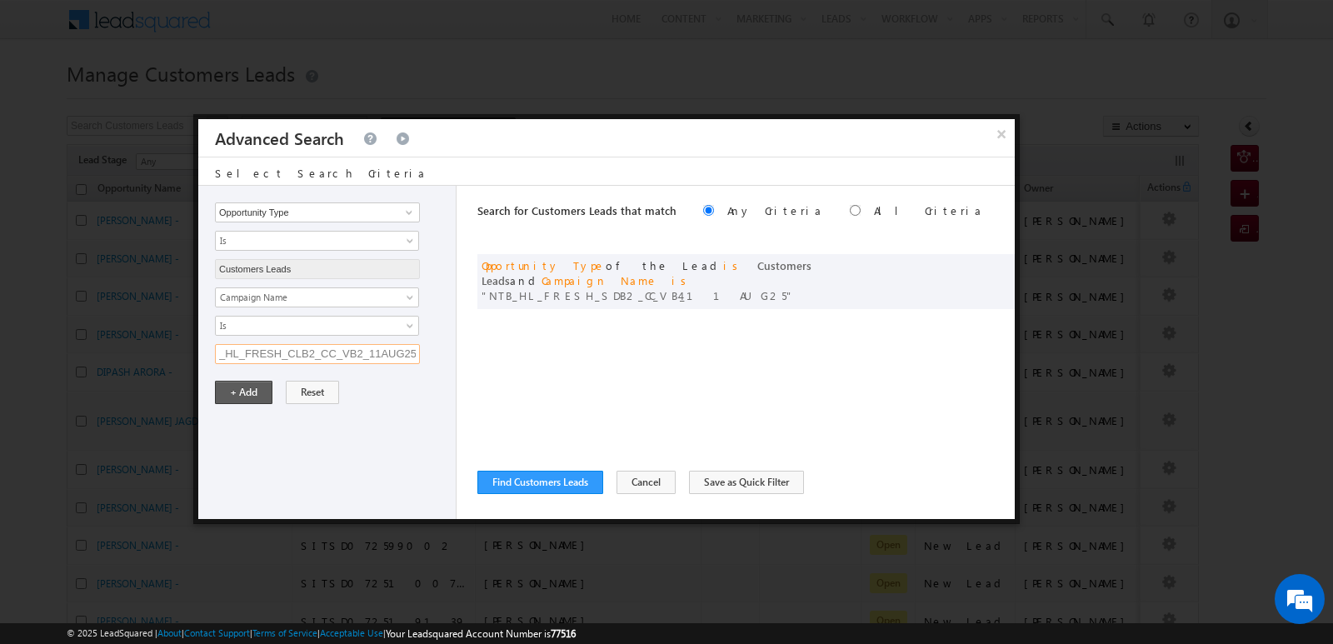
type input "NTB_HL_FRESH_CLB2_CC_VB2_11AUG25"
click at [252, 390] on button "+ Add" at bounding box center [243, 392] width 57 height 23
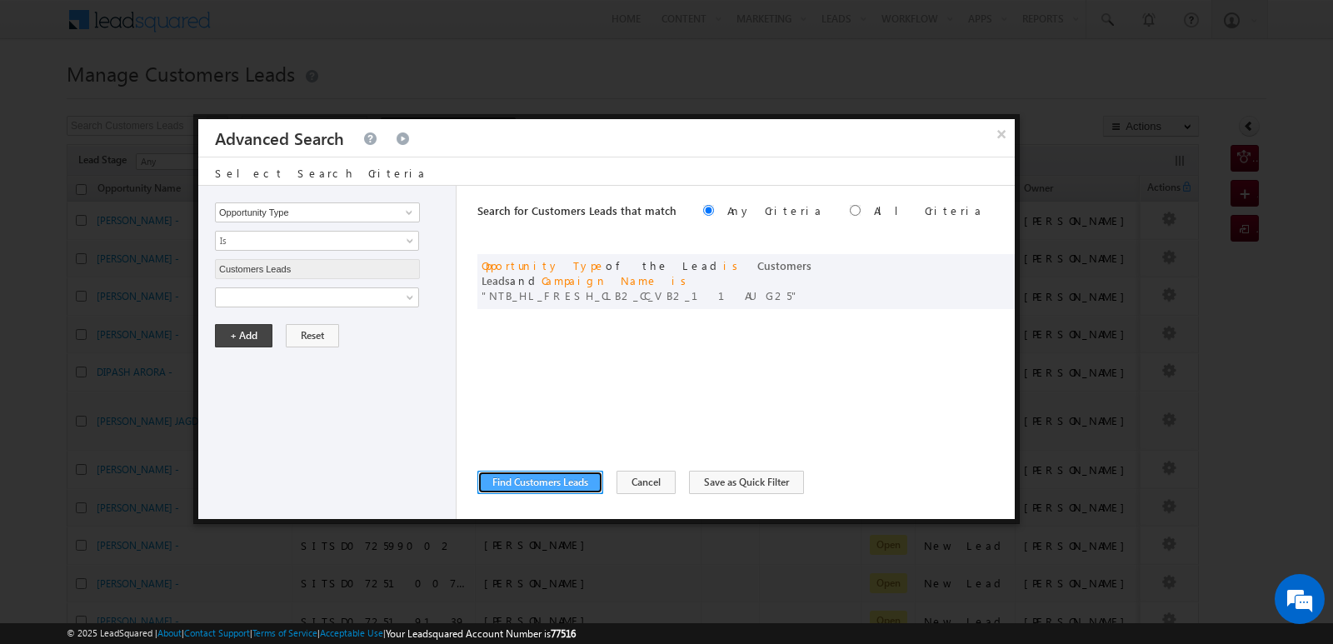
click at [550, 486] on button "Find Customers Leads" at bounding box center [540, 482] width 126 height 23
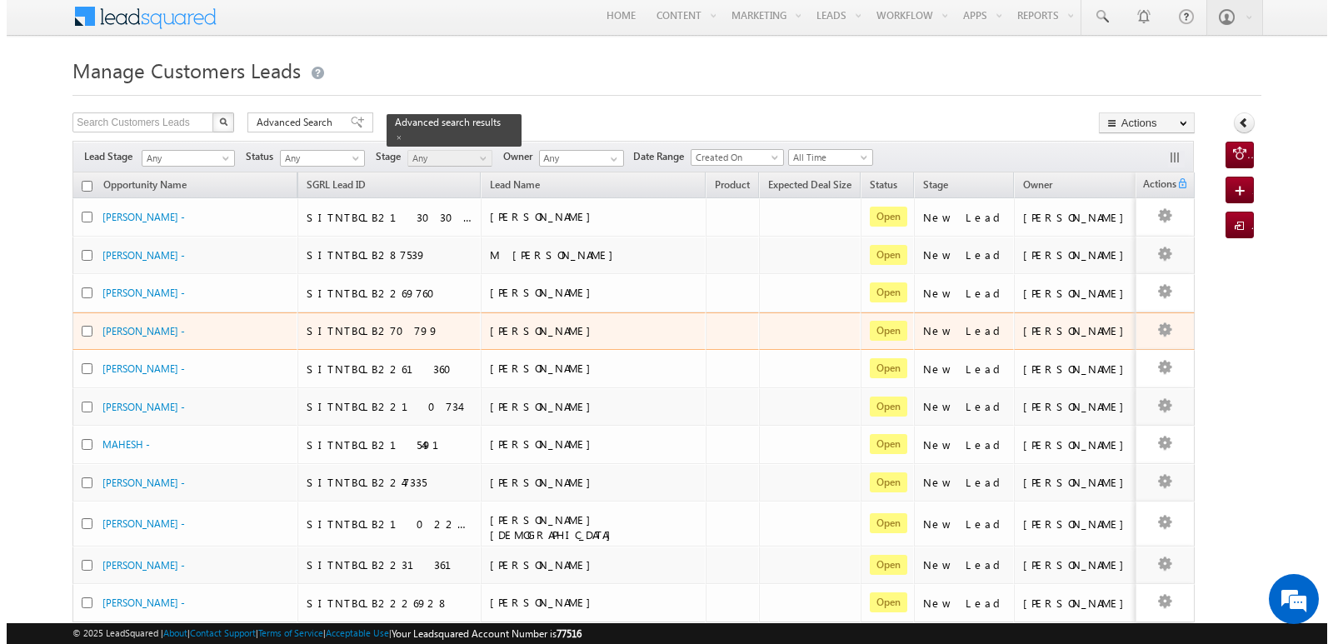
scroll to position [0, 0]
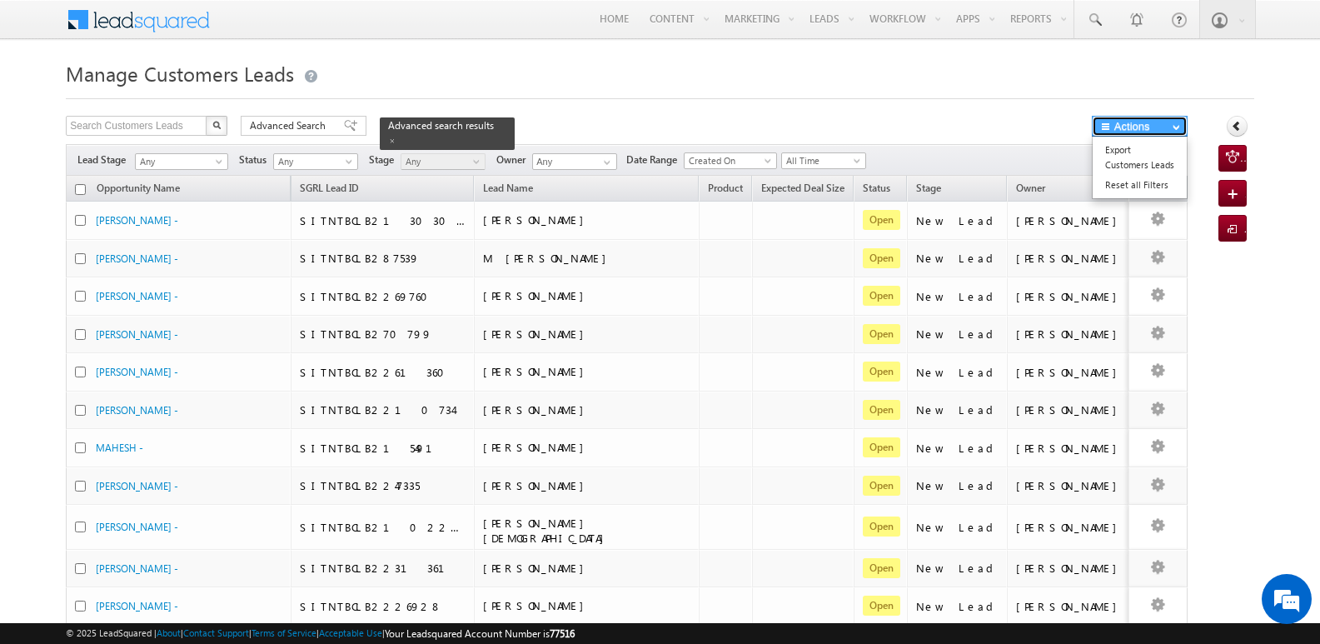
click at [1179, 126] on span "button" at bounding box center [1176, 126] width 7 height 7
click at [1150, 149] on link "Export Customers Leads" at bounding box center [1140, 157] width 94 height 35
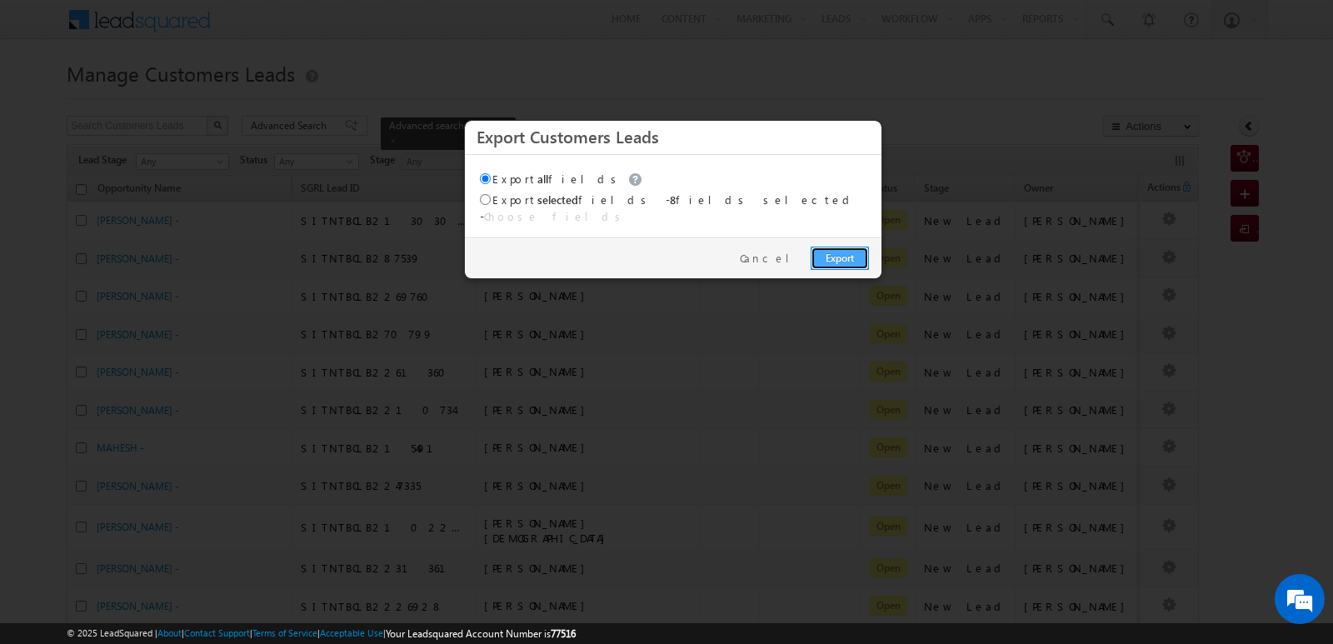
click at [850, 256] on link "Export" at bounding box center [839, 258] width 58 height 23
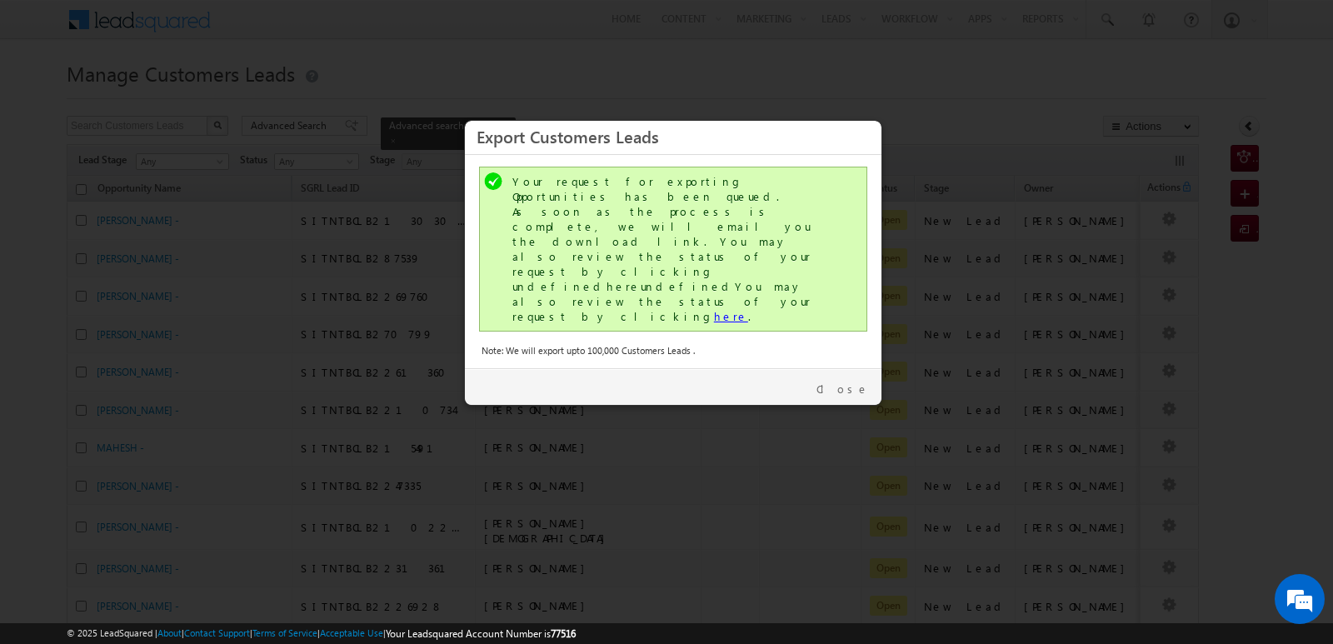
click at [714, 309] on link "here" at bounding box center [731, 316] width 34 height 14
click at [846, 381] on link "Close" at bounding box center [842, 388] width 52 height 15
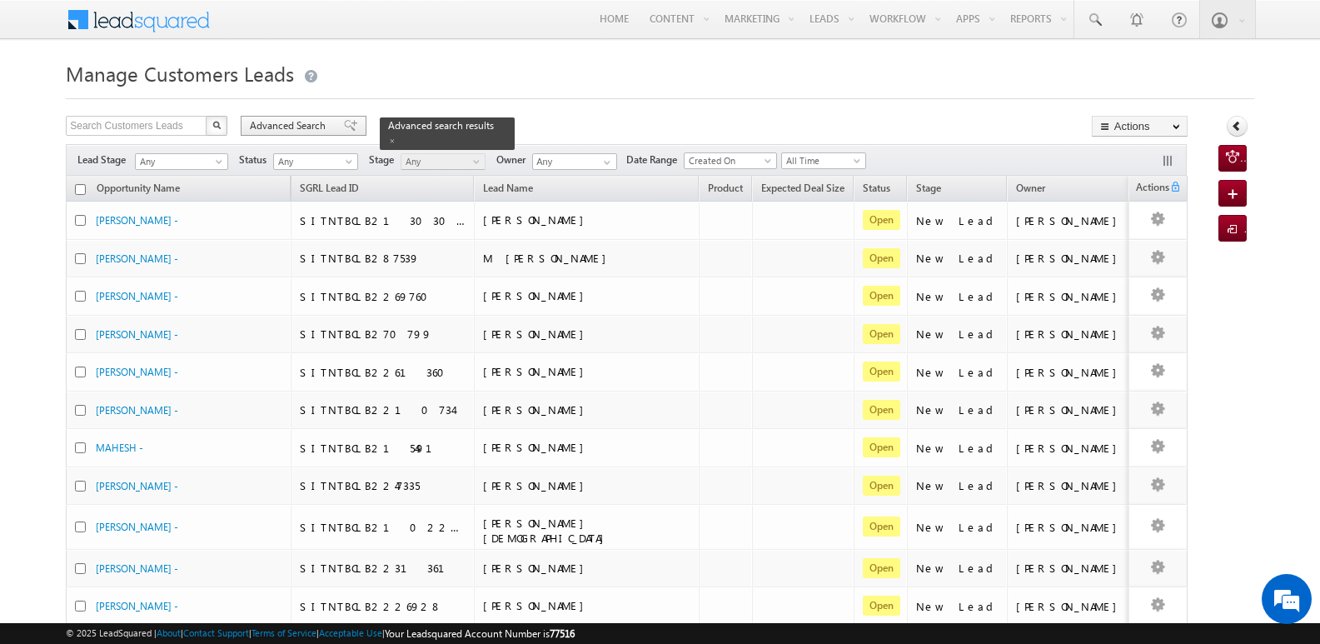
click at [316, 125] on span "Advanced Search" at bounding box center [290, 125] width 81 height 15
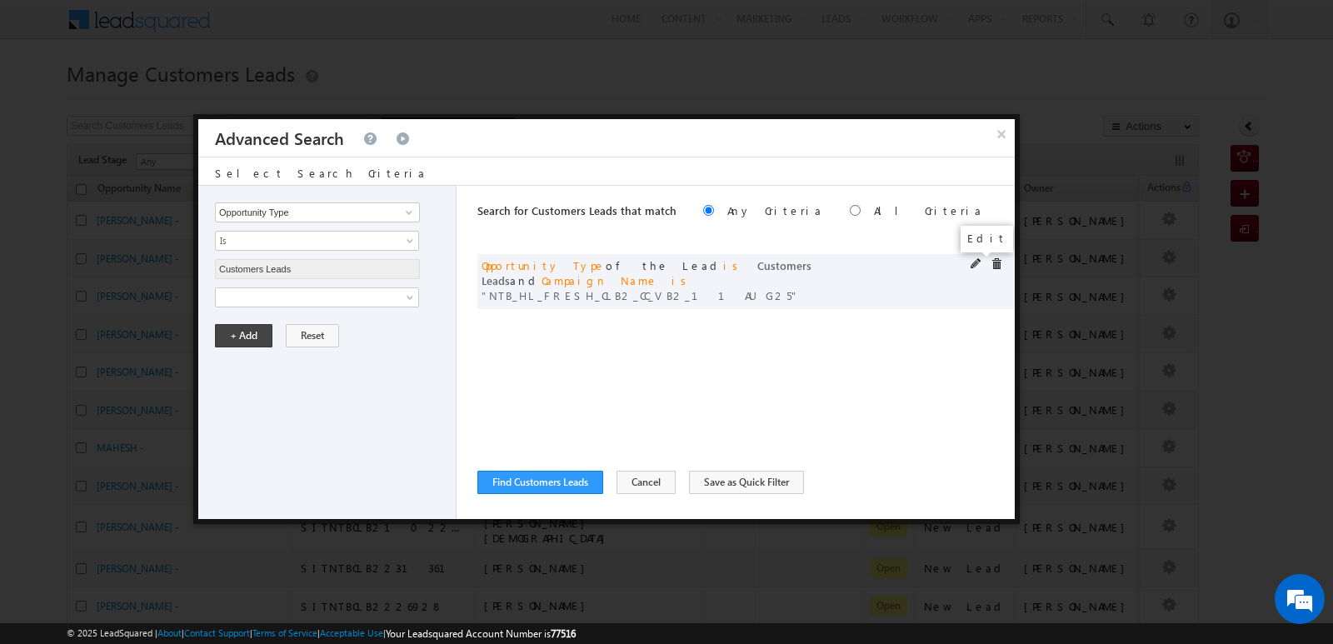
click at [972, 262] on span at bounding box center [976, 264] width 12 height 12
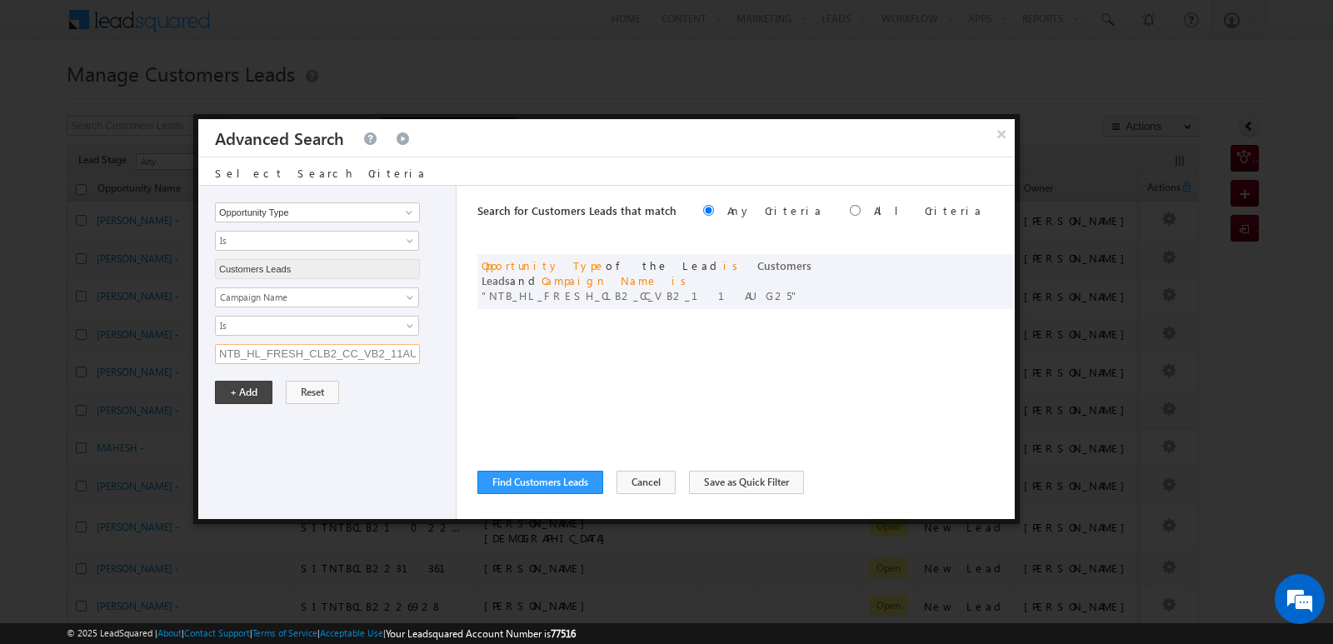
click at [362, 353] on input "NTB_HL_FRESH_CLB2_CC_VB2_11AUG25" at bounding box center [317, 354] width 205 height 20
paste input "NTB_HL_FRESH_CLB4_CC_VB2_11AUG25"
type input "NTB_HL_FRESH_CLB4_CC_VB2_11AUG25"
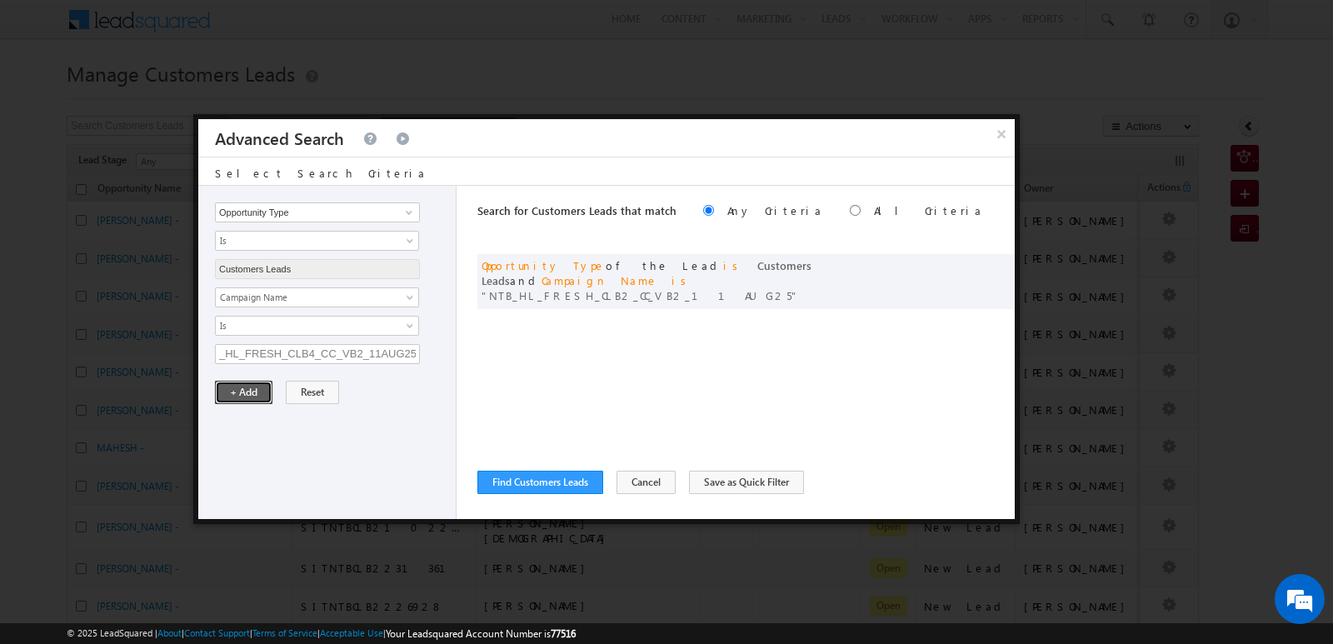
click at [257, 390] on button "+ Add" at bounding box center [243, 392] width 57 height 23
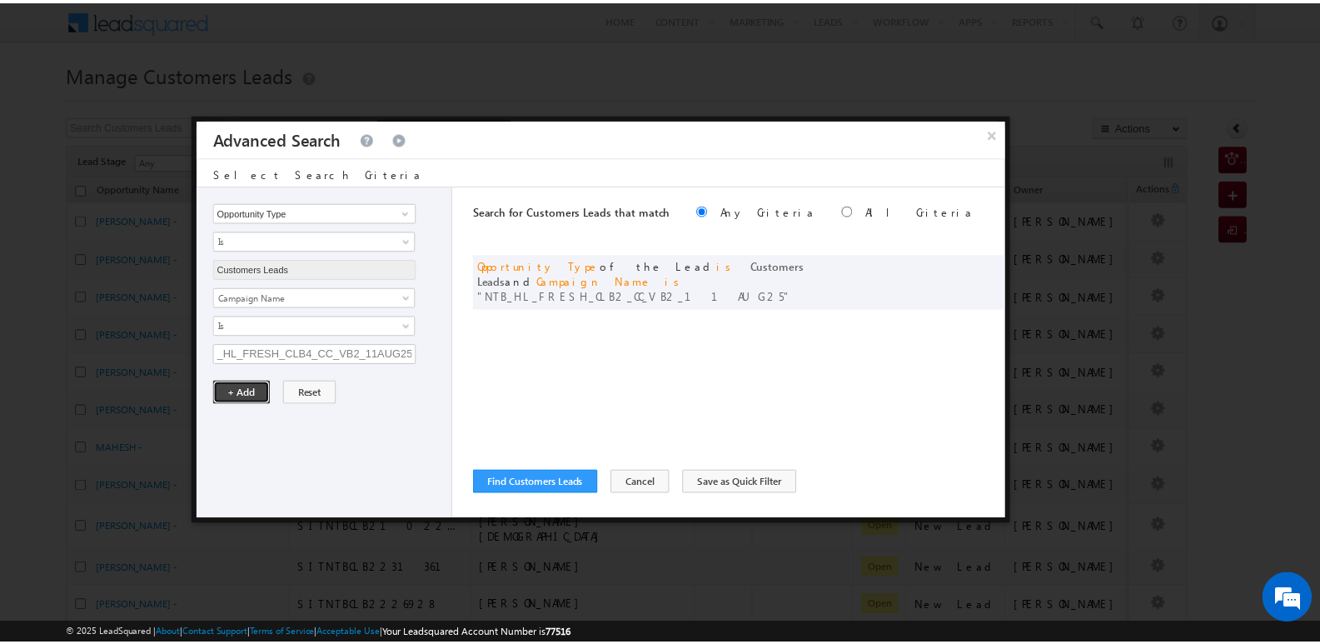
scroll to position [0, 0]
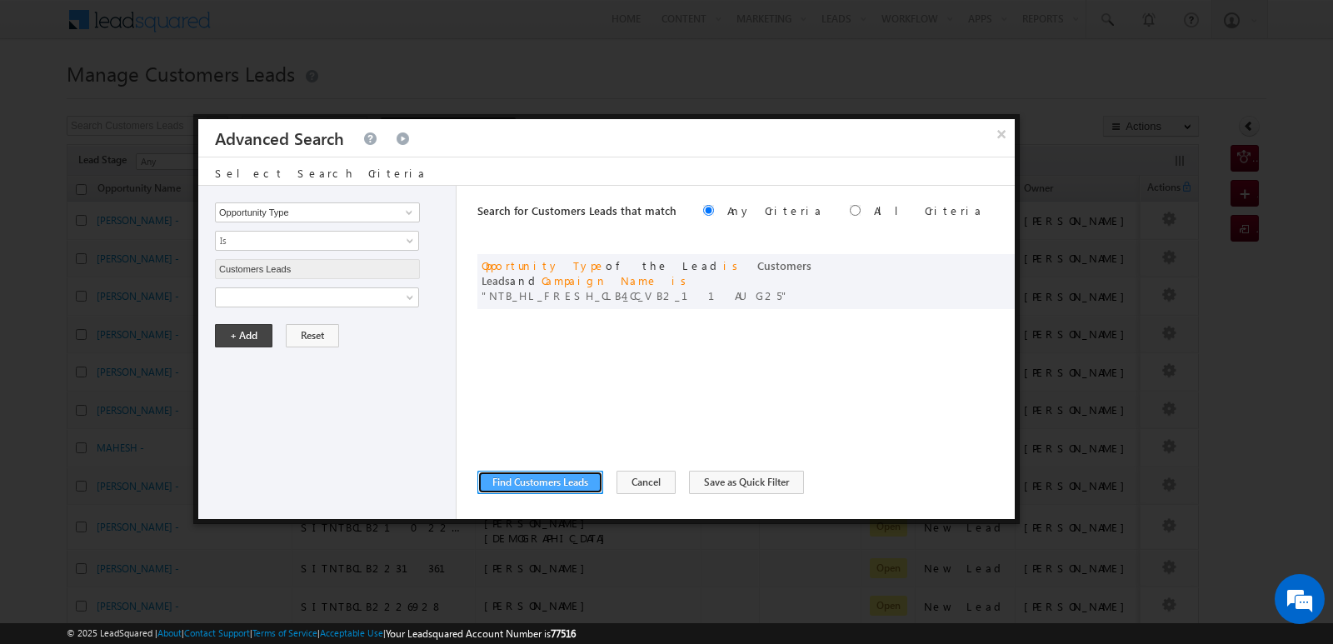
click at [571, 487] on button "Find Customers Leads" at bounding box center [540, 482] width 126 height 23
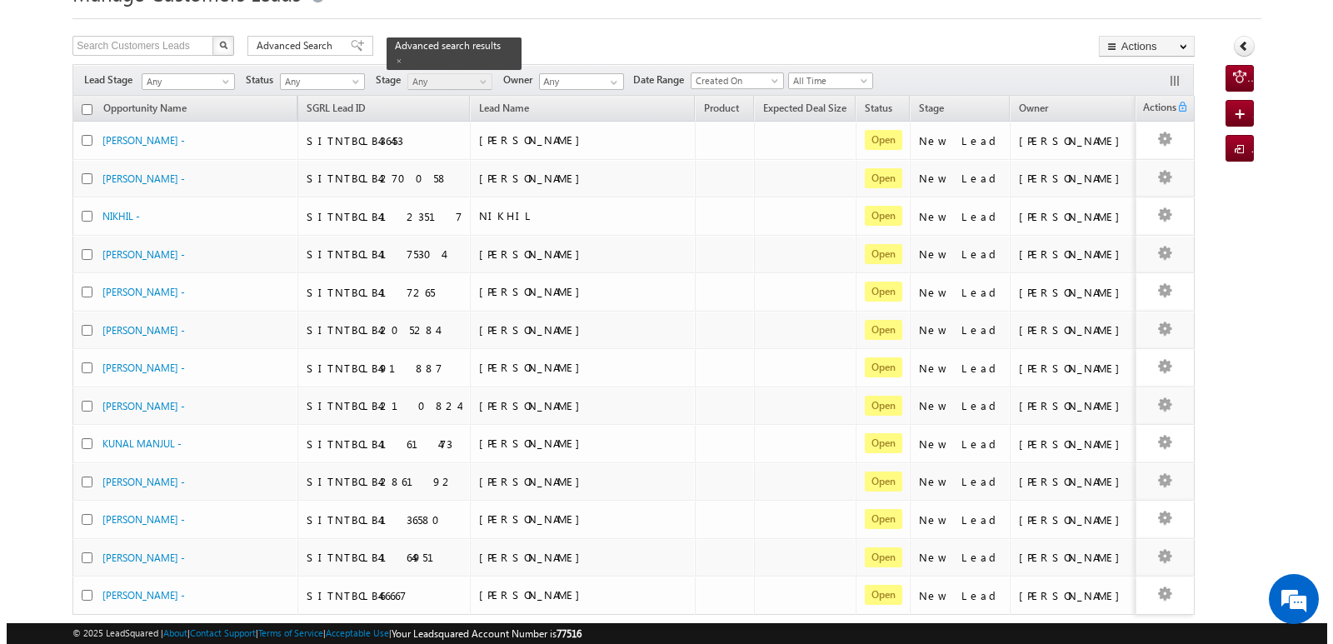
scroll to position [83, 0]
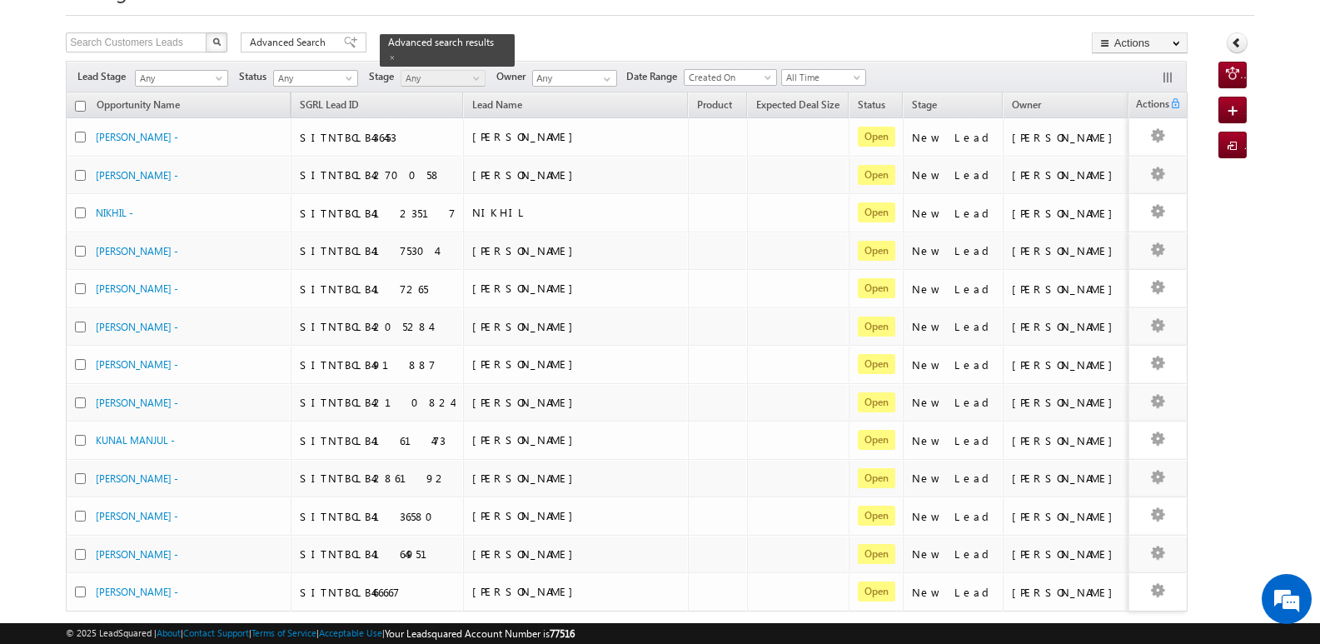
click at [1164, 39] on div "Click to unfreeze Actions column while scrolling horizontally through the grid" at bounding box center [1179, 18] width 150 height 154
click at [1156, 78] on link "Export Customers Leads" at bounding box center [1140, 74] width 94 height 35
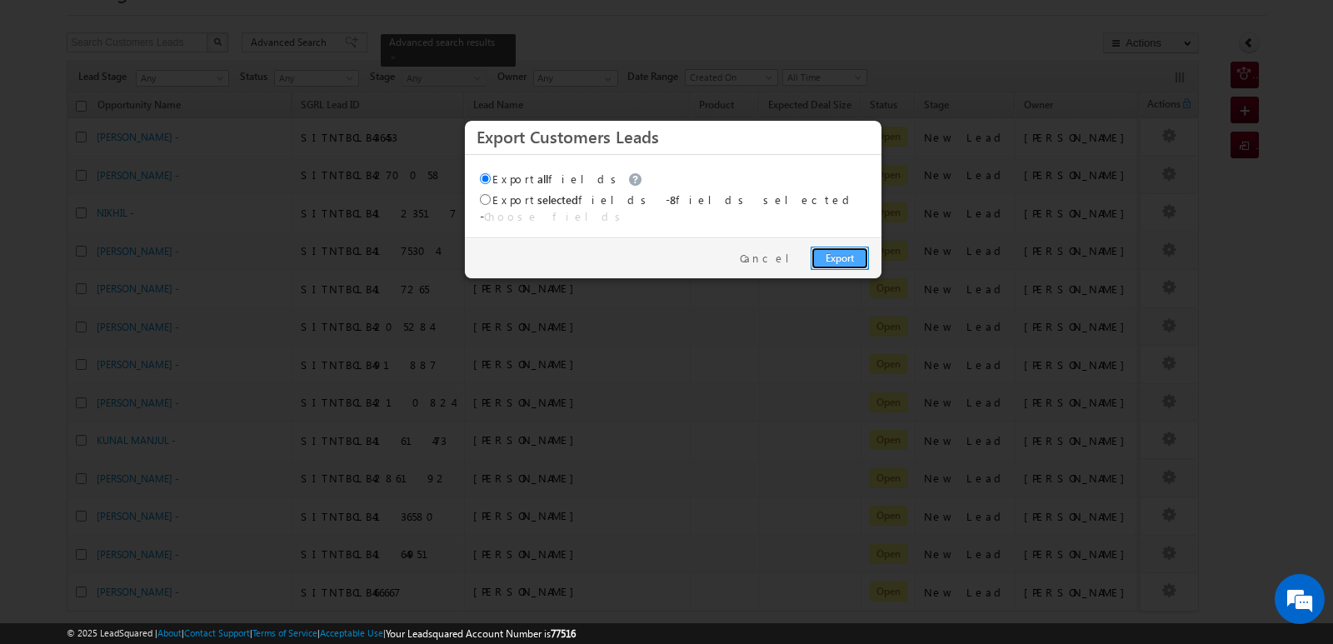
click at [854, 247] on link "Export" at bounding box center [839, 258] width 58 height 23
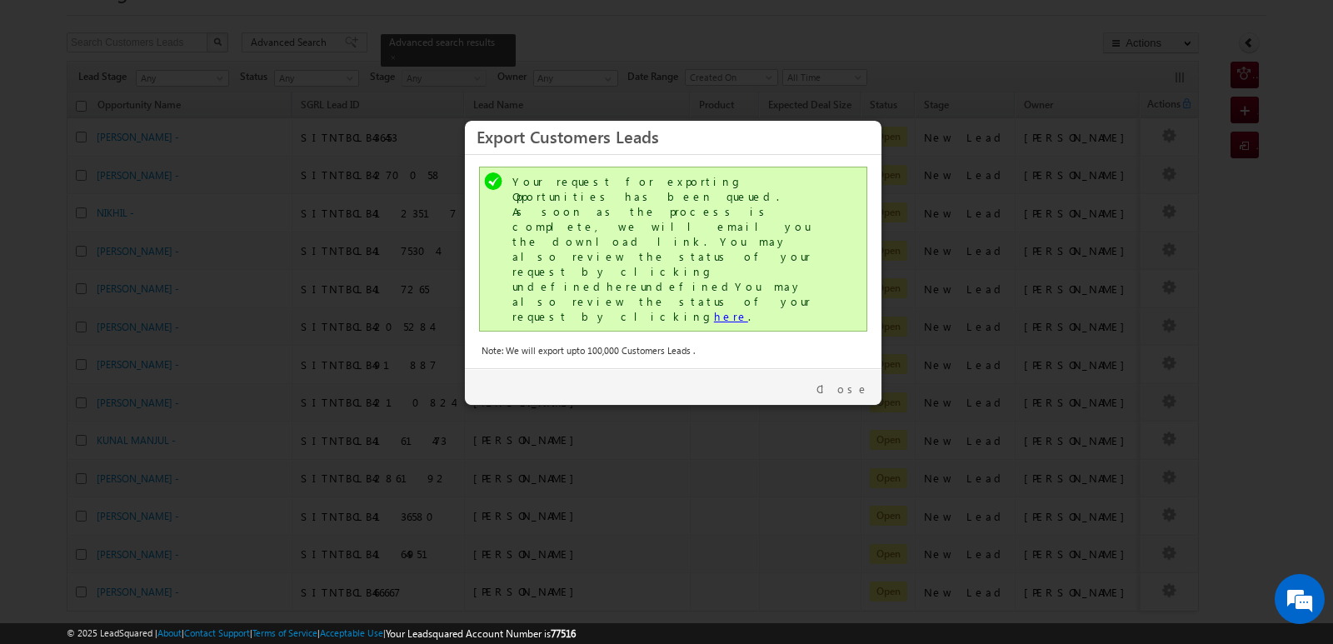
click at [714, 309] on link "here" at bounding box center [731, 316] width 34 height 14
click at [862, 381] on link "Close" at bounding box center [842, 388] width 52 height 15
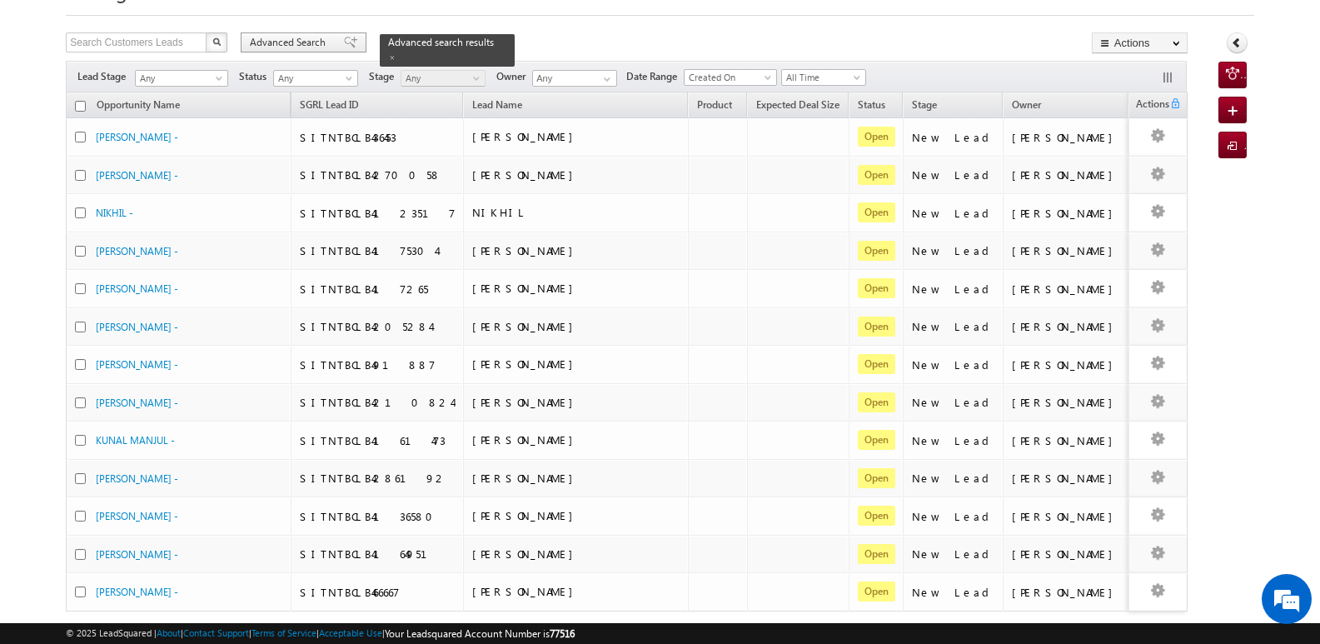
click at [293, 45] on span "Advanced Search" at bounding box center [290, 42] width 81 height 15
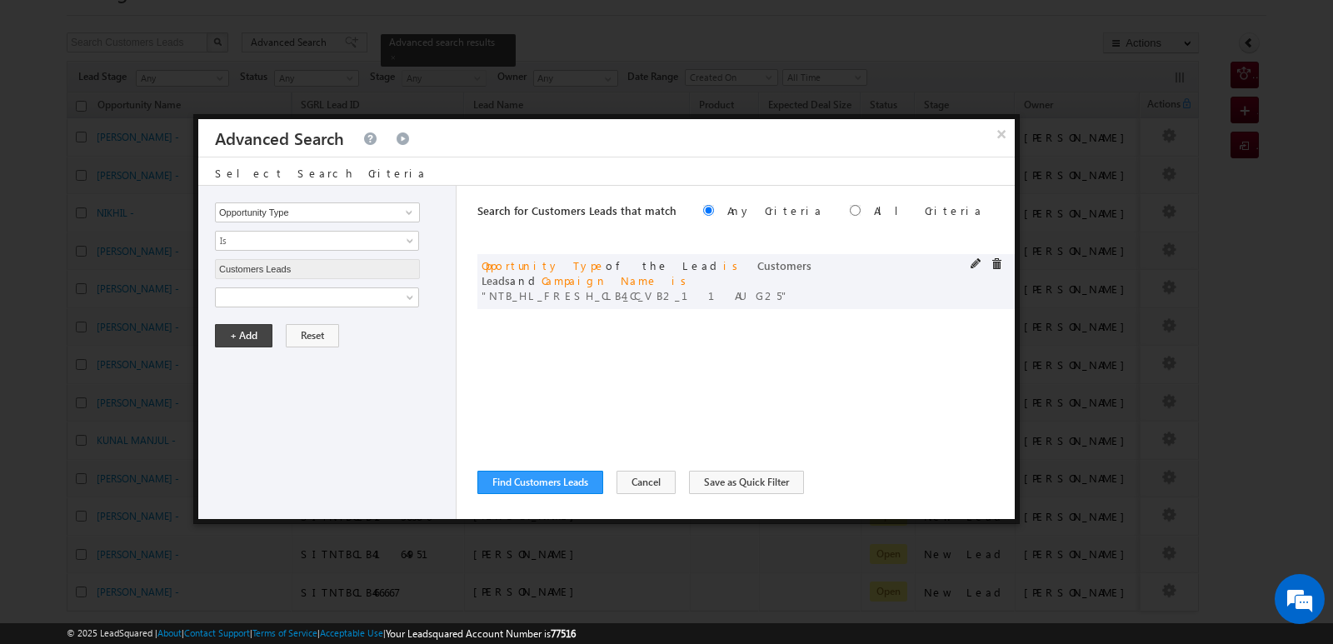
click at [977, 263] on span at bounding box center [976, 264] width 12 height 12
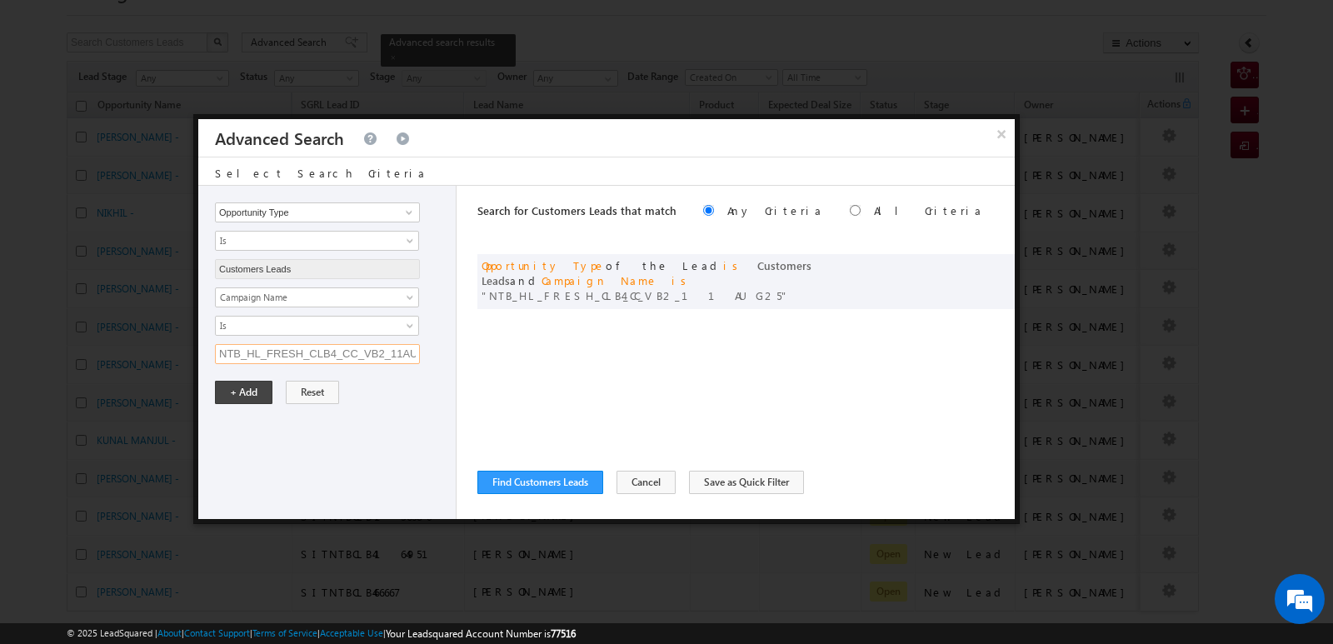
click at [356, 356] on input "NTB_HL_FRESH_CLB4_CC_VB2_11AUG25" at bounding box center [317, 354] width 205 height 20
paste input "SDB2"
type input "NTB_HL_FRESH_SDB2_CC_VB2_11AUG25"
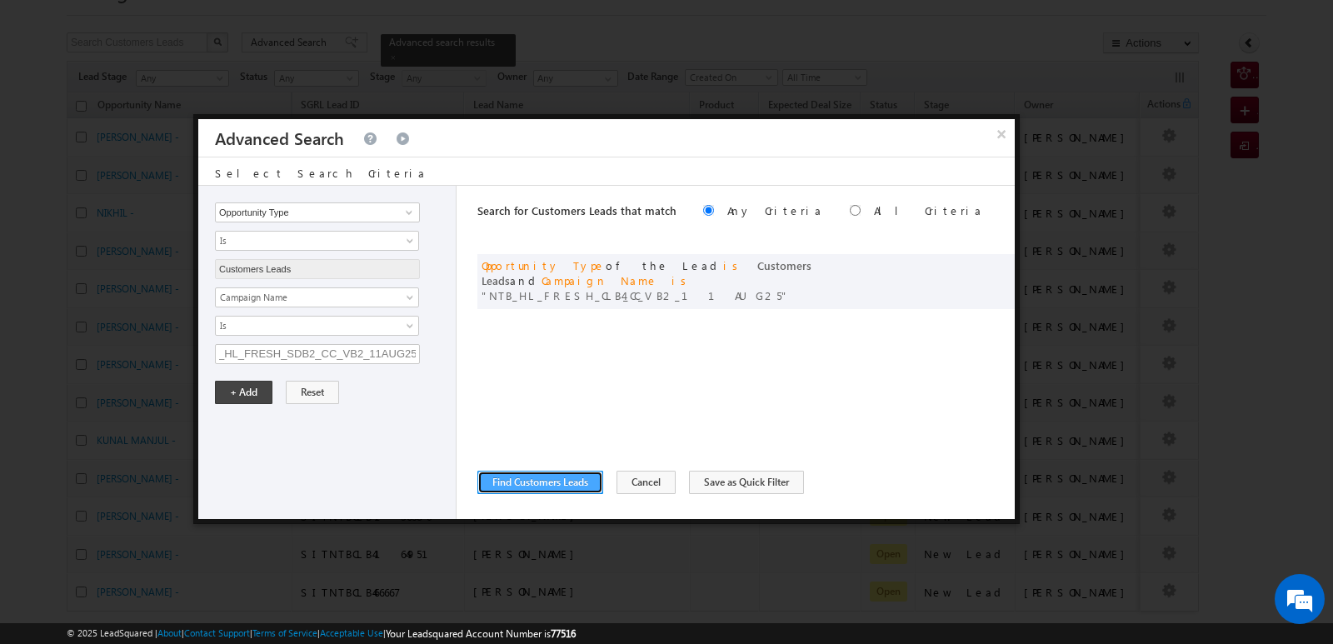
click at [513, 483] on button "Find Customers Leads" at bounding box center [540, 482] width 126 height 23
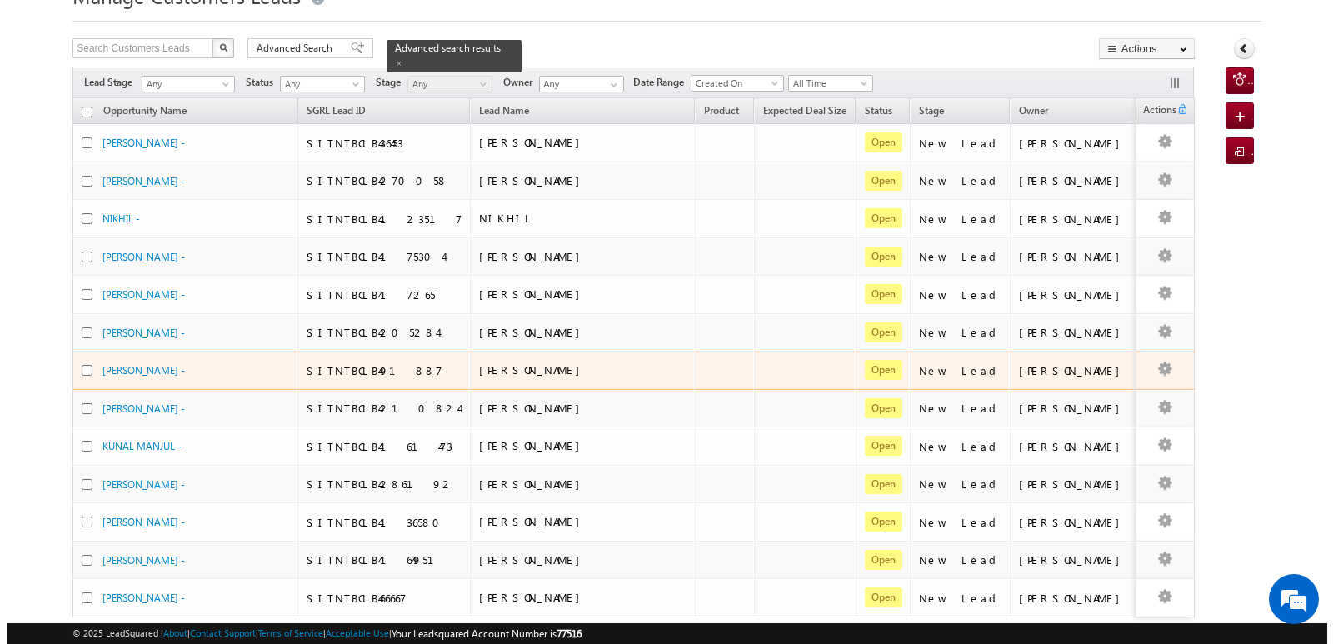
scroll to position [0, 0]
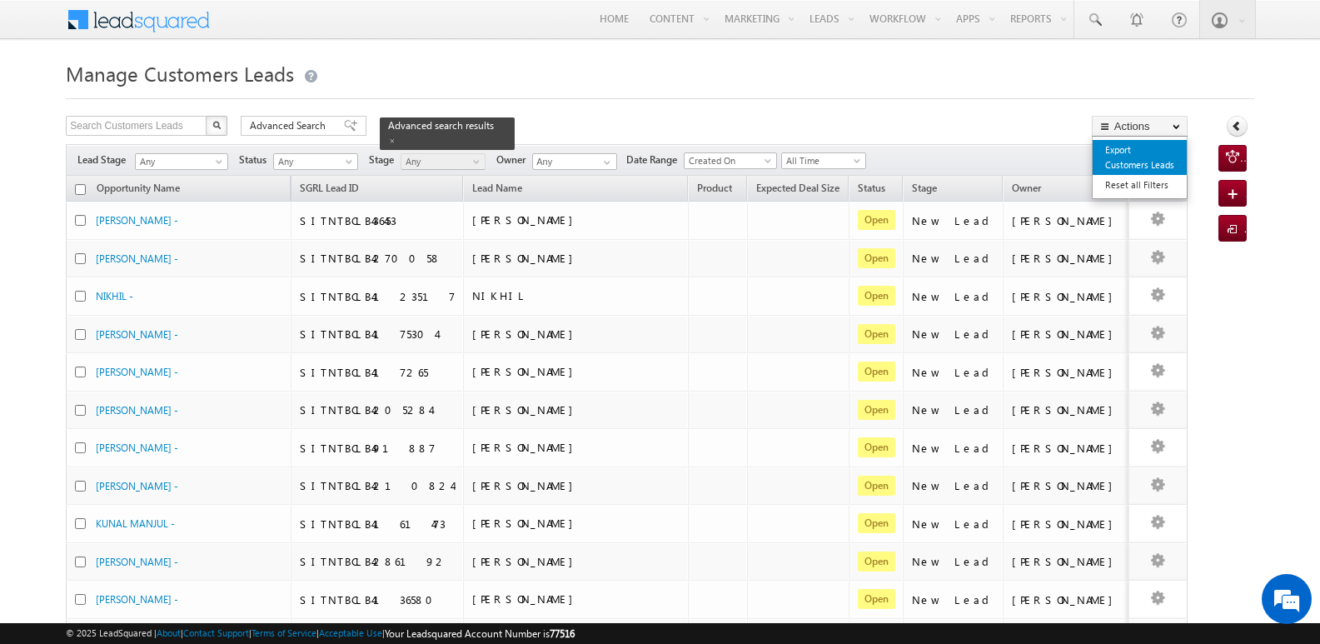
click at [1149, 151] on link "Export Customers Leads" at bounding box center [1140, 157] width 94 height 35
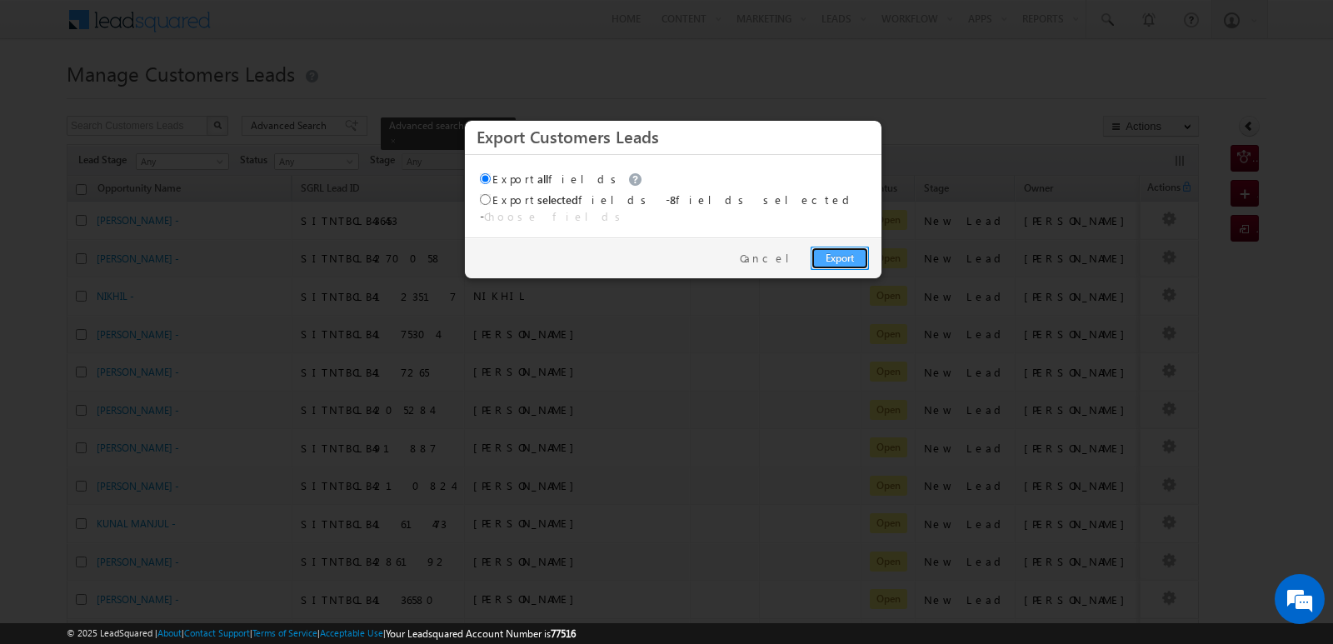
click at [851, 247] on link "Export" at bounding box center [839, 258] width 58 height 23
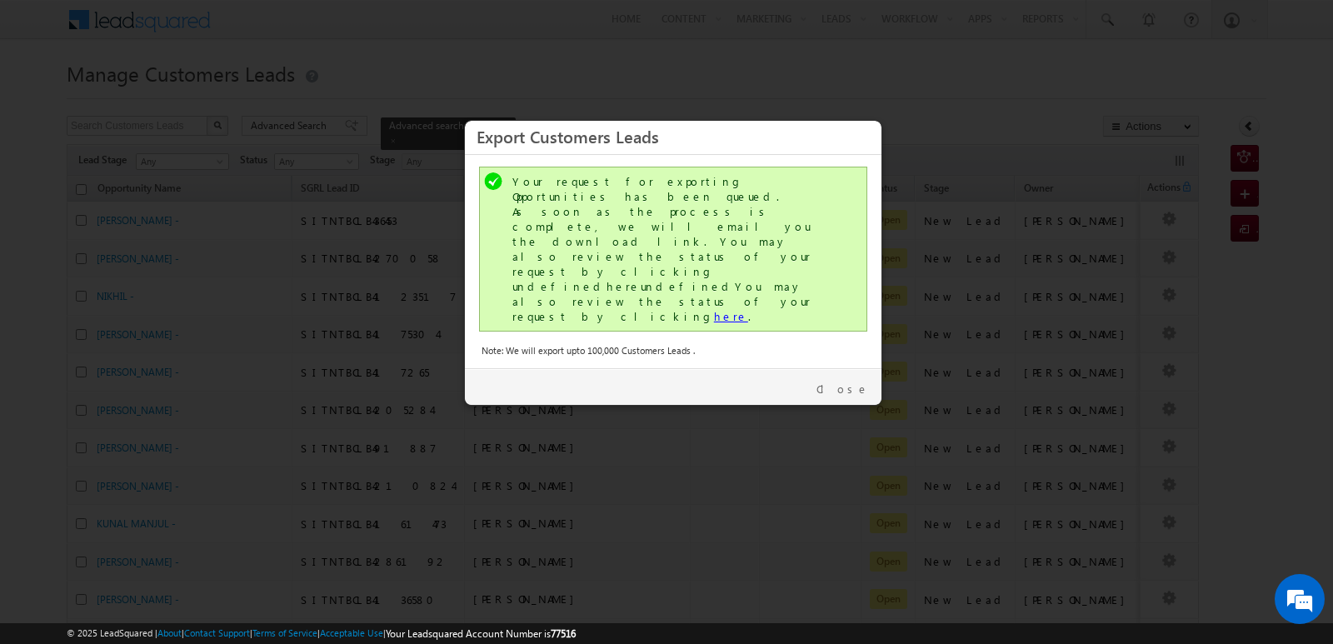
click at [714, 309] on link "here" at bounding box center [731, 316] width 34 height 14
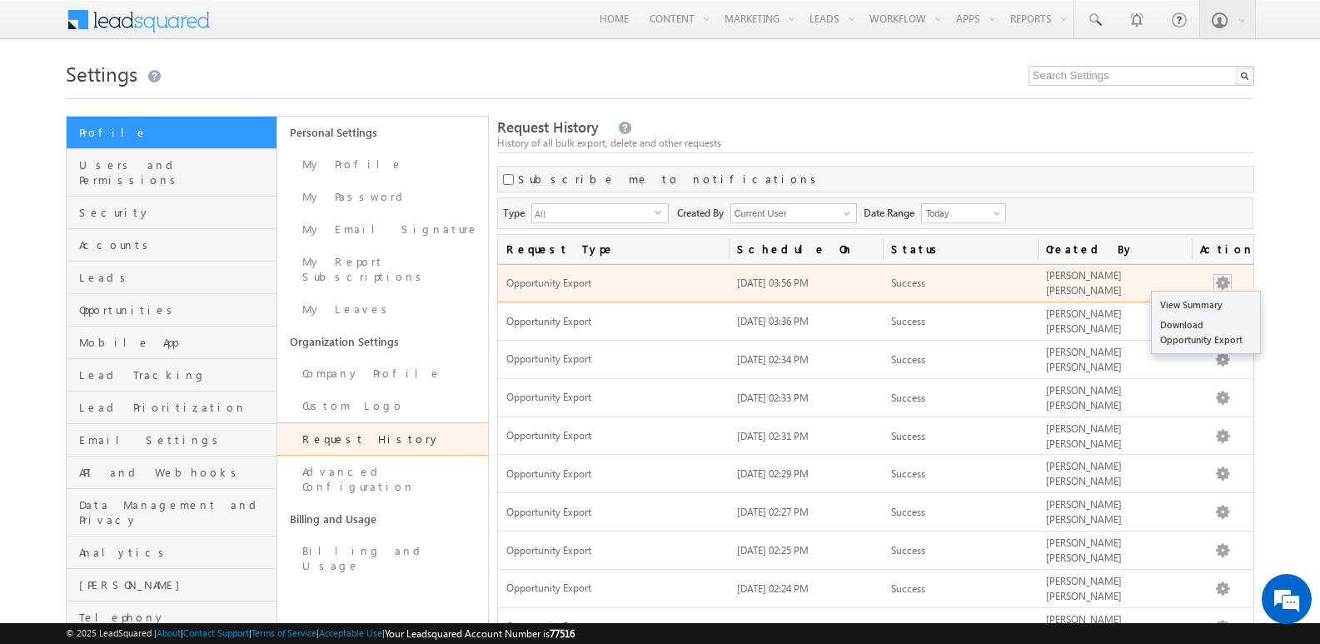
click at [1225, 278] on button "button" at bounding box center [1222, 283] width 17 height 17
click at [1201, 337] on link "Download Opportunity Export" at bounding box center [1206, 332] width 108 height 35
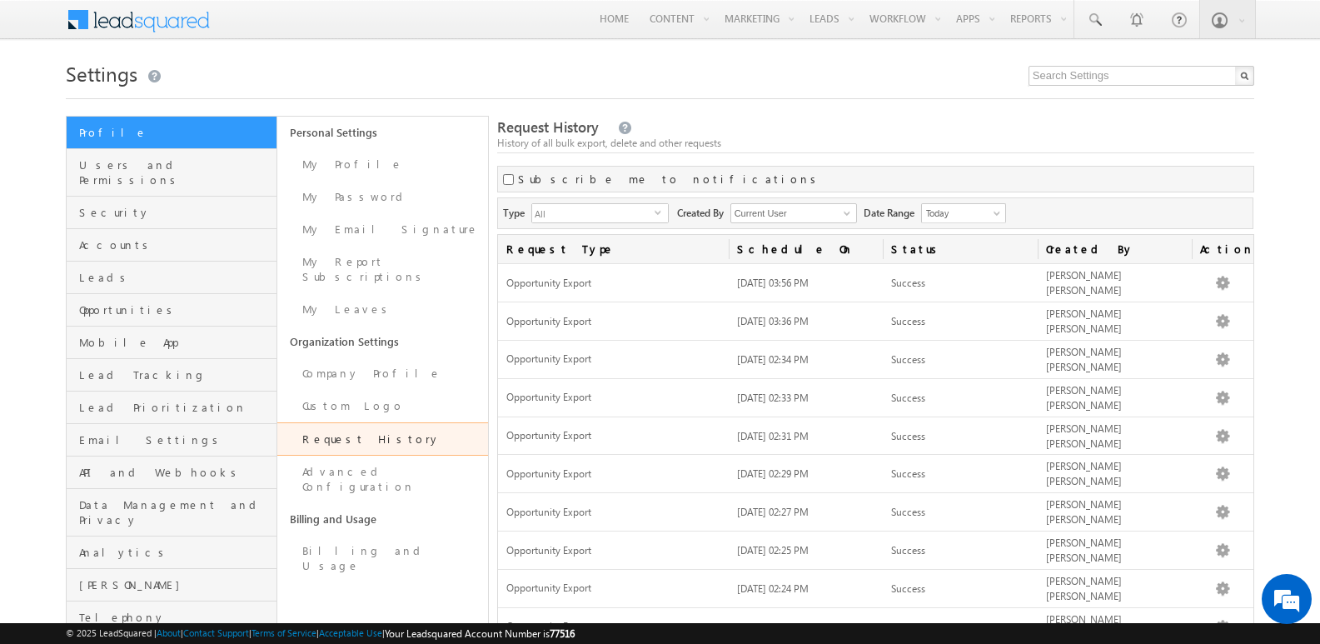
click at [832, 84] on h1 "Settings" at bounding box center [660, 72] width 1189 height 32
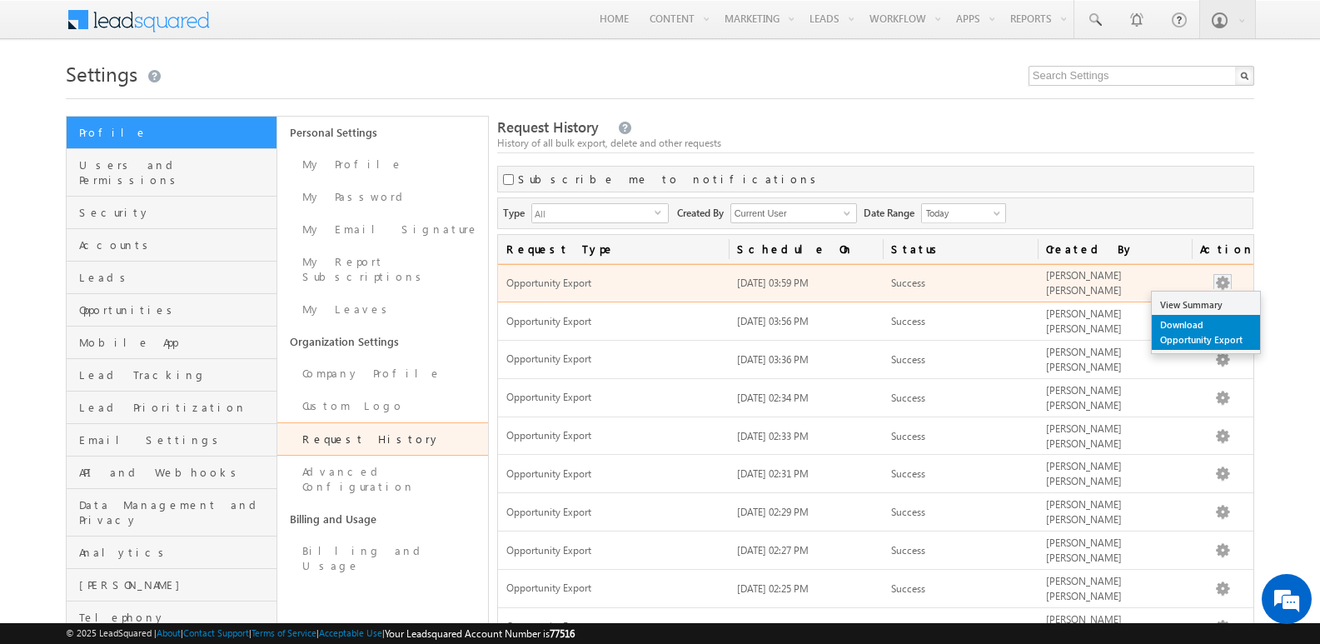
click at [1189, 330] on link "Download Opportunity Export" at bounding box center [1206, 332] width 108 height 35
click at [1179, 324] on link "Download Opportunity Export" at bounding box center [1206, 332] width 108 height 35
click at [1189, 332] on link "Download Opportunity Export" at bounding box center [1206, 332] width 108 height 35
click at [1192, 323] on link "Download Opportunity Export" at bounding box center [1206, 332] width 108 height 35
click at [1190, 331] on link "Download Opportunity Export" at bounding box center [1206, 332] width 108 height 35
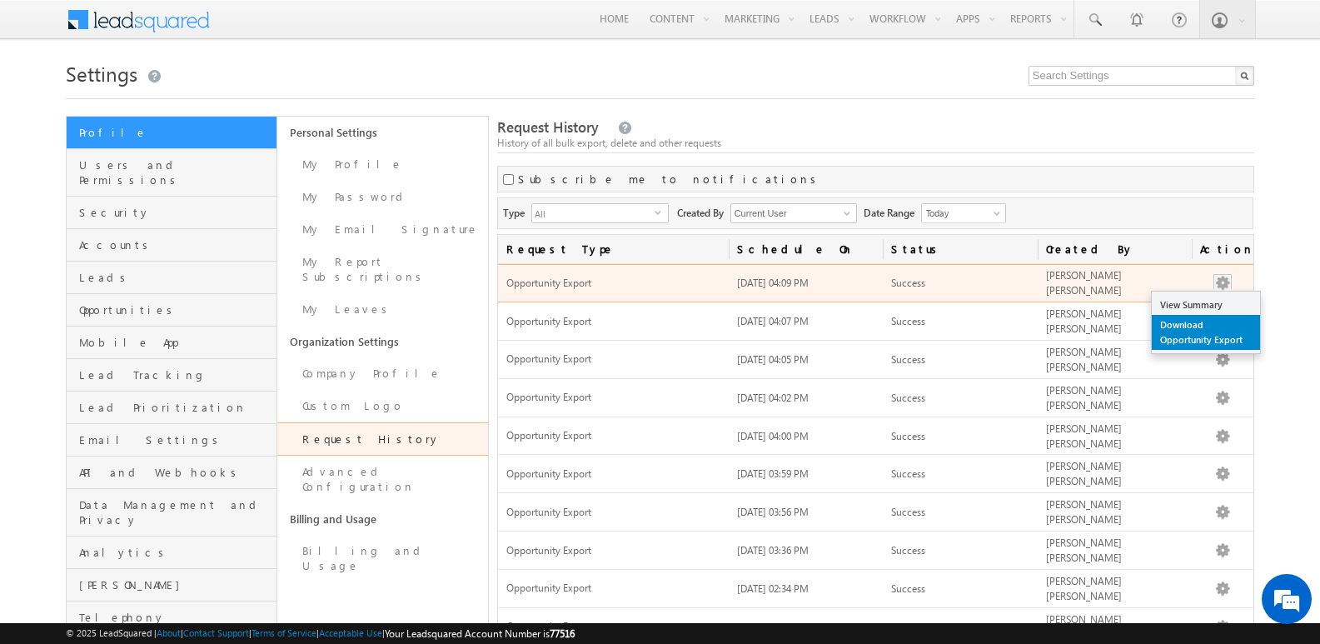
click at [1189, 333] on link "Download Opportunity Export" at bounding box center [1206, 332] width 108 height 35
click at [1196, 329] on link "Download Opportunity Export" at bounding box center [1206, 332] width 108 height 35
click at [1208, 328] on link "Download Opportunity Export" at bounding box center [1206, 332] width 108 height 35
